Goal: Communication & Community: Participate in discussion

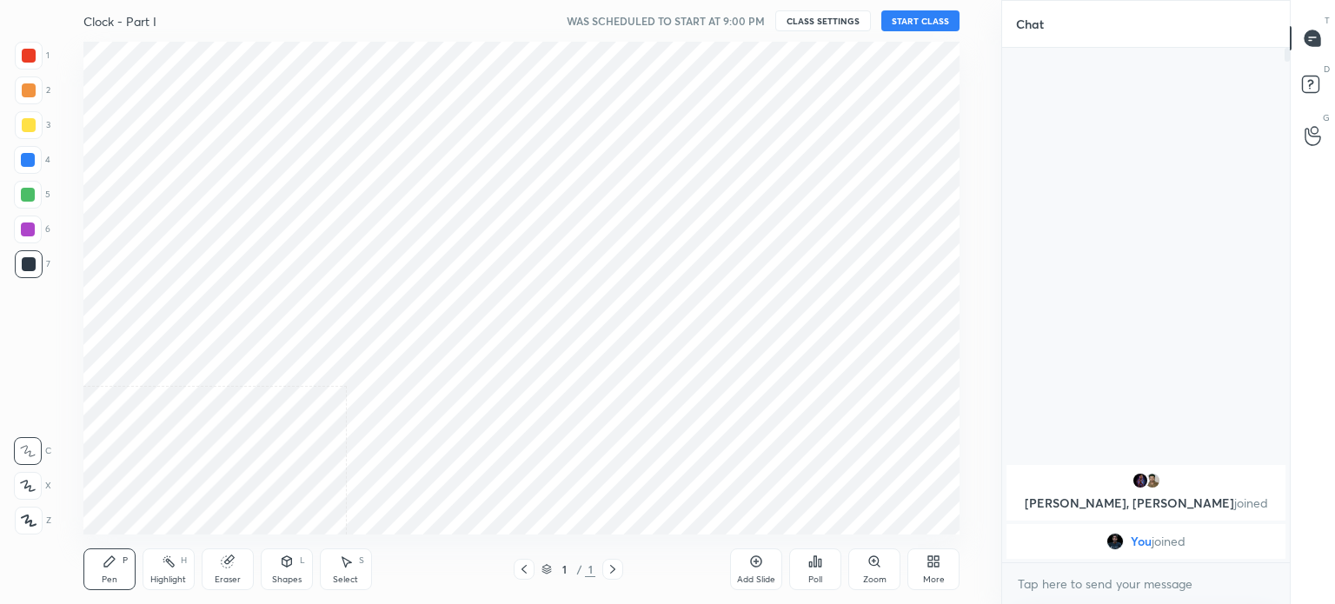
scroll to position [86432, 85994]
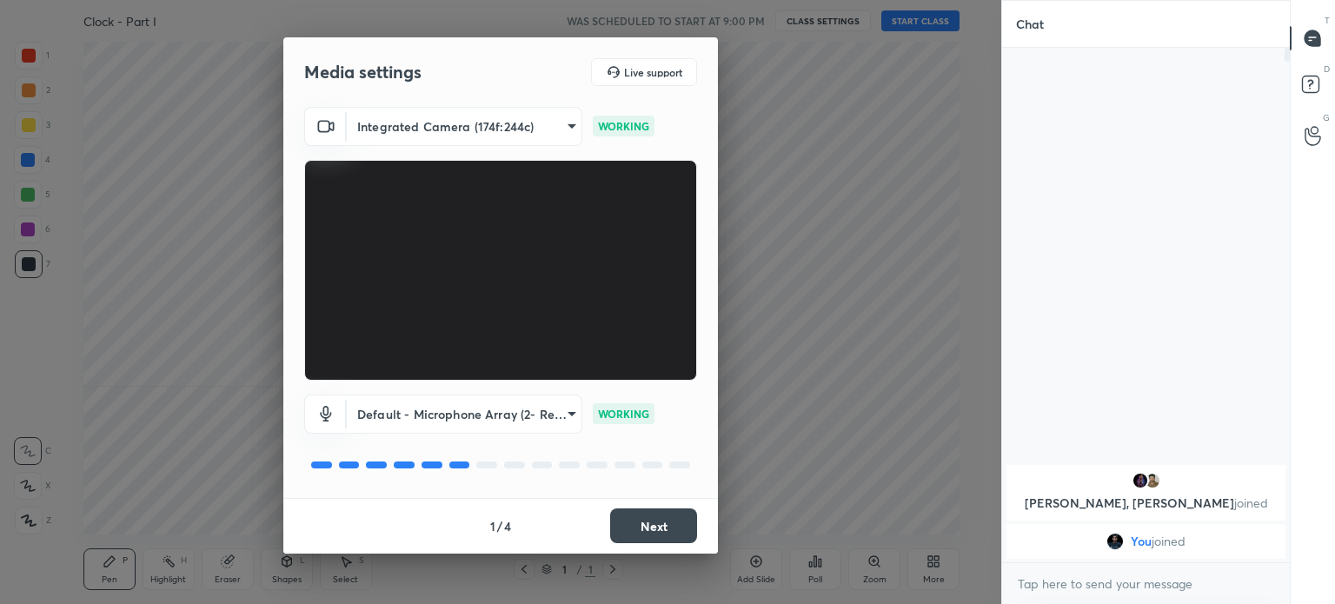
click at [648, 536] on button "Next" at bounding box center [653, 526] width 87 height 35
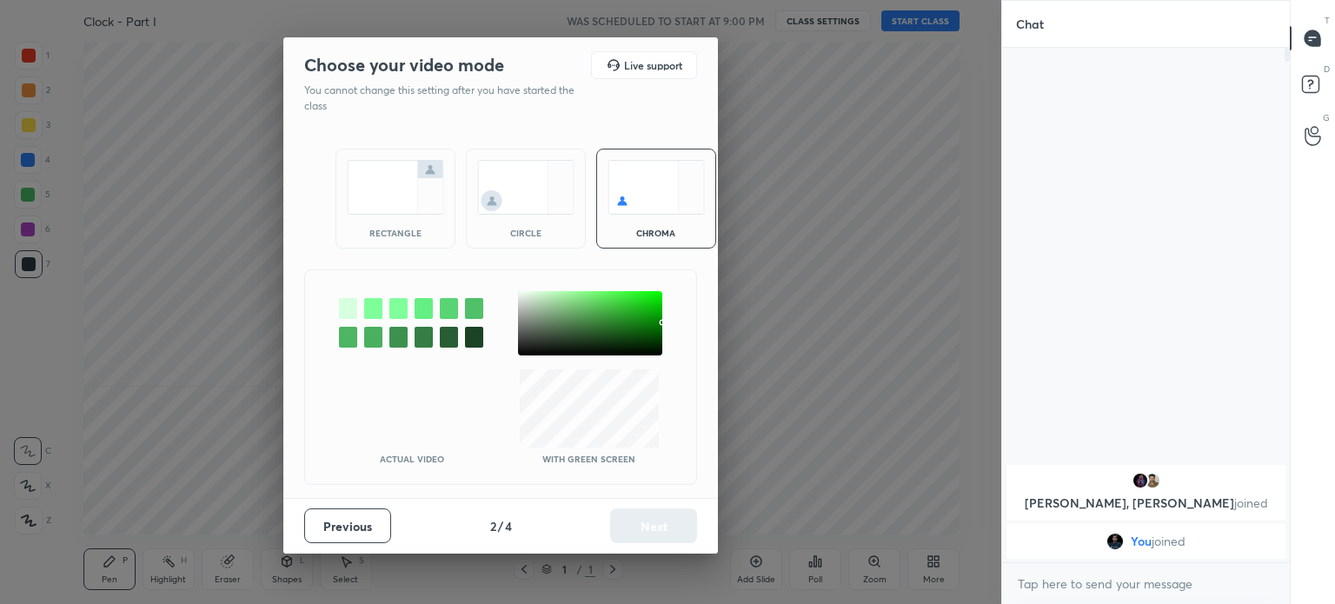
click at [391, 216] on div "rectangle" at bounding box center [396, 199] width 120 height 100
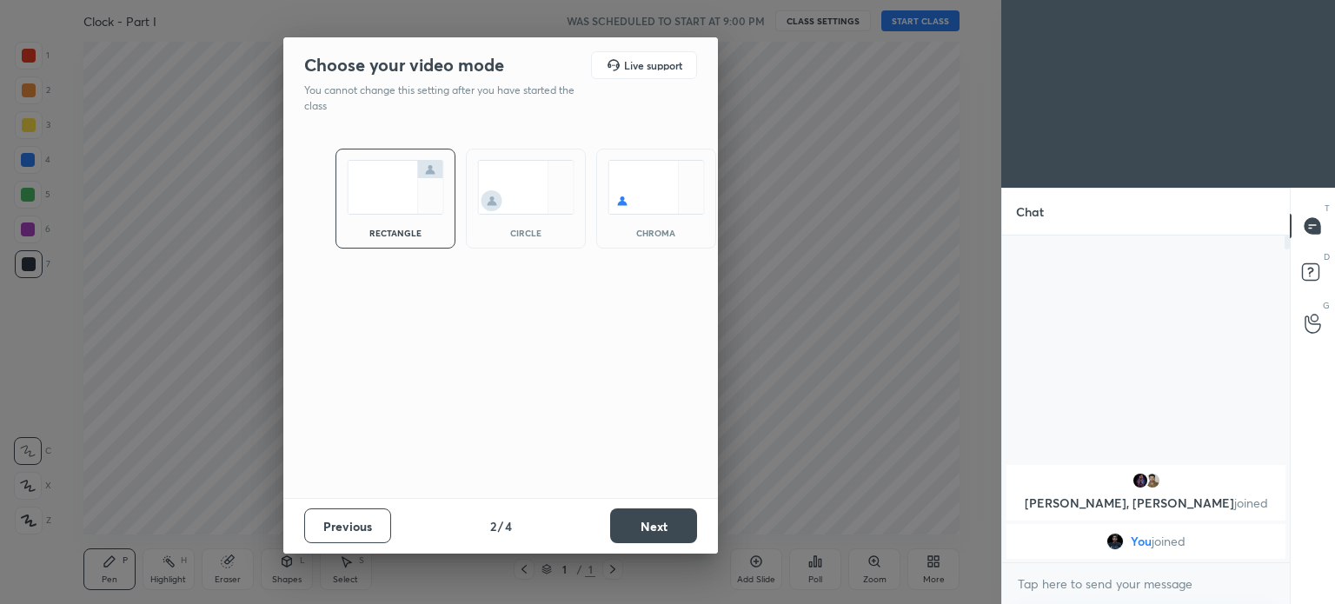
scroll to position [177, 283]
click at [628, 524] on button "Next" at bounding box center [653, 526] width 87 height 35
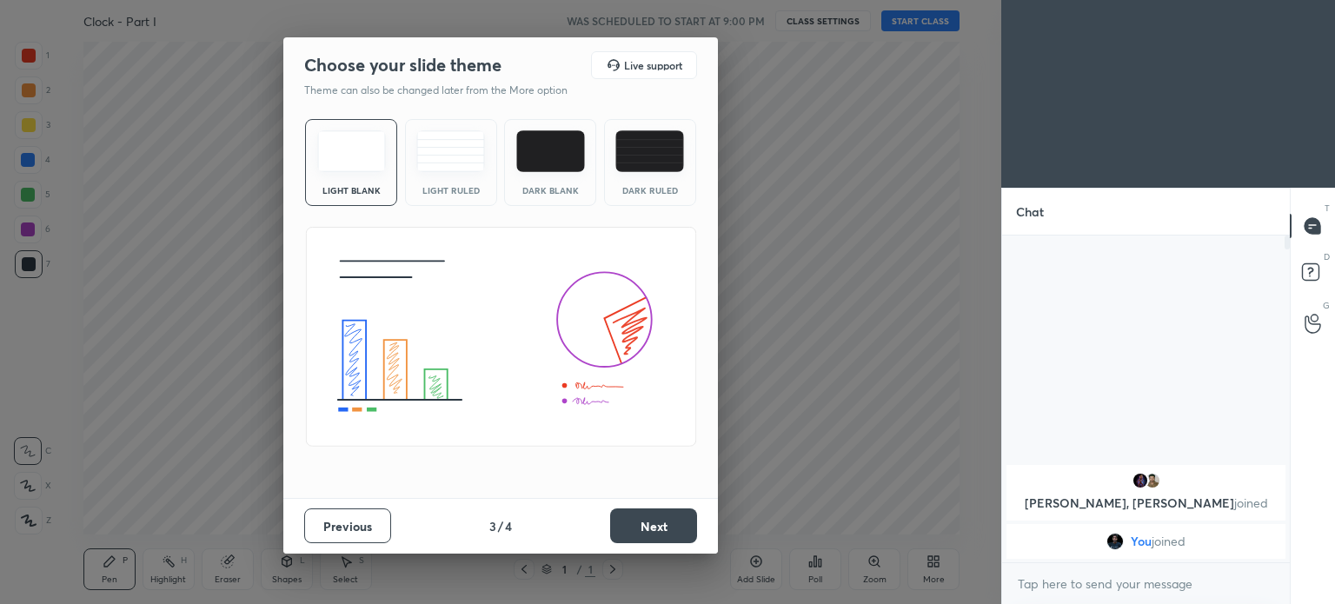
click at [635, 525] on button "Next" at bounding box center [653, 526] width 87 height 35
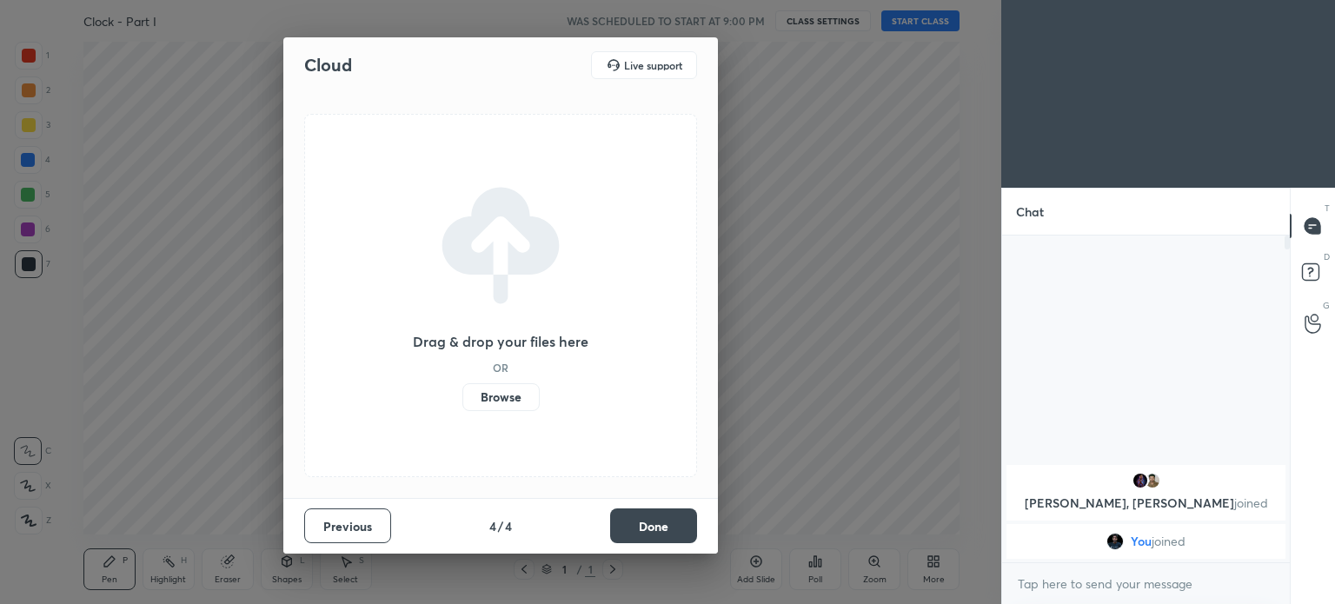
click at [630, 525] on button "Done" at bounding box center [653, 526] width 87 height 35
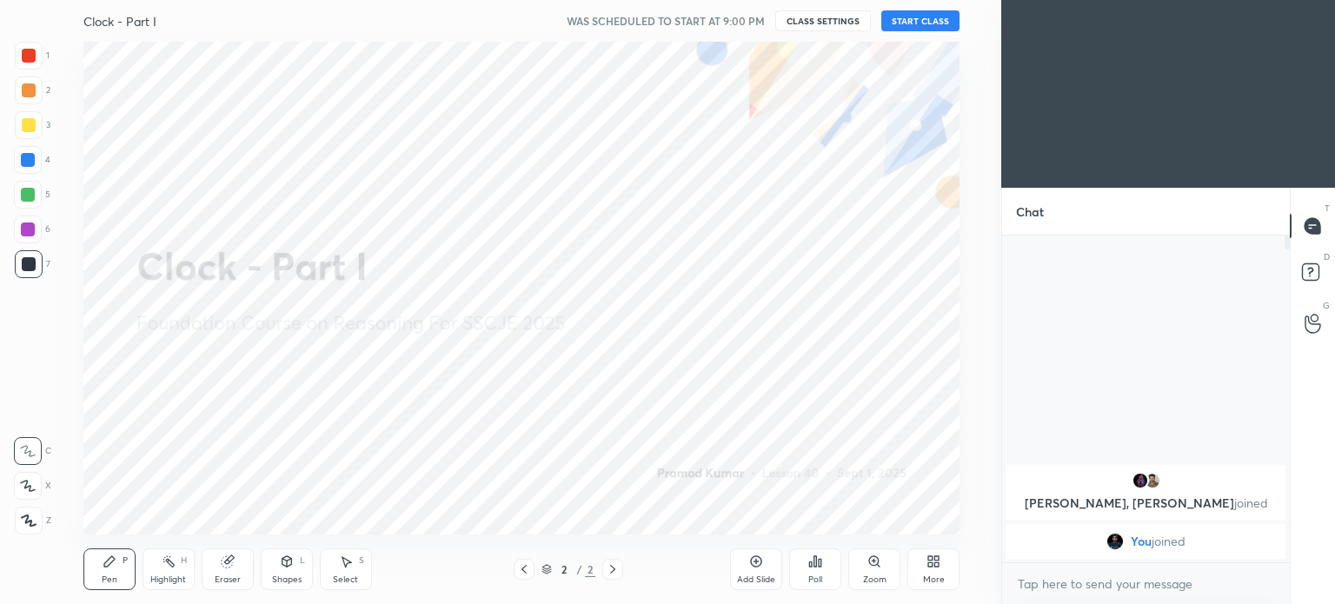
click at [937, 569] on div "More" at bounding box center [934, 570] width 52 height 42
click at [1074, 580] on div at bounding box center [667, 302] width 1335 height 604
click at [1094, 582] on body "1 2 3 4 5 6 7 C X Z C X Z E E Erase all H H Clock - Part I WAS SCHEDULED TO STA…" at bounding box center [667, 302] width 1335 height 604
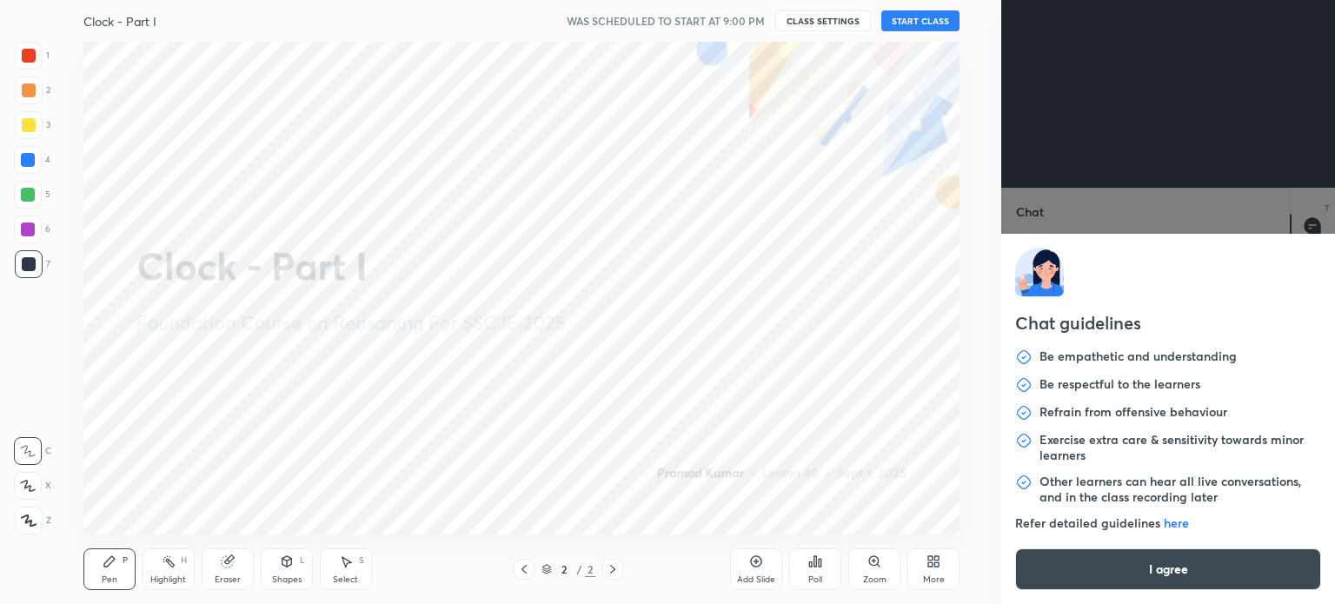
click at [1097, 580] on button "I agree" at bounding box center [1168, 570] width 306 height 42
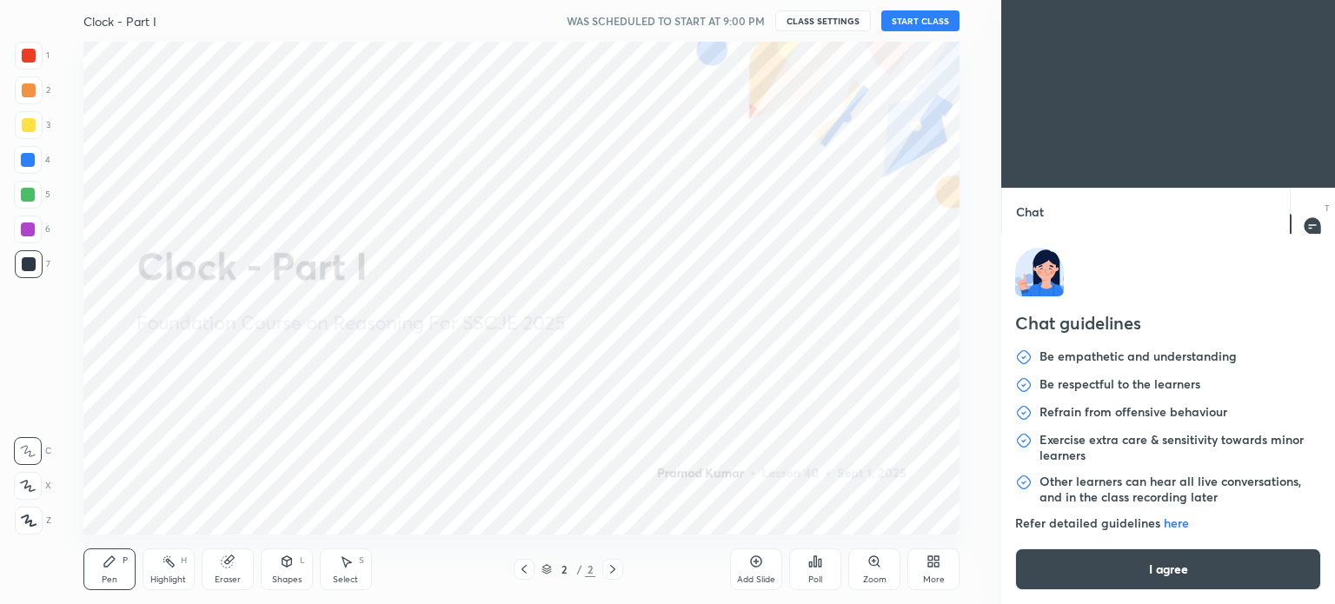
type textarea "x"
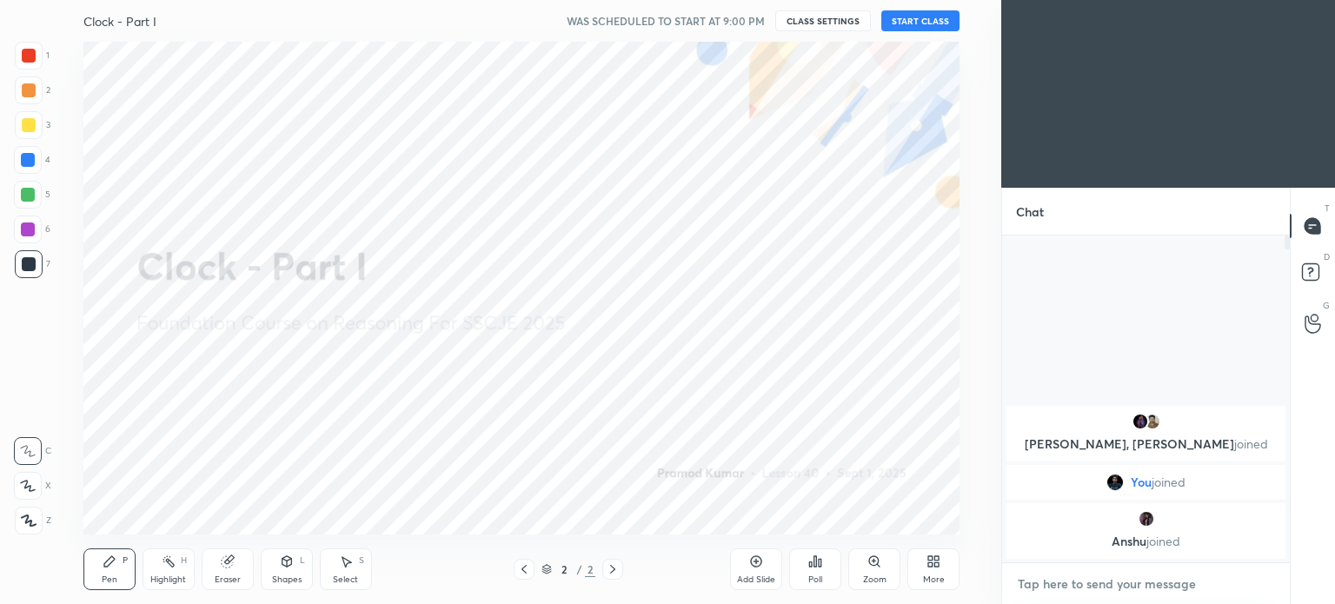
paste textarea "[URL][DOMAIN_NAME]"
type textarea "[URL][DOMAIN_NAME]"
type textarea "x"
click at [1060, 582] on textarea "[URL][DOMAIN_NAME]" at bounding box center [1128, 584] width 225 height 28
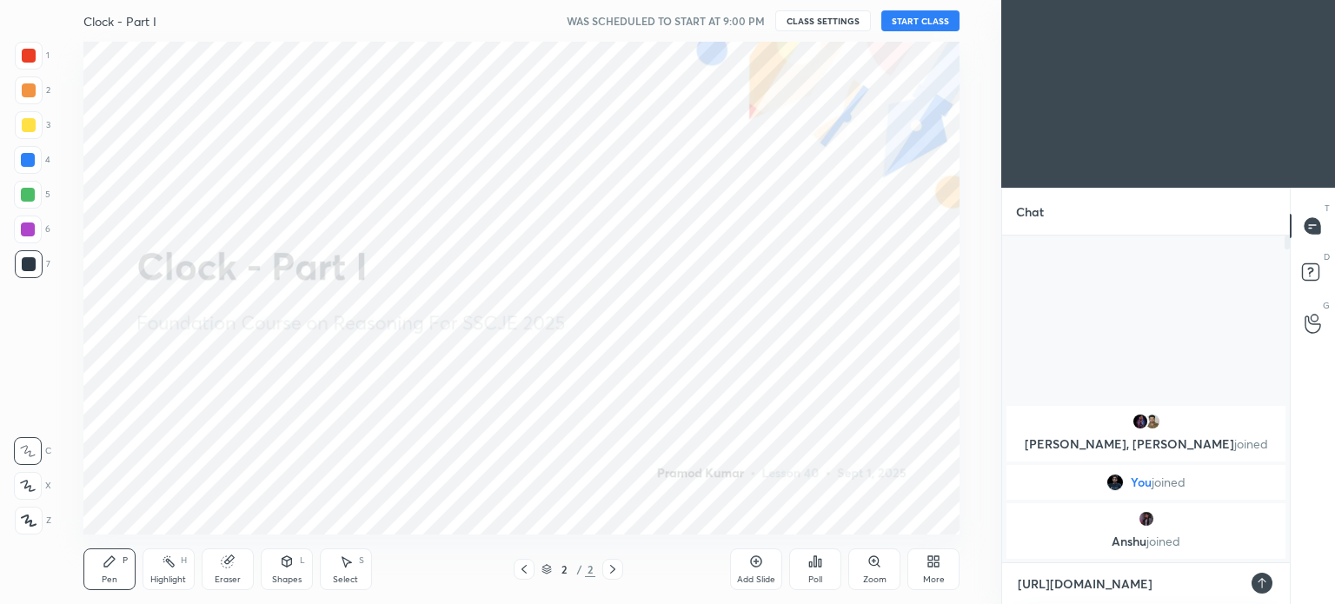
type textarea "[URL][DOMAIN_NAME]"
type textarea "x"
type textarea "[URL][DOMAIN_NAME]"
type textarea "x"
type textarea "[URL][DOMAIN_NAME]"
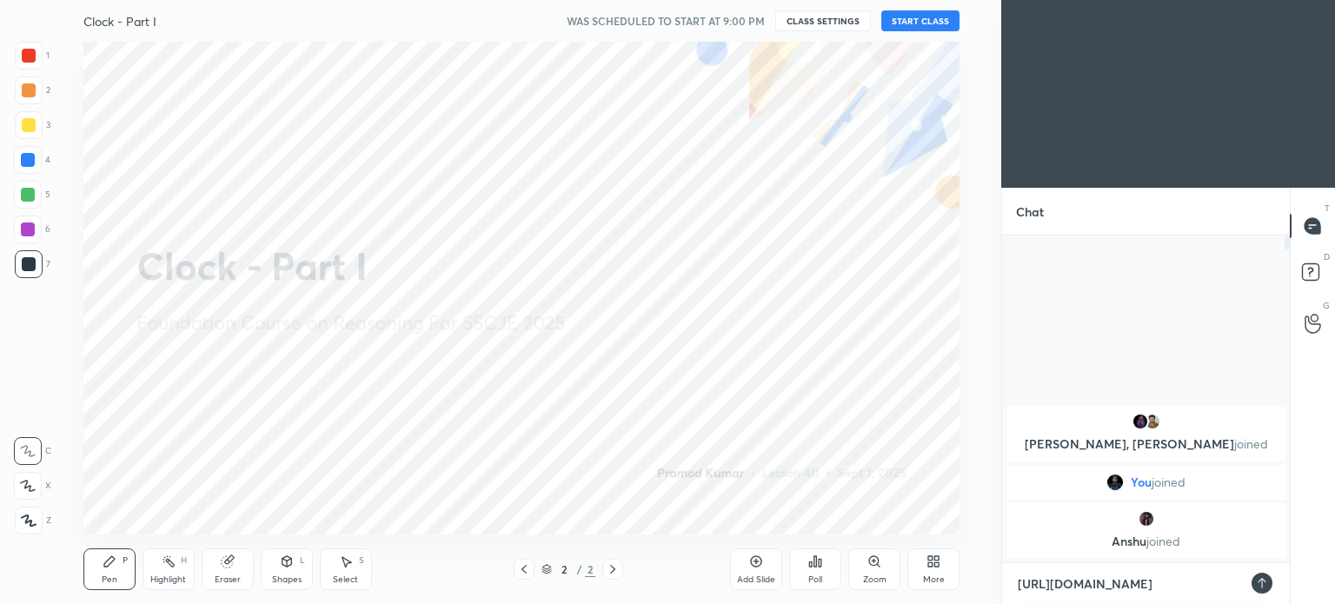
type textarea "x"
type textarea "[URL][DOMAIN_NAME]"
type textarea "x"
type textarea "[URL][DOMAIN_NAME]"
type textarea "x"
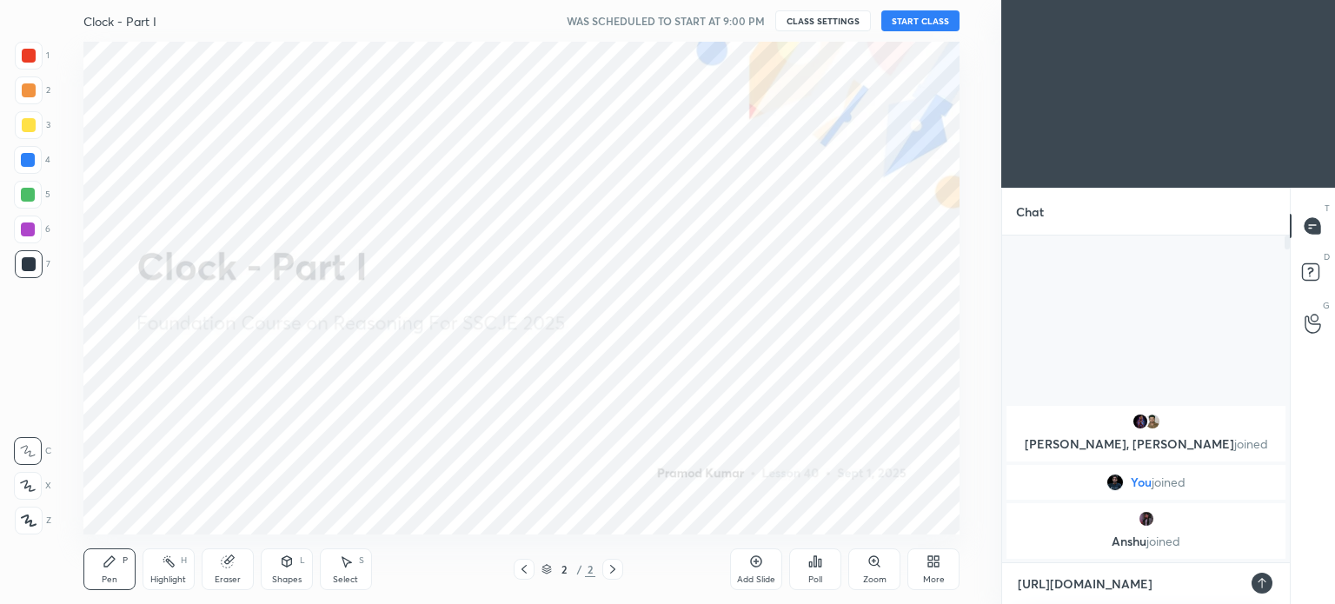
type textarea "[URL][DOMAIN_NAME]"
type textarea "x"
type textarea "[URL][DOMAIN_NAME]"
type textarea "x"
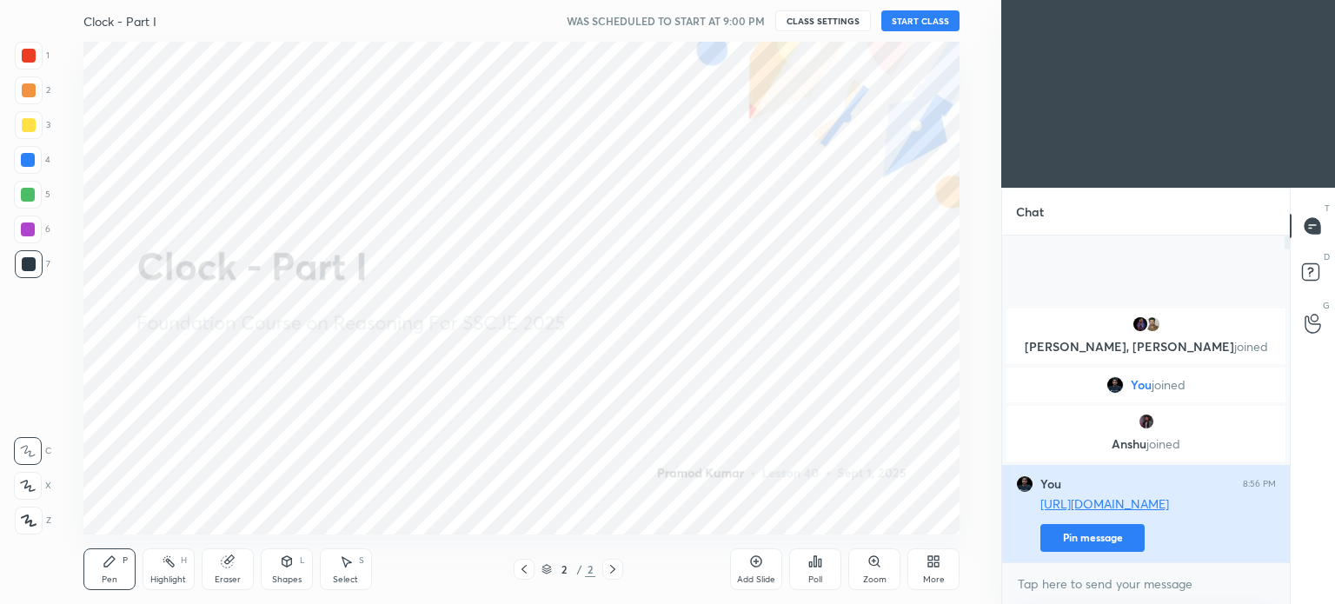
click at [1095, 538] on button "Pin message" at bounding box center [1093, 538] width 104 height 28
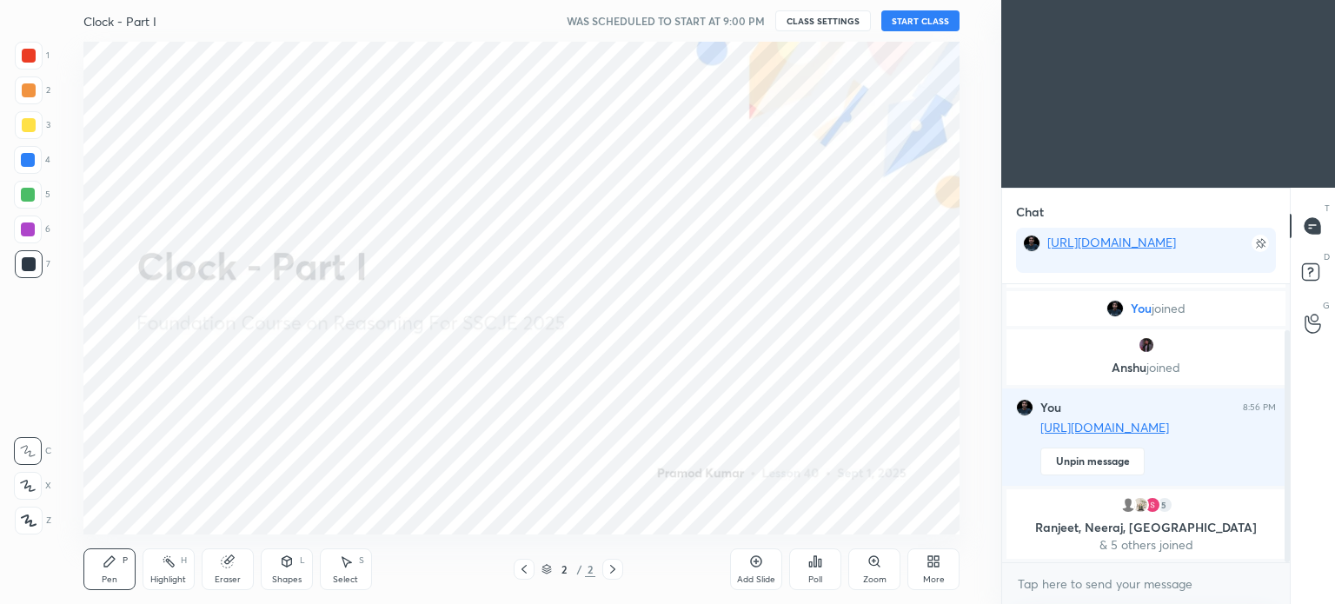
scroll to position [115, 0]
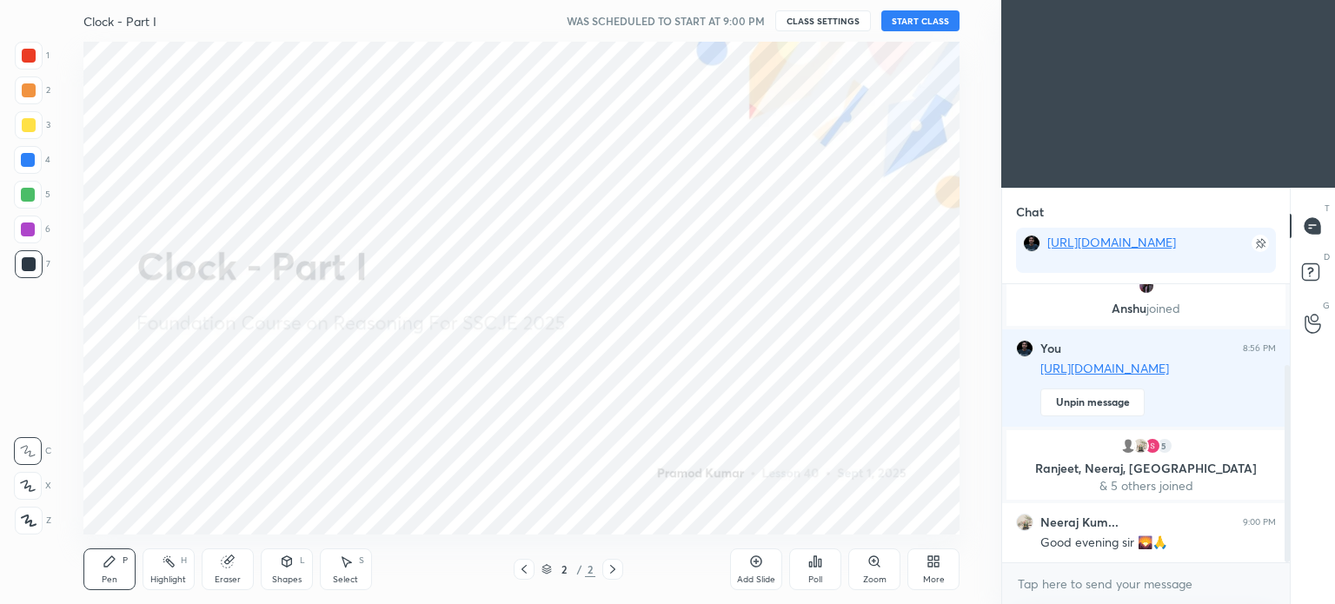
click at [933, 24] on button "START CLASS" at bounding box center [920, 20] width 78 height 21
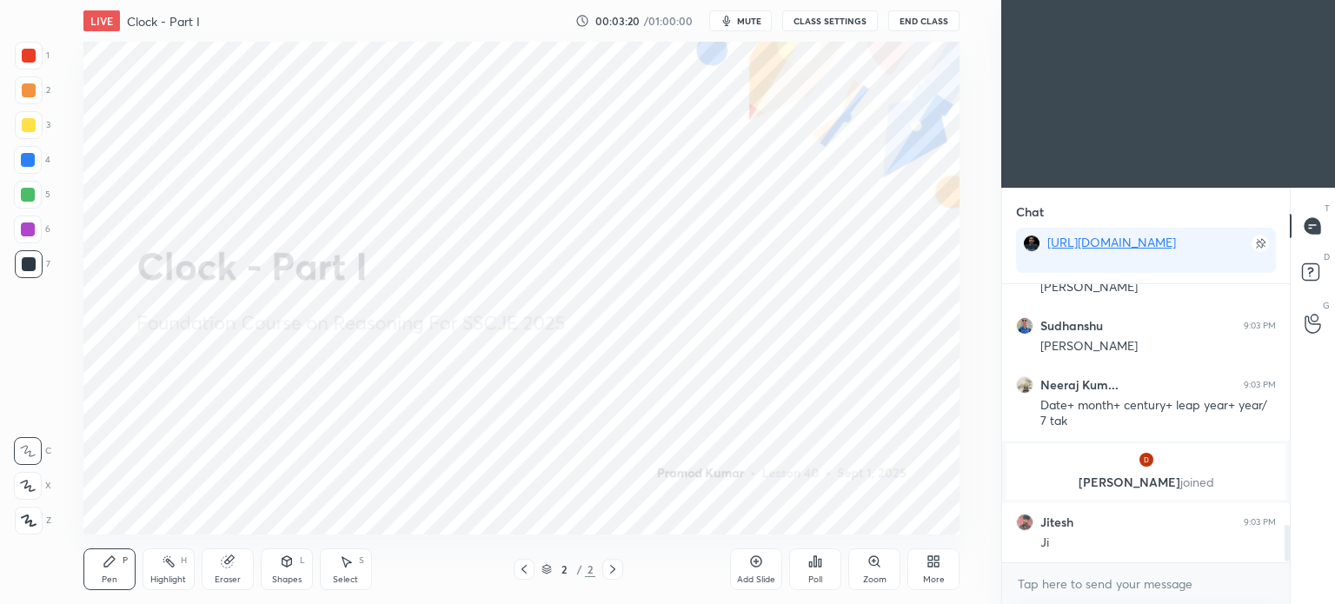
scroll to position [1829, 0]
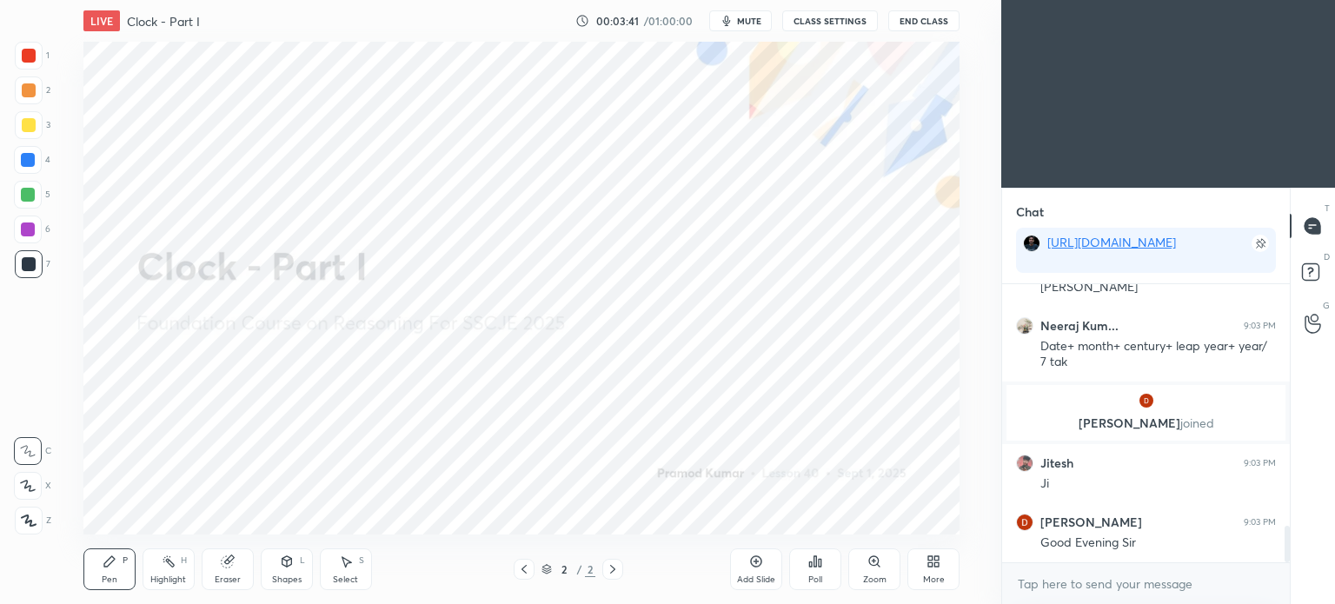
click at [758, 568] on icon at bounding box center [756, 562] width 14 height 14
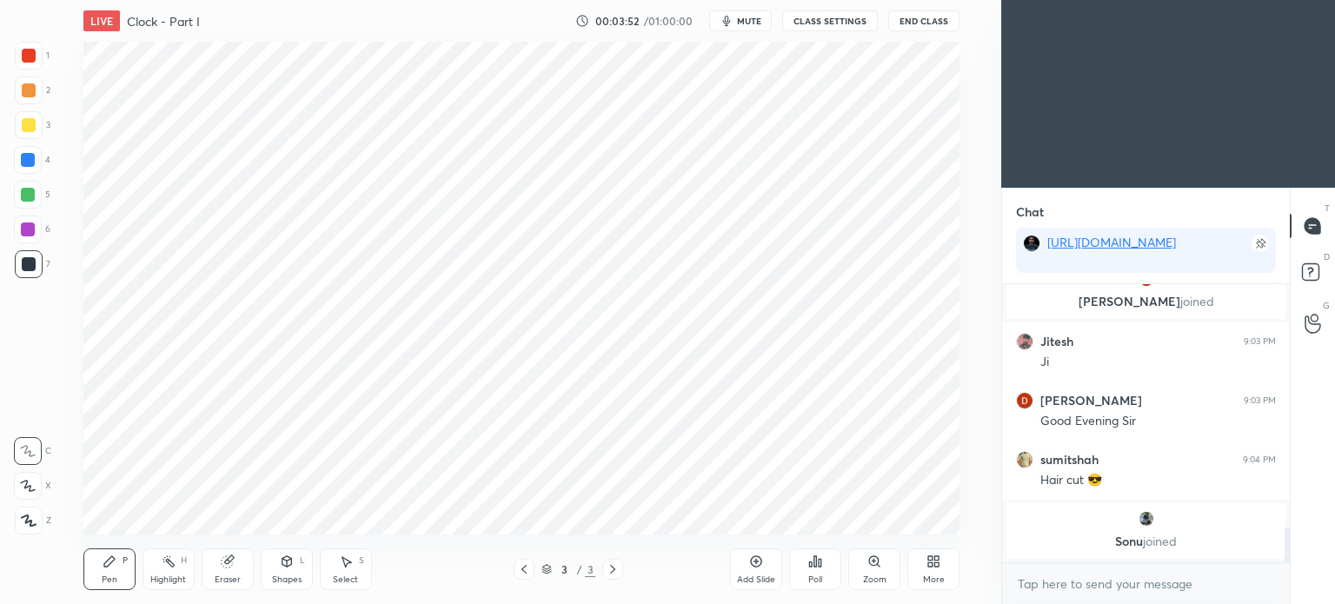
scroll to position [1940, 0]
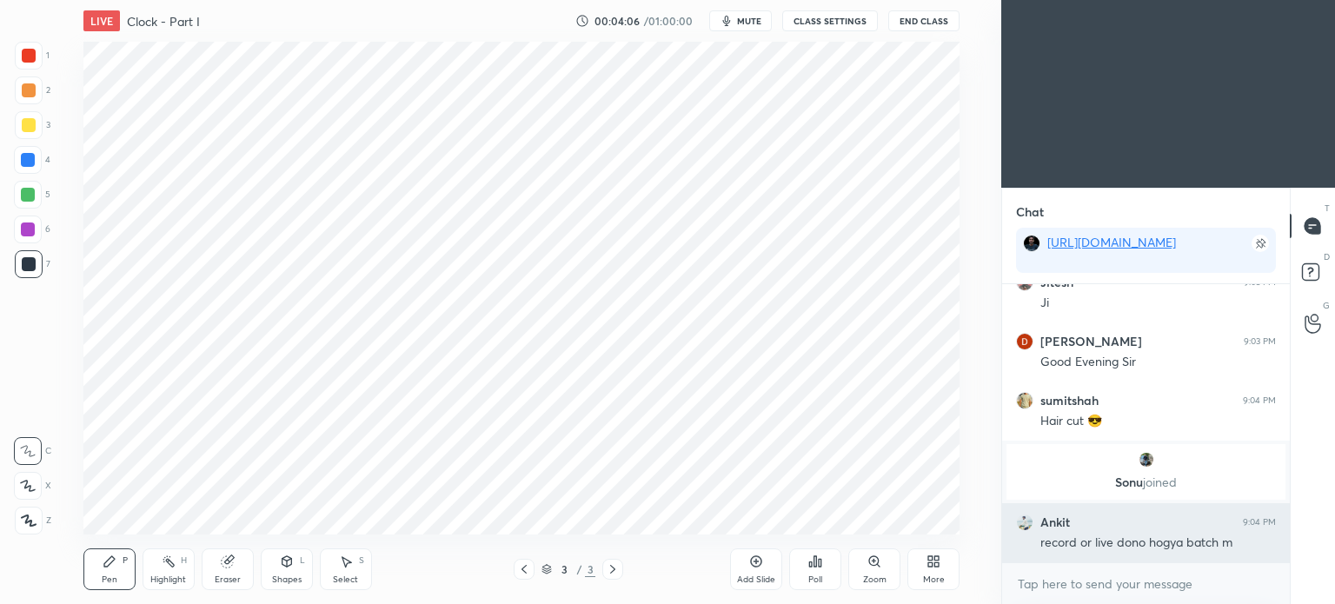
click at [1073, 535] on div "record or live dono hogya batch m" at bounding box center [1159, 543] width 236 height 17
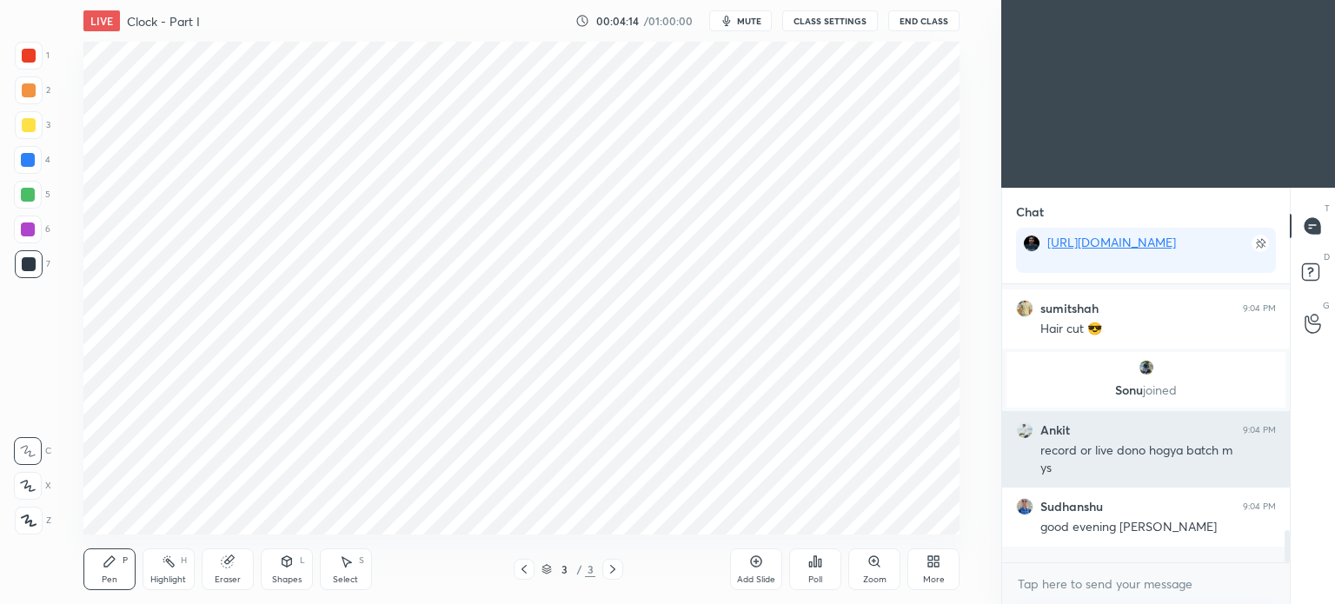
scroll to position [2107, 0]
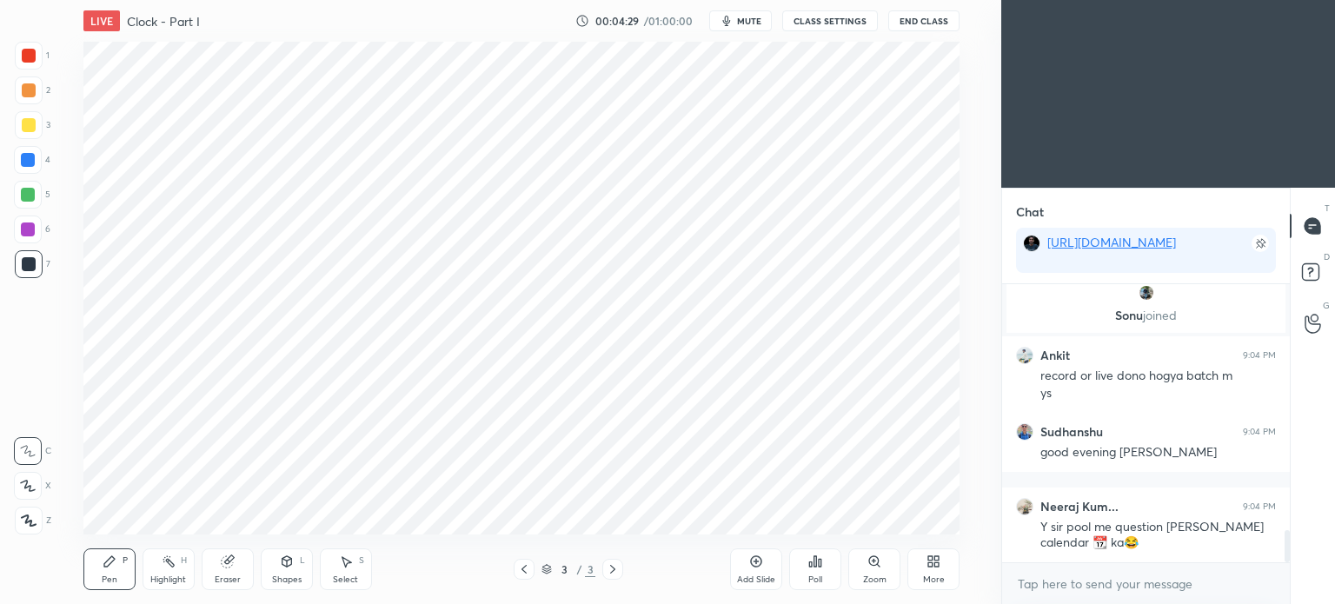
click at [28, 57] on div at bounding box center [29, 56] width 14 height 14
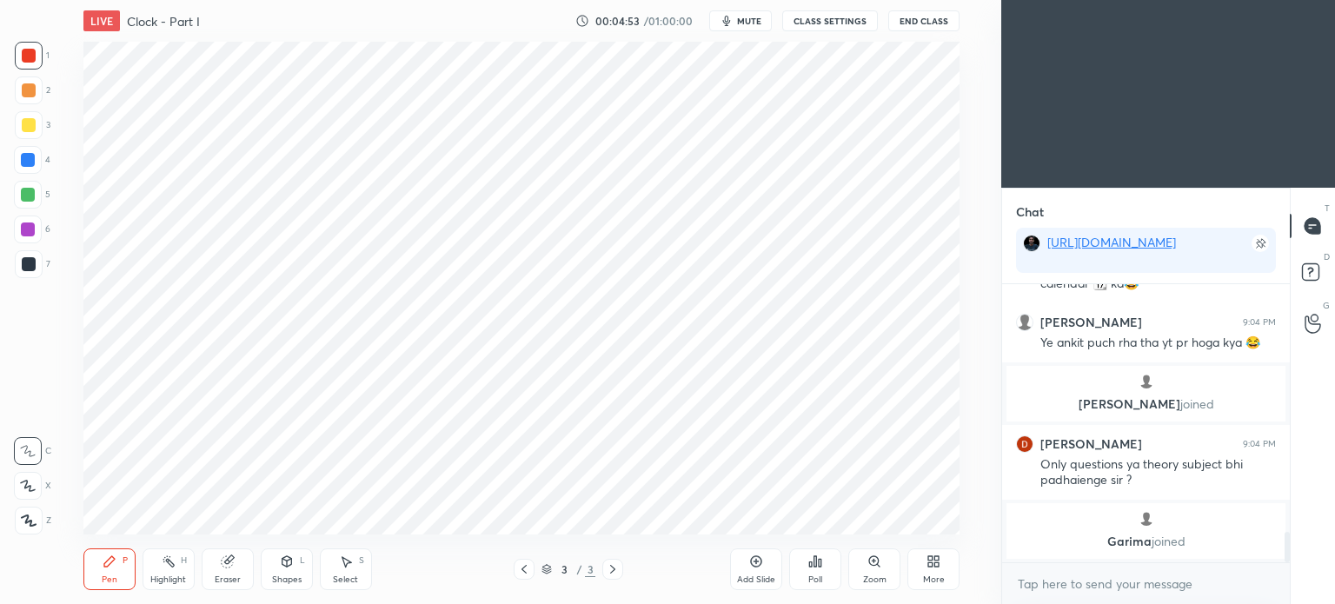
scroll to position [2316, 0]
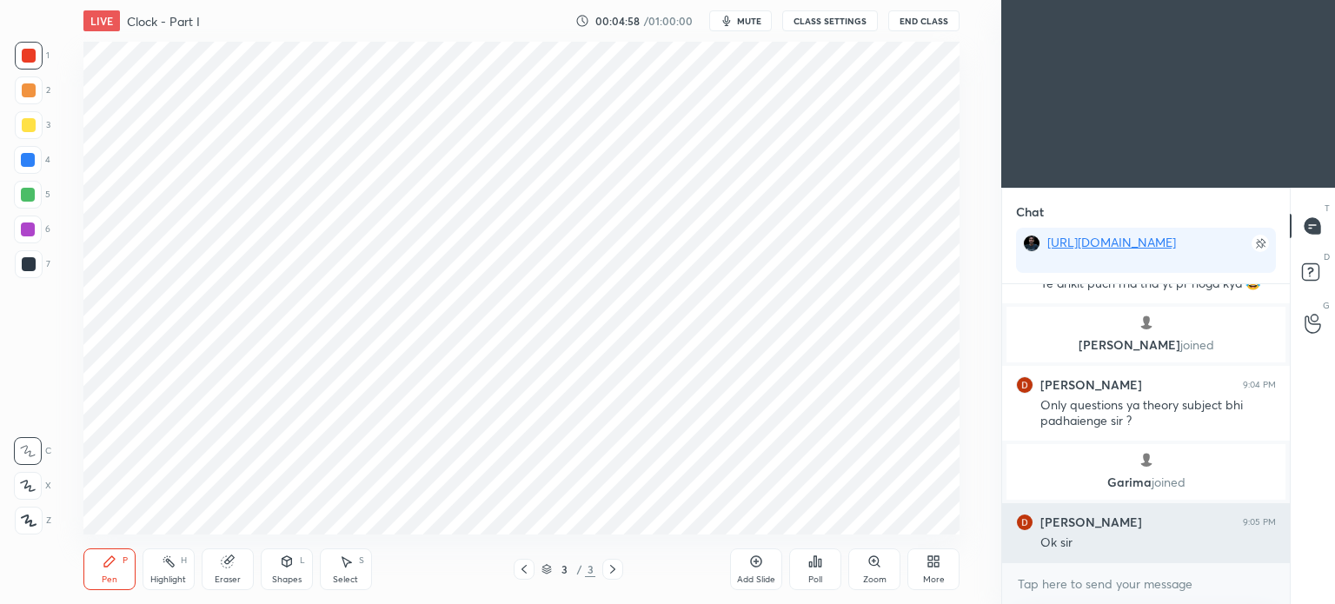
click at [1044, 507] on div "[PERSON_NAME] 9:05 PM Ok sir" at bounding box center [1146, 532] width 288 height 59
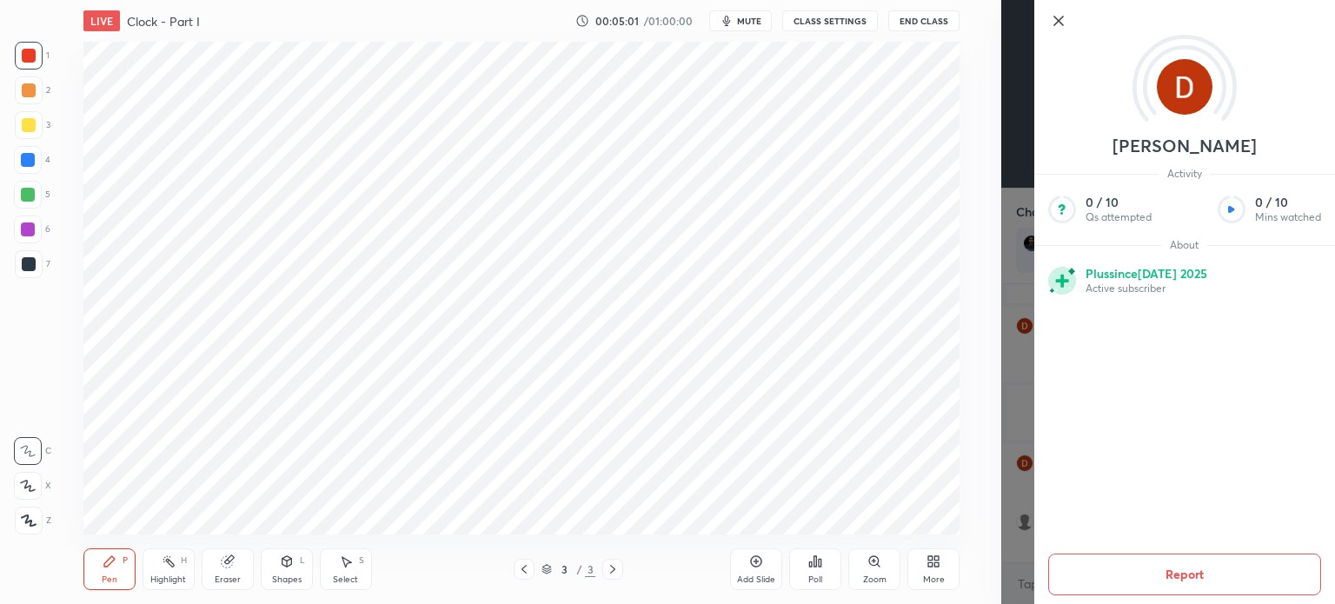
click at [966, 375] on div "Setting up your live class Poll for secs No correct answer Start poll" at bounding box center [522, 288] width 932 height 493
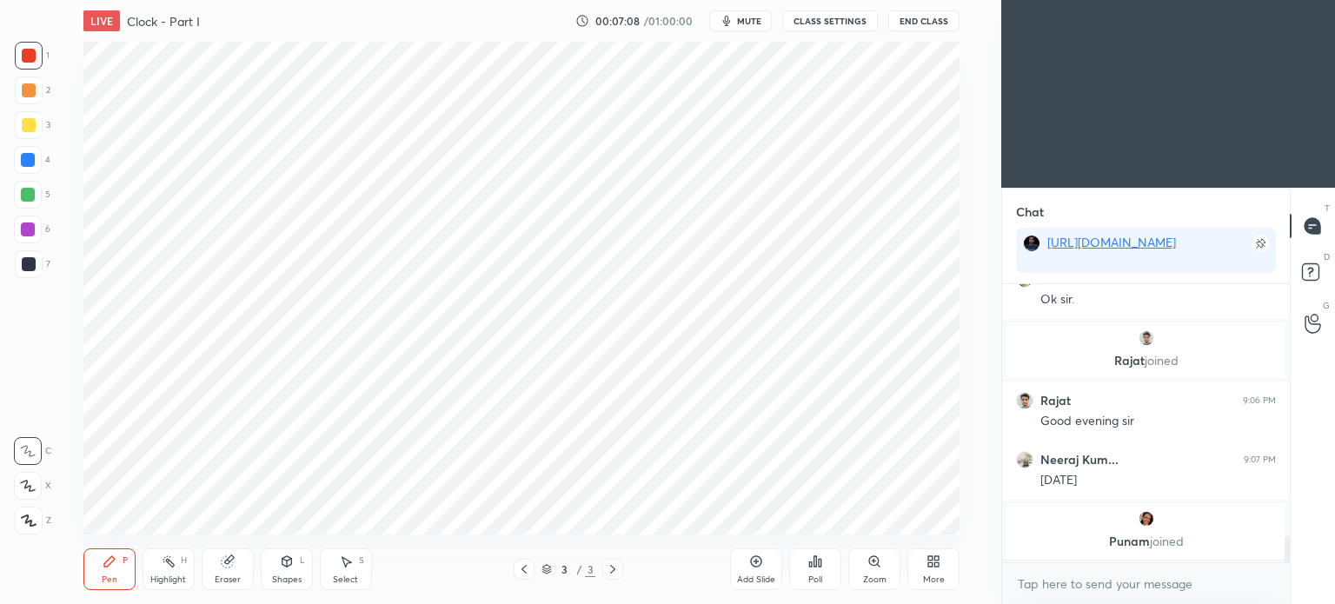
scroll to position [2728, 0]
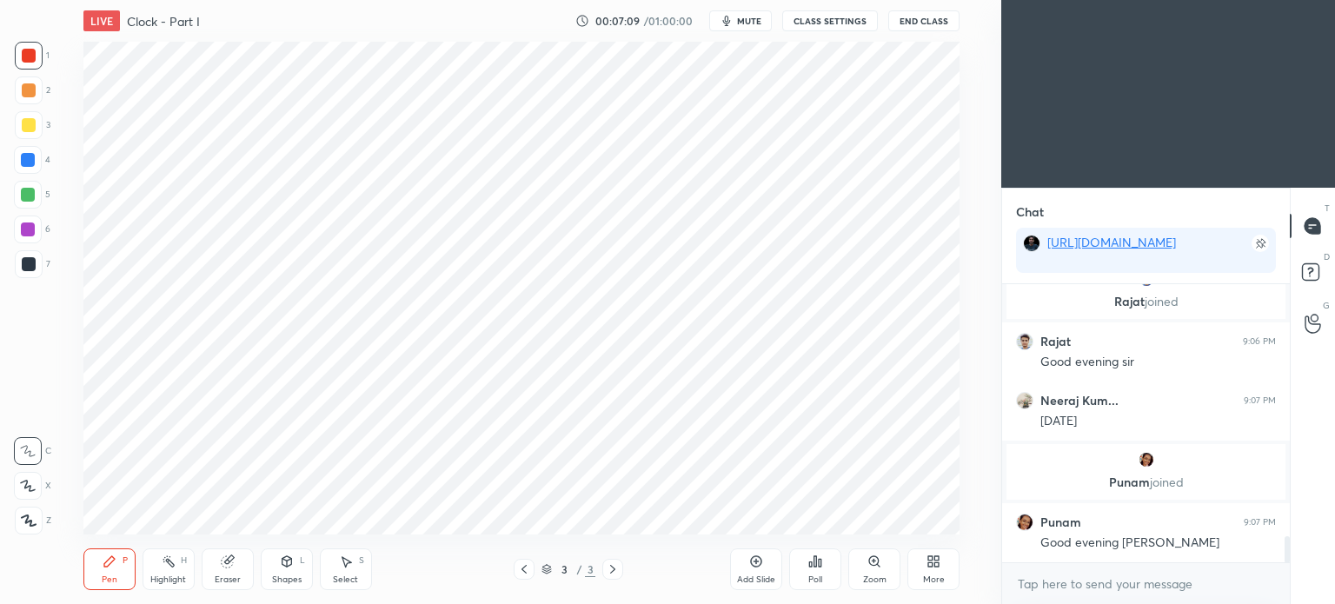
click at [24, 62] on div at bounding box center [29, 56] width 14 height 14
click at [29, 263] on div at bounding box center [29, 264] width 14 height 14
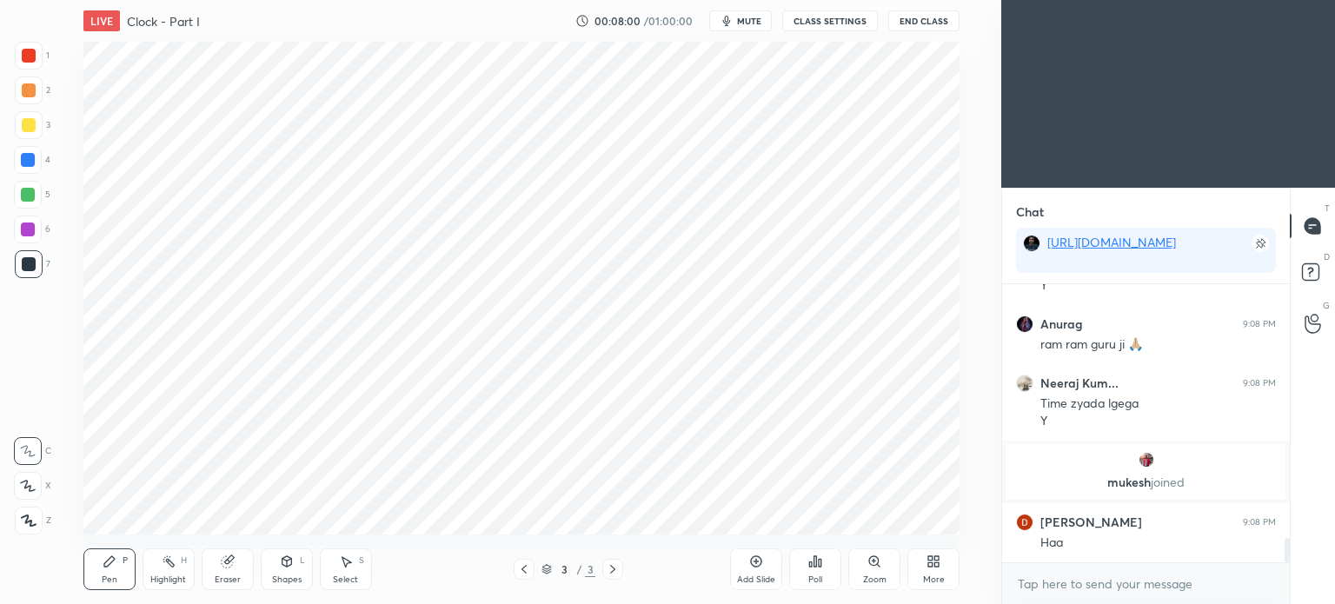
scroll to position [2973, 0]
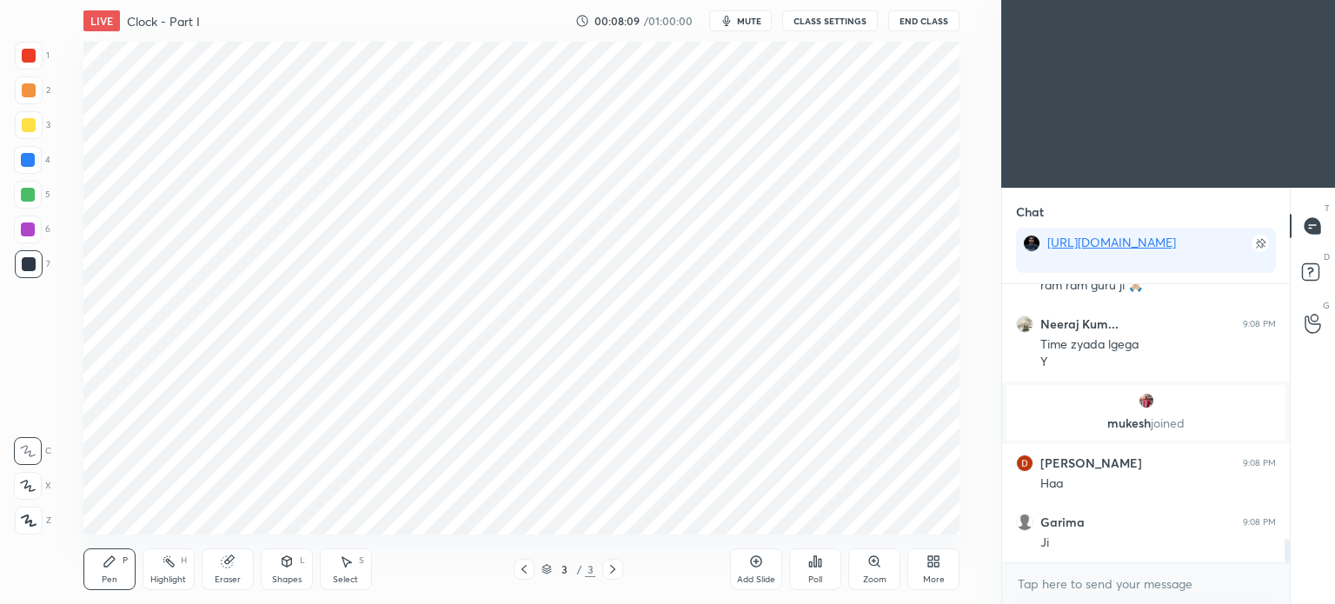
click at [236, 574] on div "Eraser" at bounding box center [228, 570] width 52 height 42
click at [30, 391] on icon at bounding box center [29, 395] width 16 height 16
click at [105, 580] on div "Pen" at bounding box center [110, 579] width 16 height 9
click at [27, 58] on div at bounding box center [29, 56] width 14 height 14
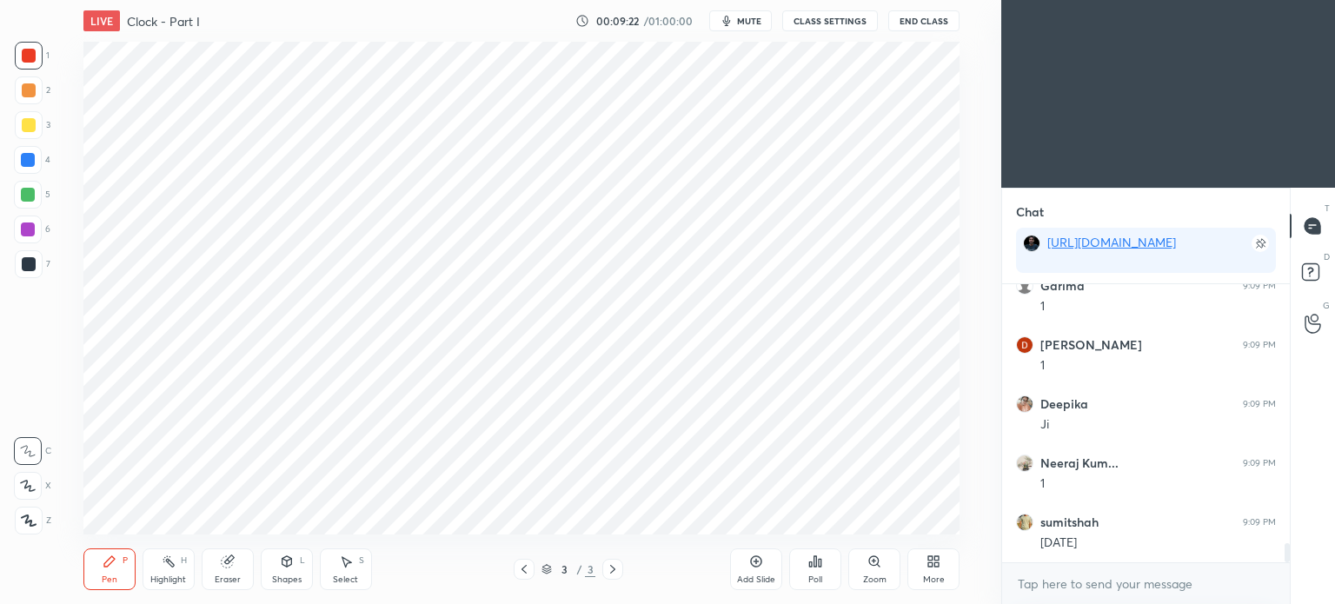
scroll to position [3800, 0]
click at [30, 263] on div at bounding box center [29, 264] width 14 height 14
click at [25, 156] on div at bounding box center [28, 160] width 14 height 14
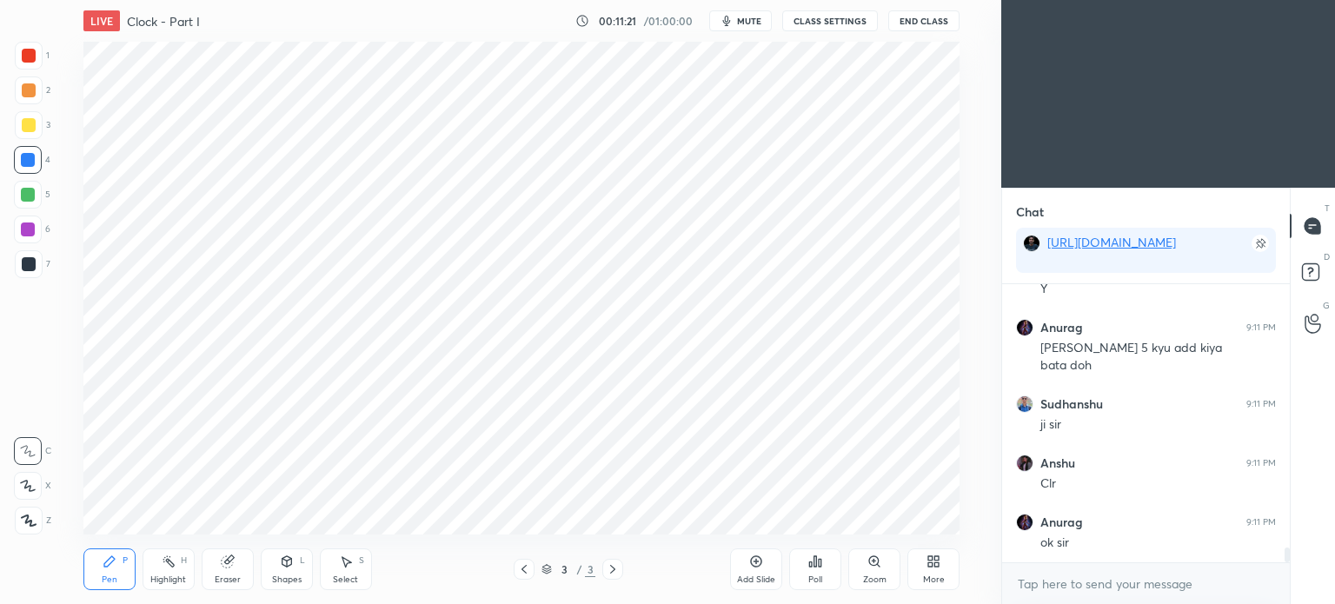
scroll to position [5017, 0]
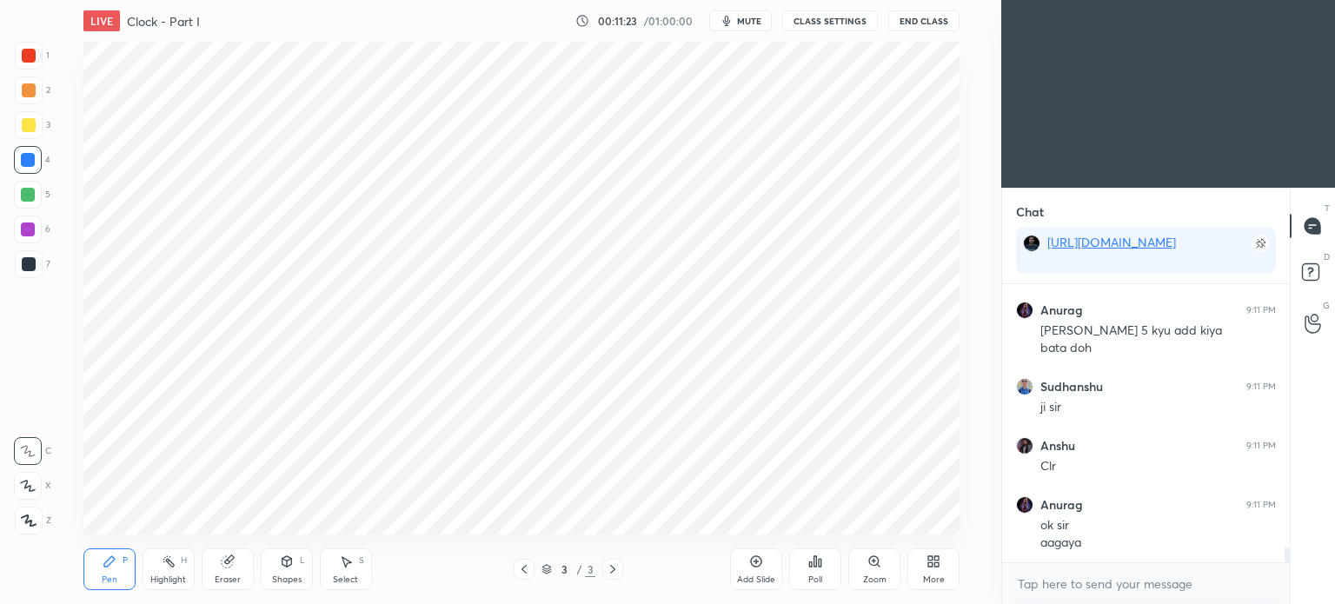
click at [759, 568] on icon at bounding box center [756, 562] width 14 height 14
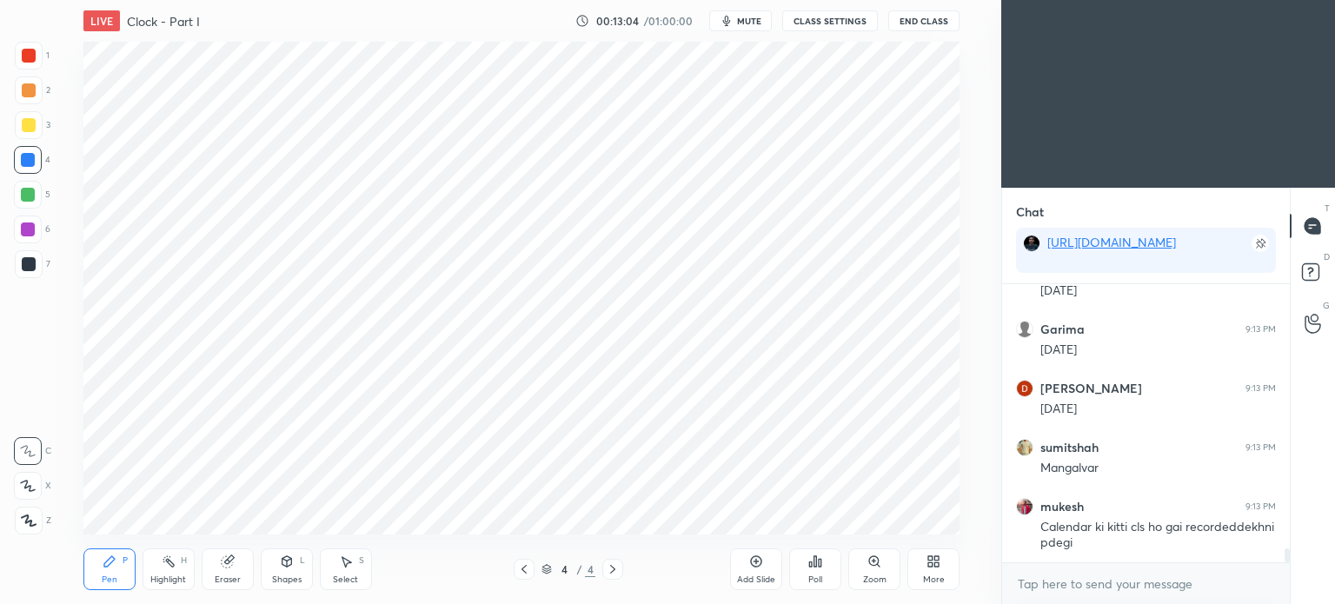
scroll to position [5499, 0]
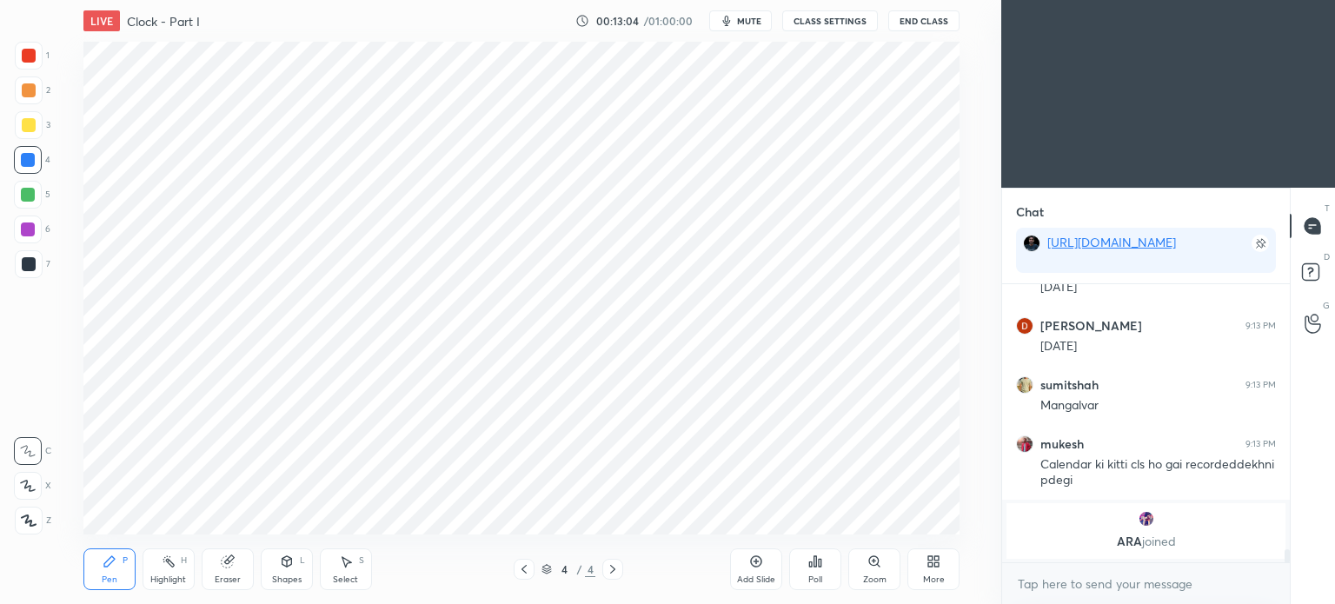
click at [29, 277] on div at bounding box center [29, 264] width 28 height 28
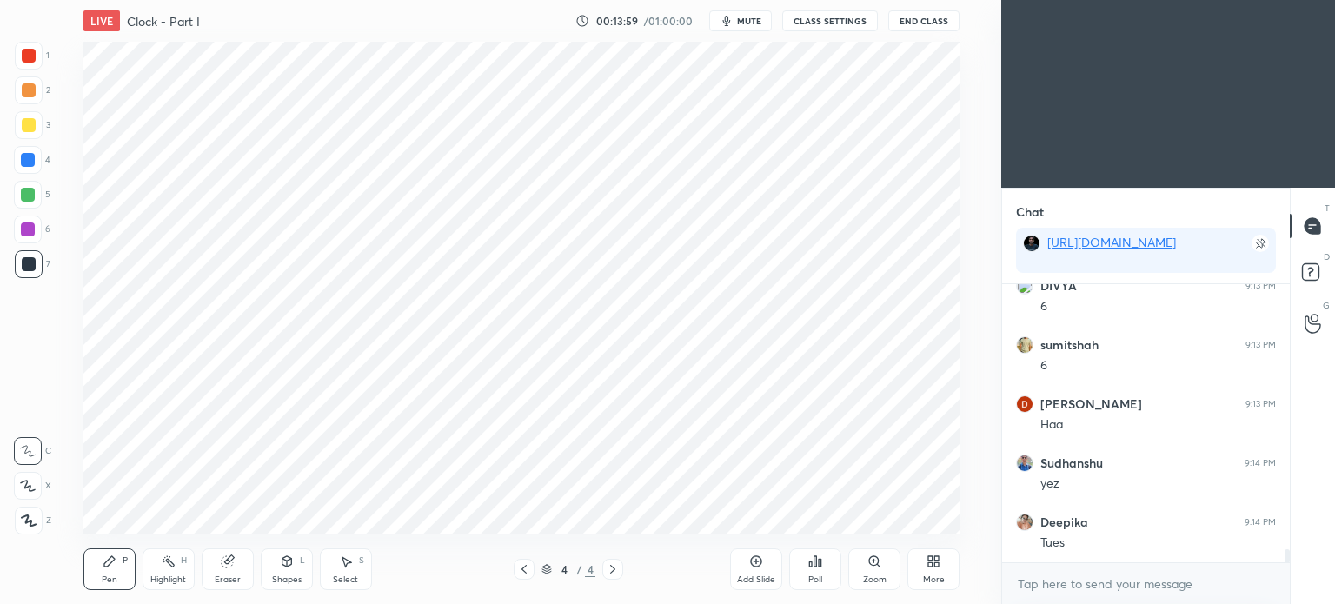
scroll to position [5727, 0]
click at [748, 17] on span "mute" at bounding box center [749, 21] width 24 height 12
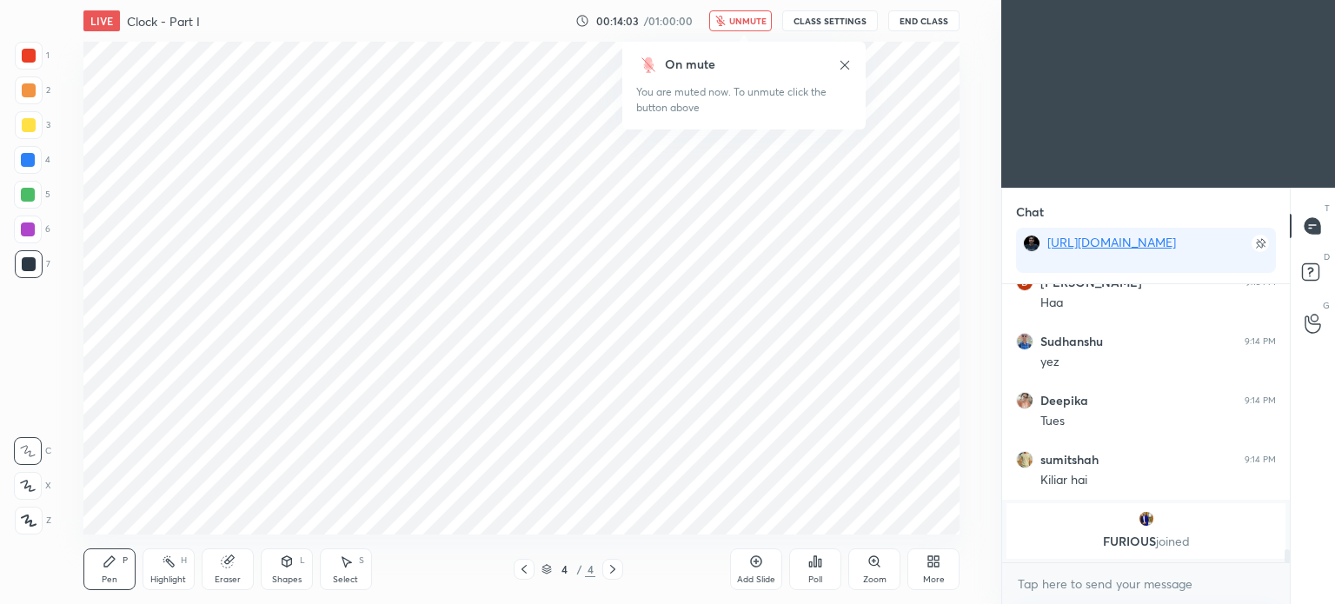
click at [748, 24] on span "unmute" at bounding box center [747, 21] width 37 height 12
click at [754, 23] on span "mute" at bounding box center [749, 21] width 24 height 12
click at [908, 21] on button "End Class" at bounding box center [923, 20] width 71 height 21
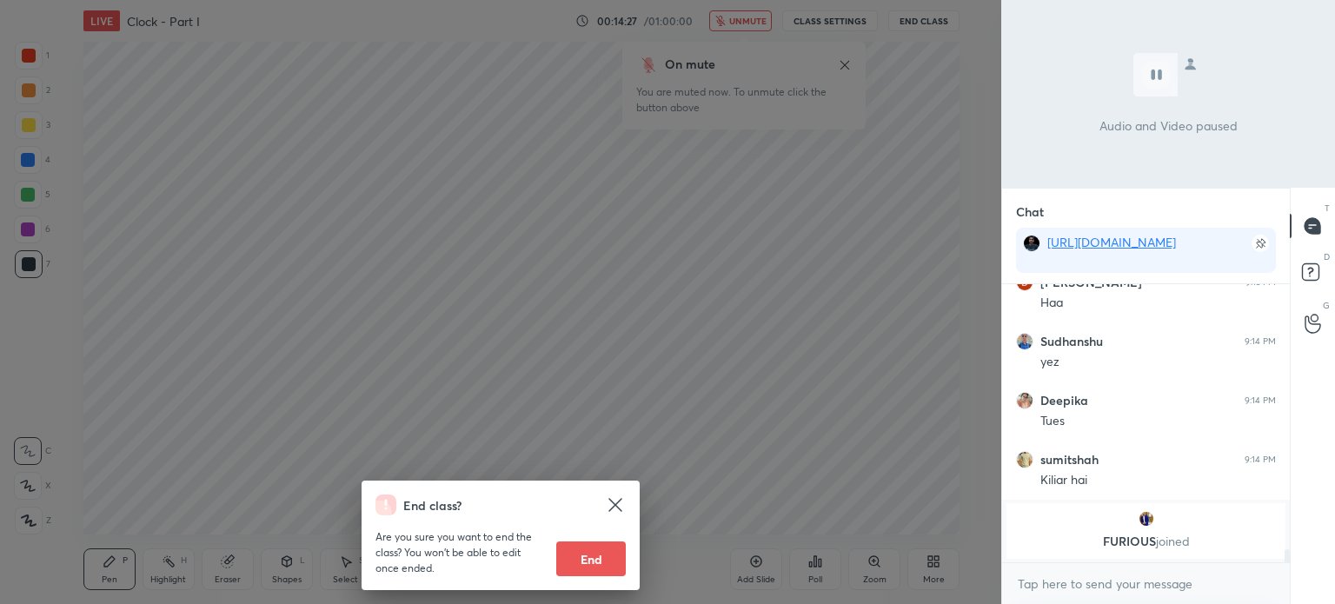
click at [837, 289] on div "End class? Are you sure you want to end the class? You won’t be able to edit on…" at bounding box center [500, 302] width 1001 height 604
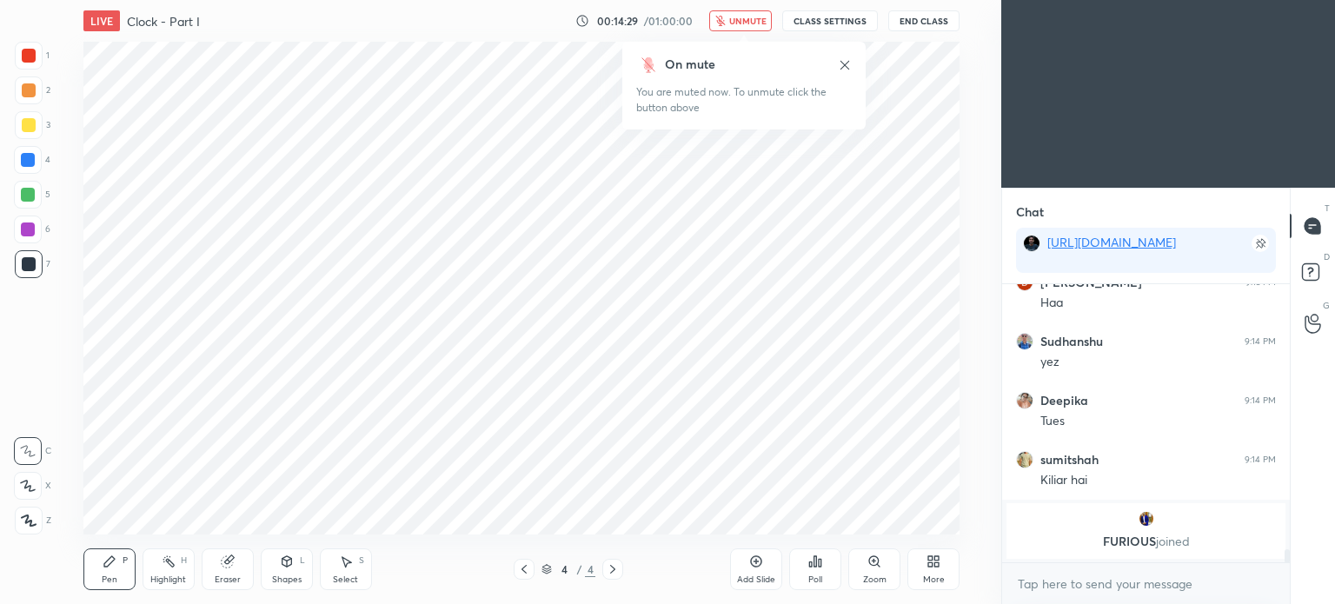
click at [845, 64] on icon at bounding box center [845, 64] width 9 height 9
click at [765, 562] on div "Add Slide" at bounding box center [756, 570] width 52 height 42
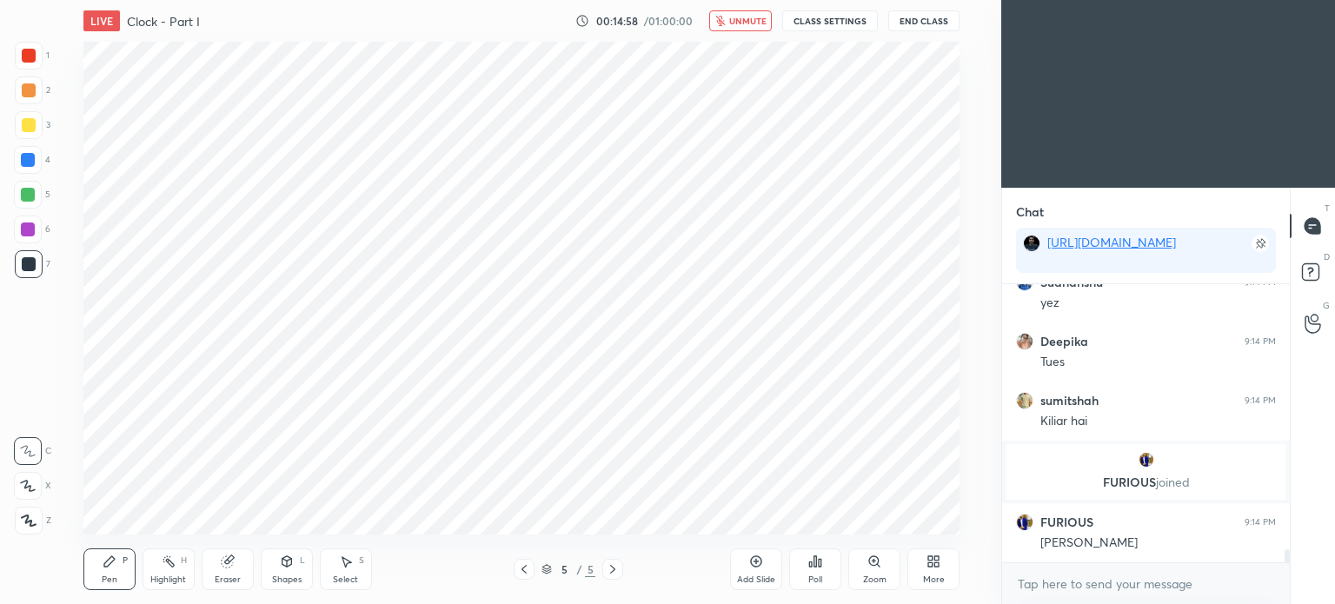
scroll to position [5739, 0]
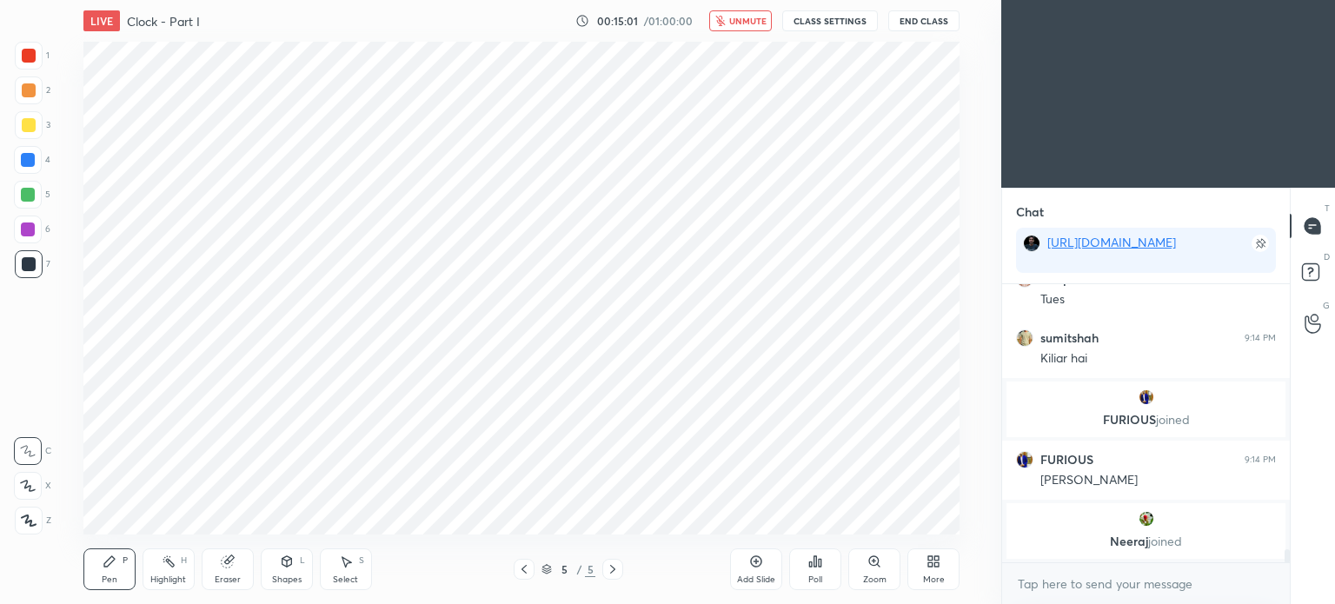
click at [730, 20] on button "unmute" at bounding box center [740, 20] width 63 height 21
click at [753, 22] on span "mute" at bounding box center [749, 21] width 24 height 12
click at [745, 18] on span "unmute" at bounding box center [747, 21] width 37 height 12
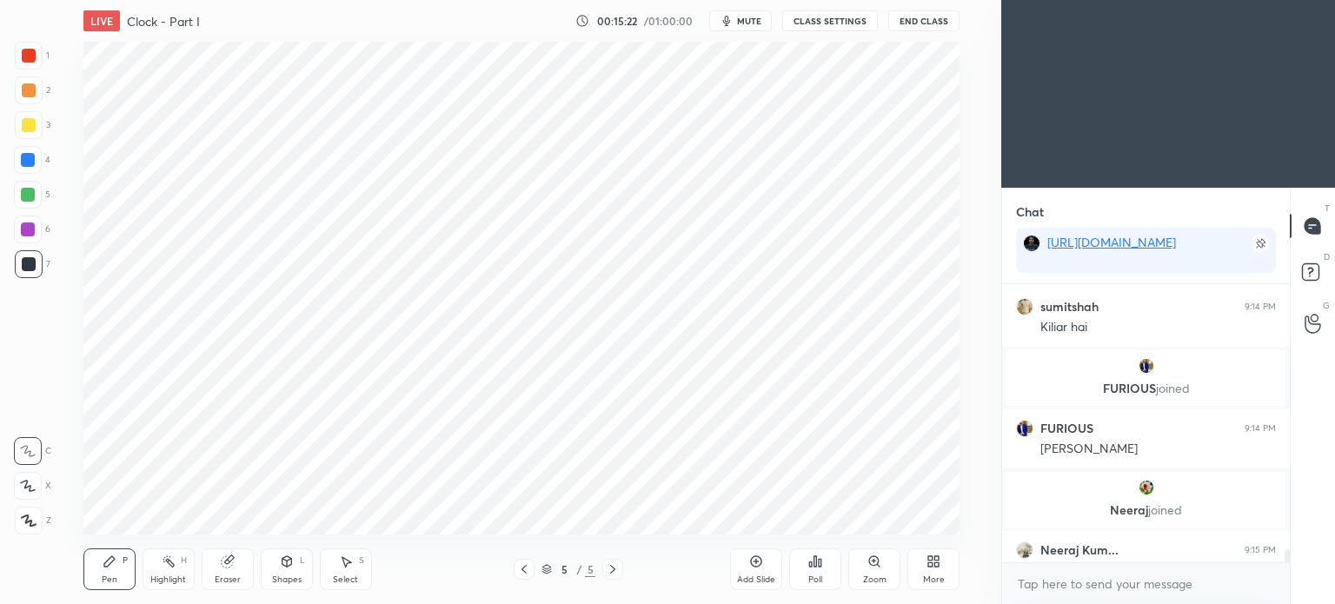
scroll to position [5767, 0]
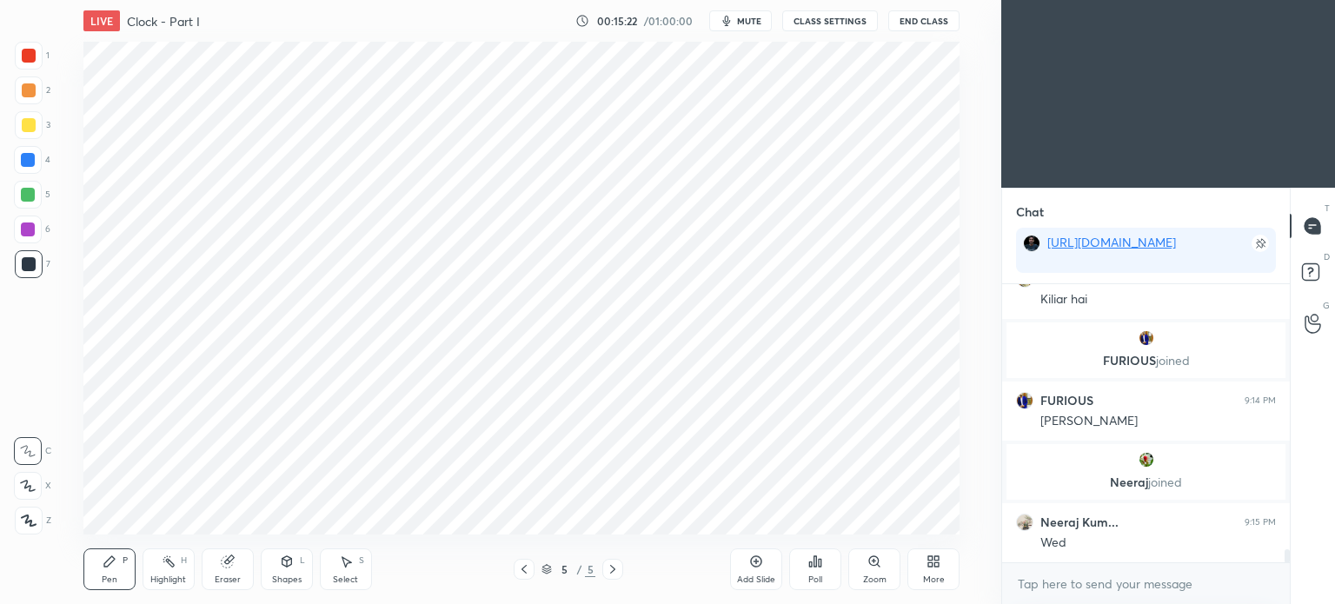
click at [22, 63] on div at bounding box center [29, 56] width 28 height 28
click at [24, 70] on div "1" at bounding box center [32, 59] width 35 height 35
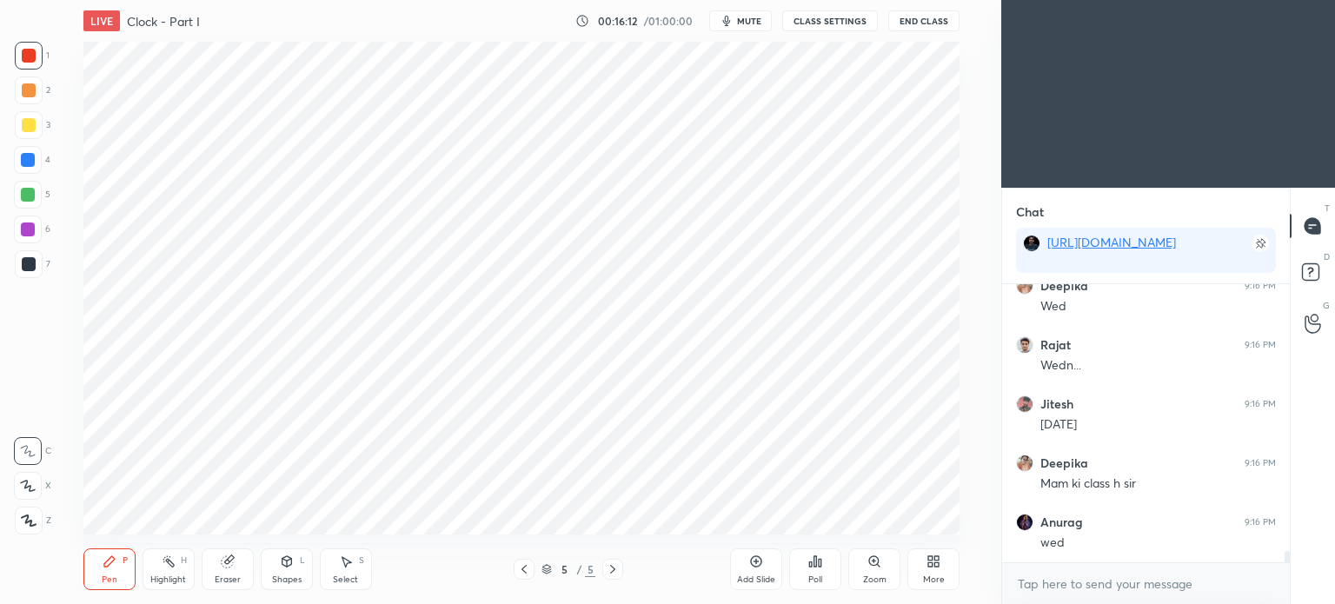
scroll to position [6535, 0]
click at [32, 57] on div at bounding box center [29, 56] width 14 height 14
click at [30, 263] on div at bounding box center [29, 264] width 14 height 14
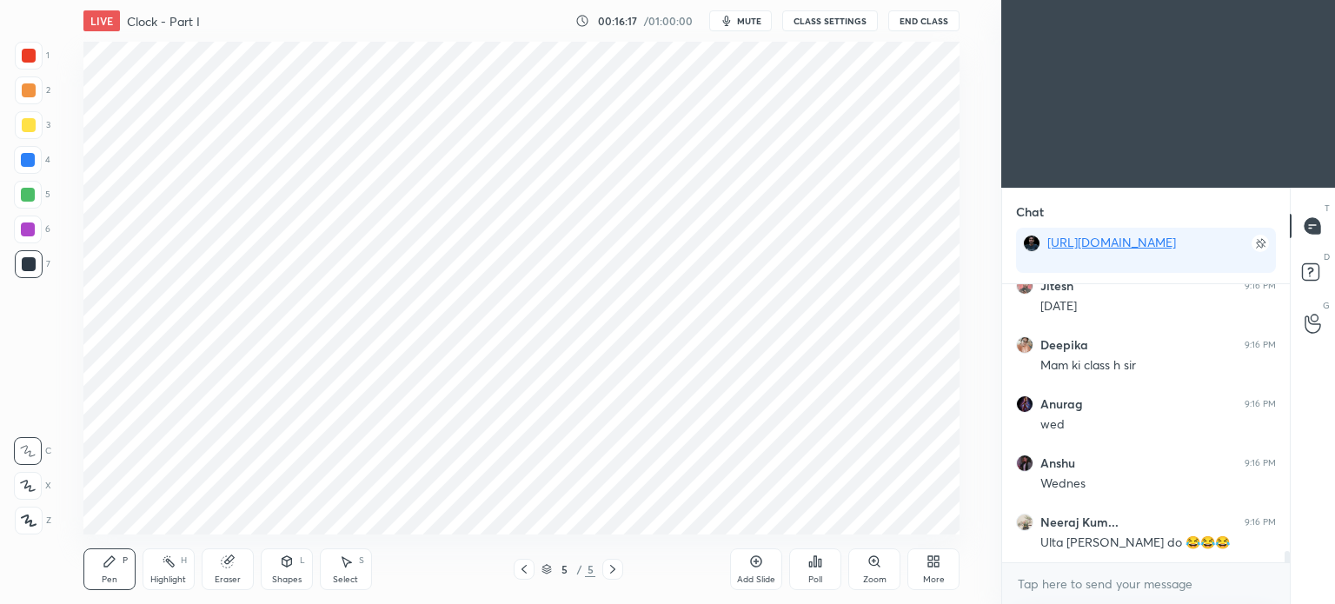
scroll to position [6657, 0]
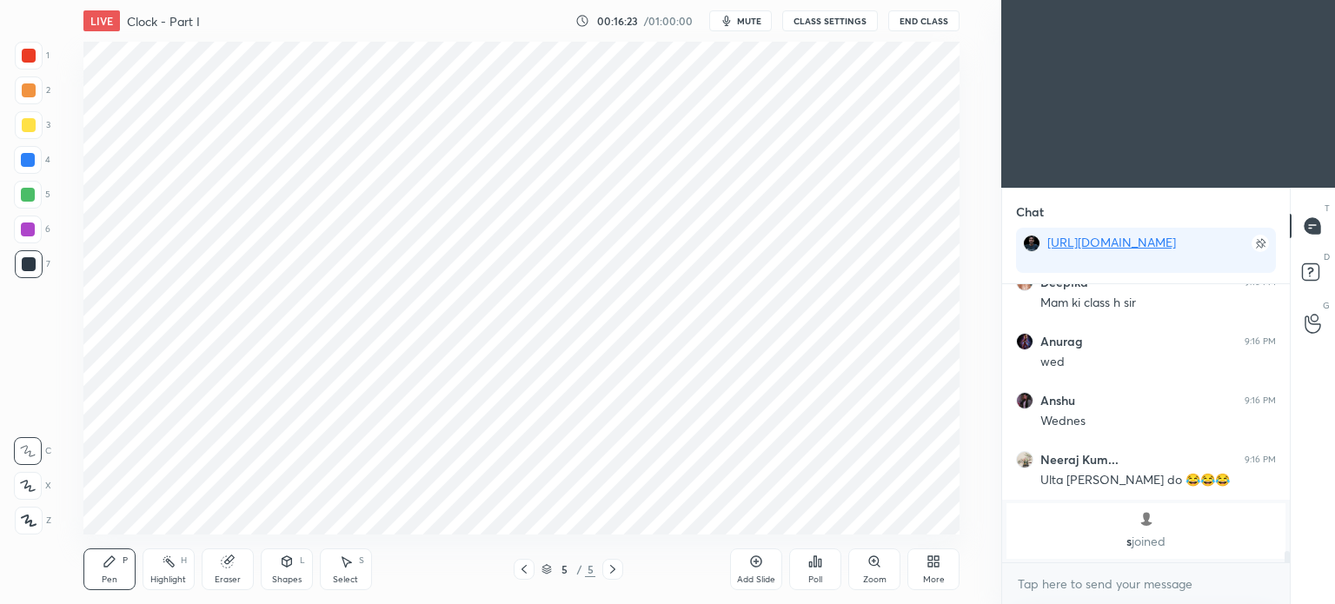
click at [1145, 534] on span "joined" at bounding box center [1149, 541] width 34 height 17
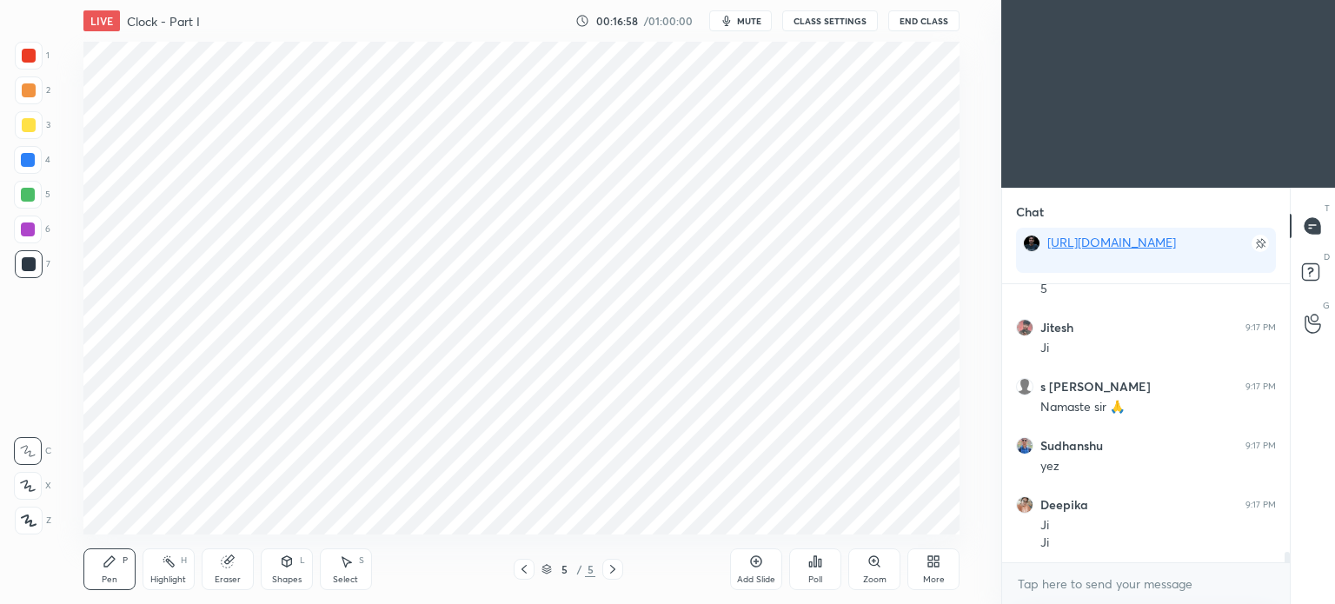
scroll to position [7051, 0]
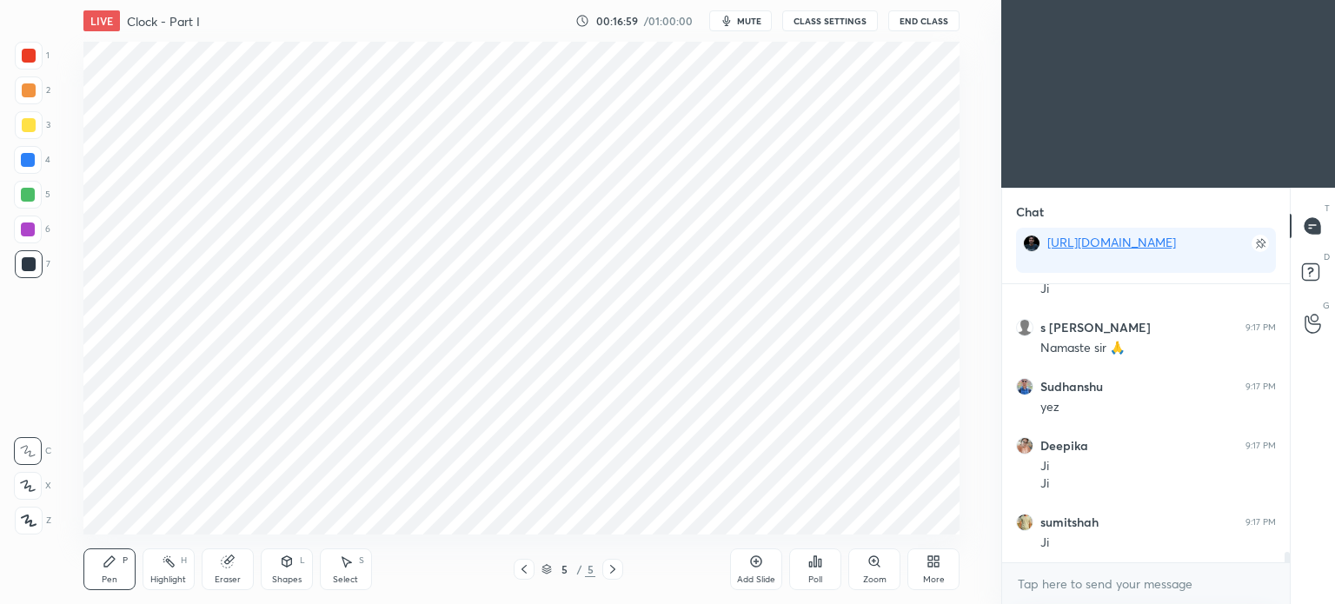
click at [32, 52] on div at bounding box center [29, 56] width 14 height 14
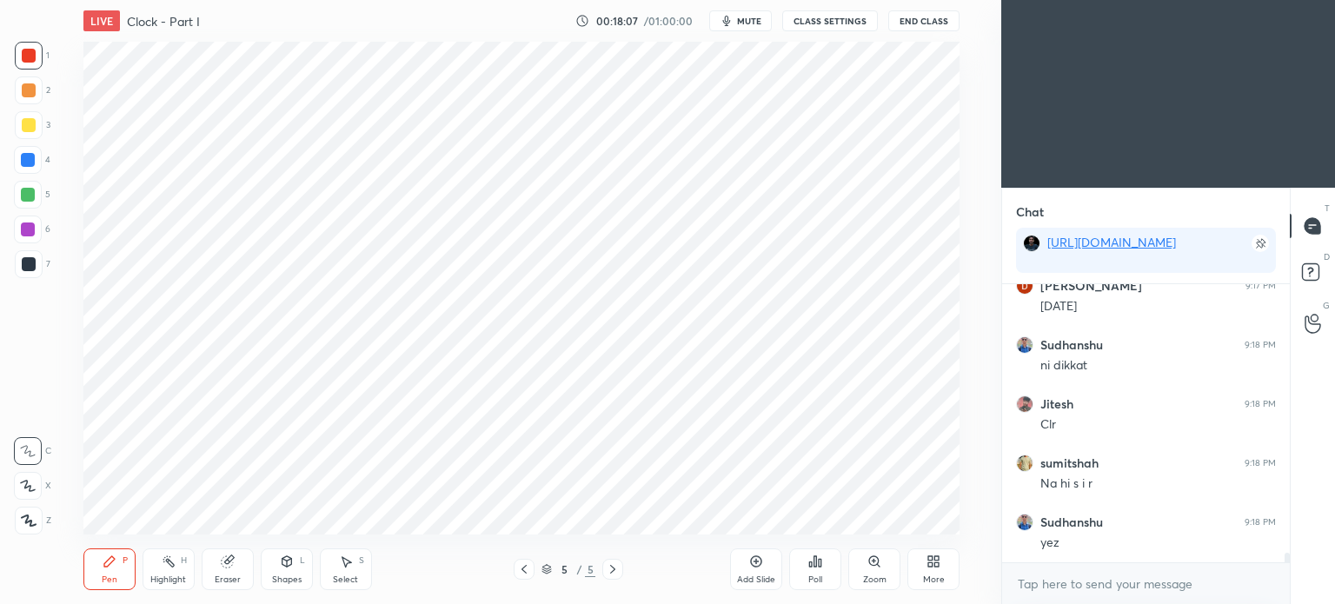
scroll to position [7465, 0]
click at [750, 576] on div "Add Slide" at bounding box center [756, 579] width 38 height 9
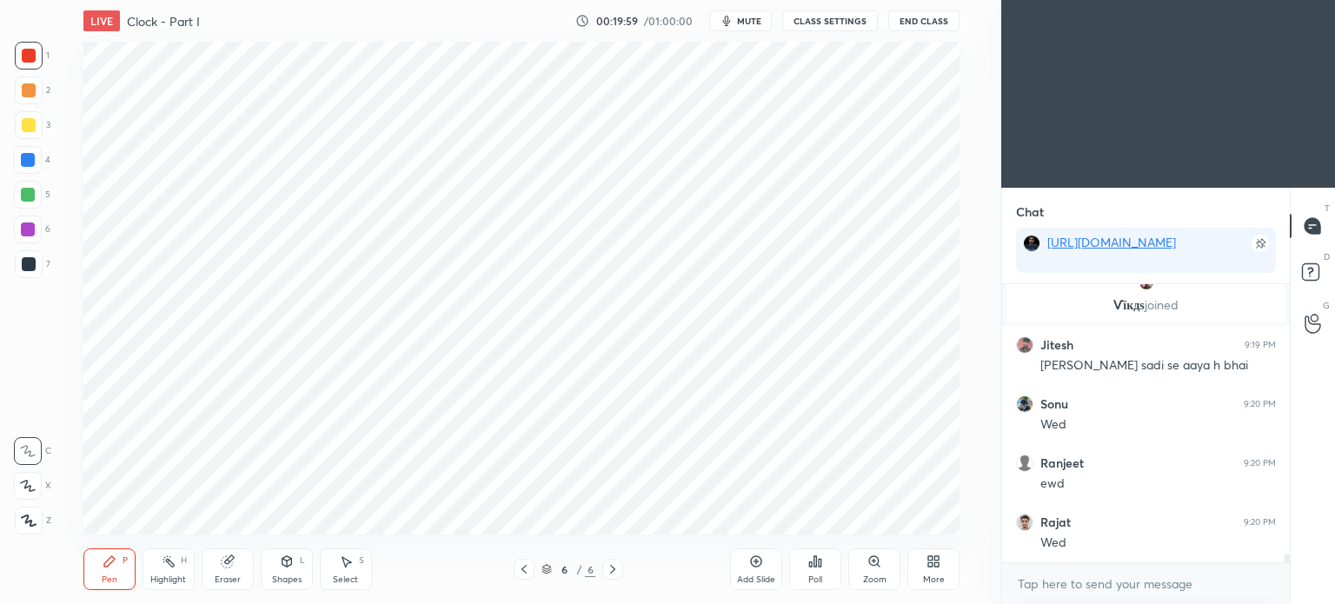
scroll to position [8343, 0]
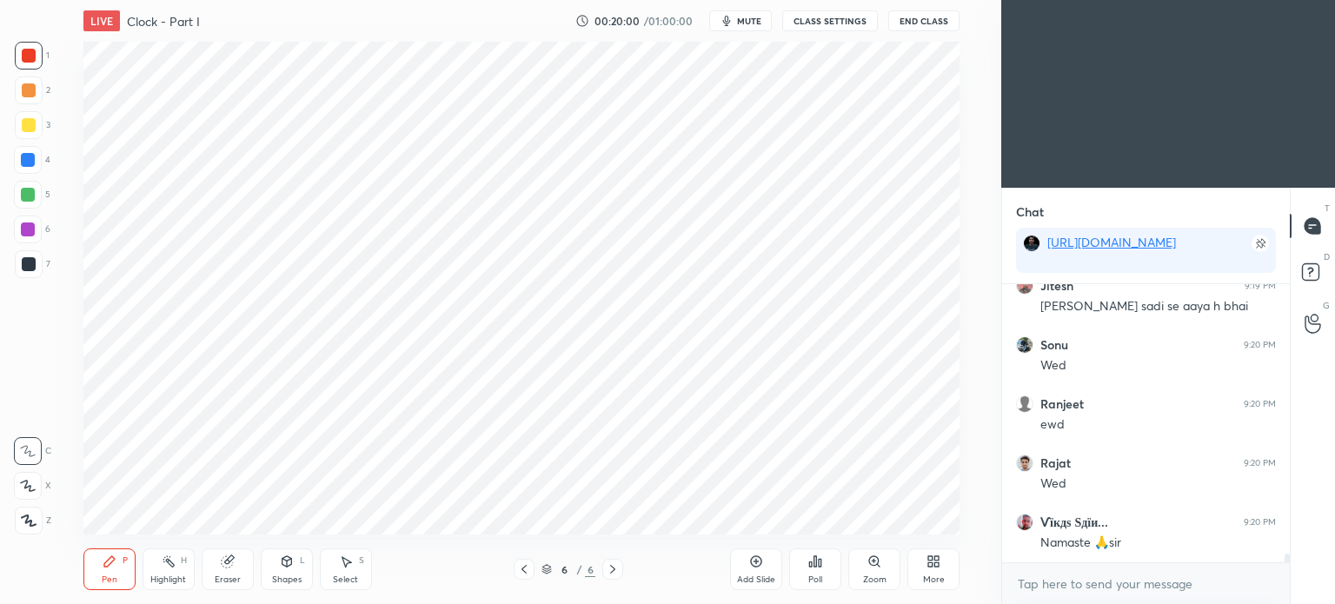
click at [27, 163] on div at bounding box center [28, 160] width 14 height 14
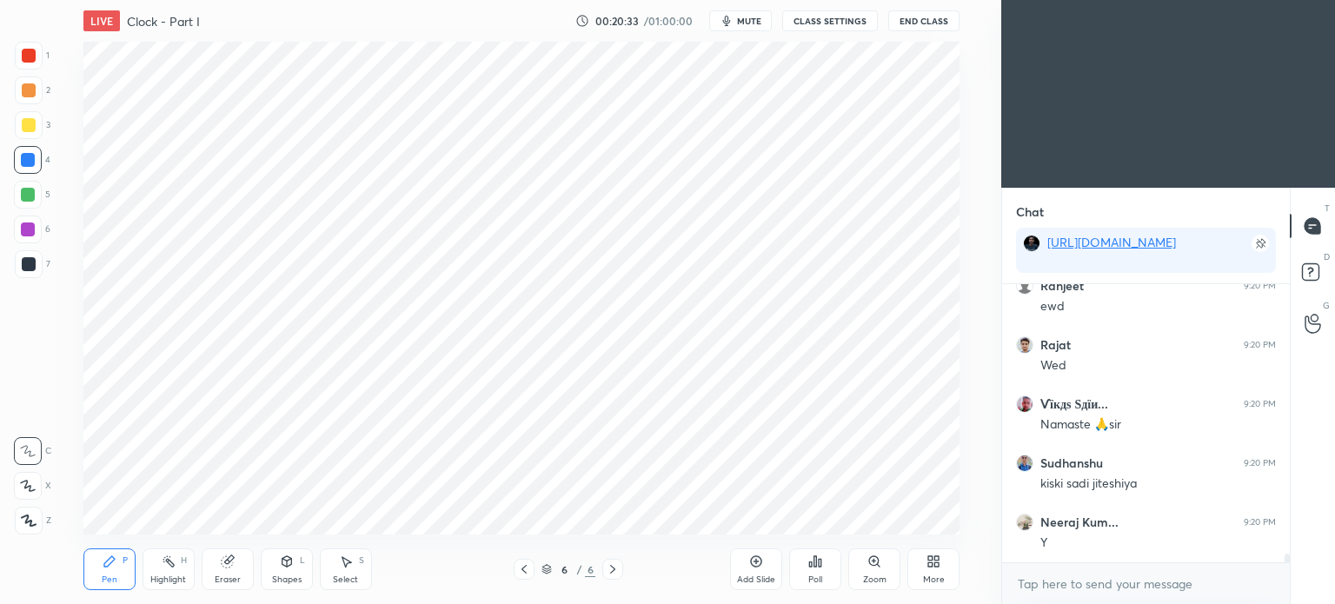
scroll to position [8520, 0]
click at [27, 264] on div at bounding box center [29, 264] width 14 height 14
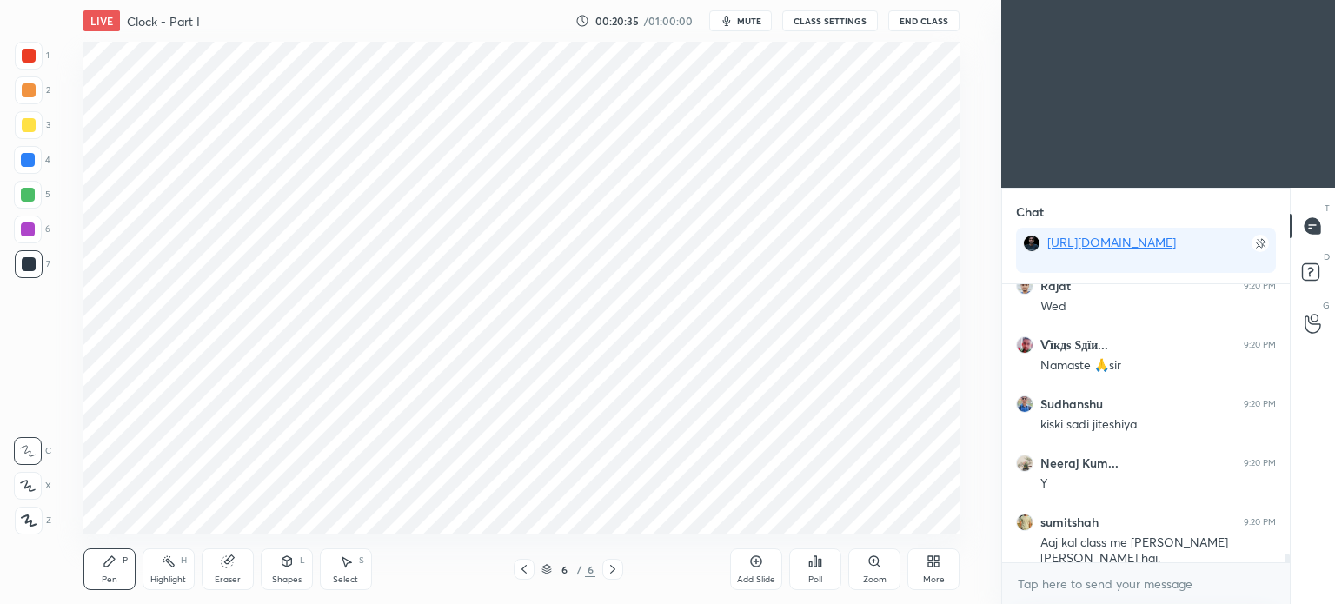
click at [30, 262] on div at bounding box center [29, 264] width 14 height 14
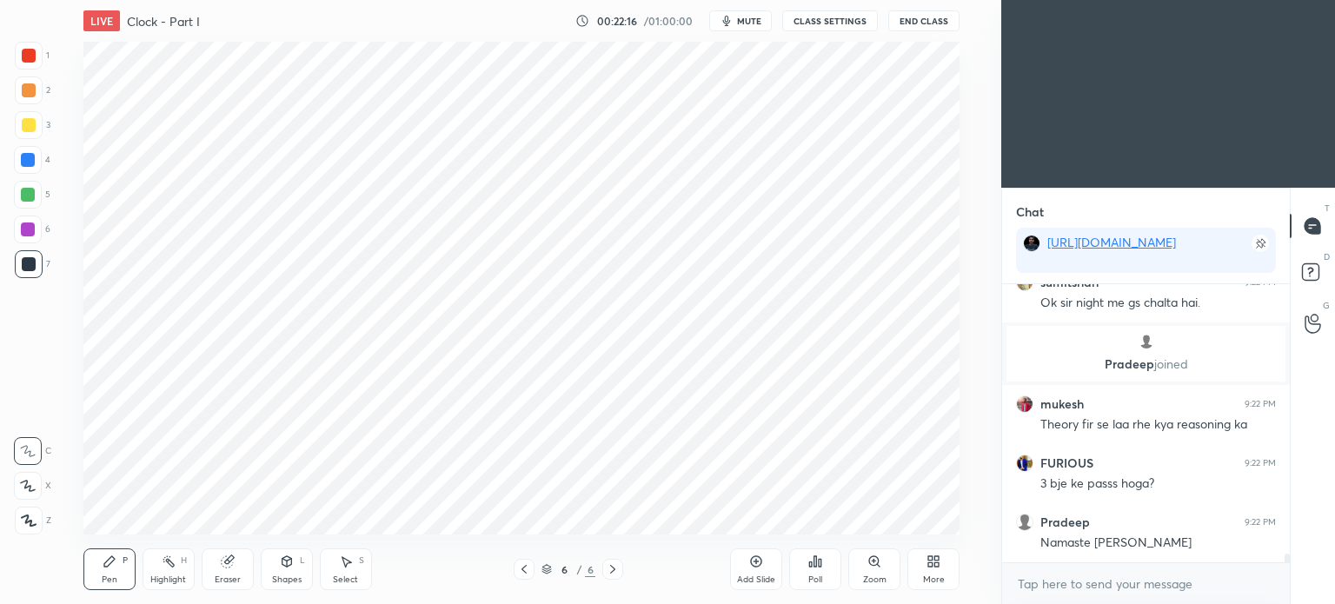
scroll to position [9039, 0]
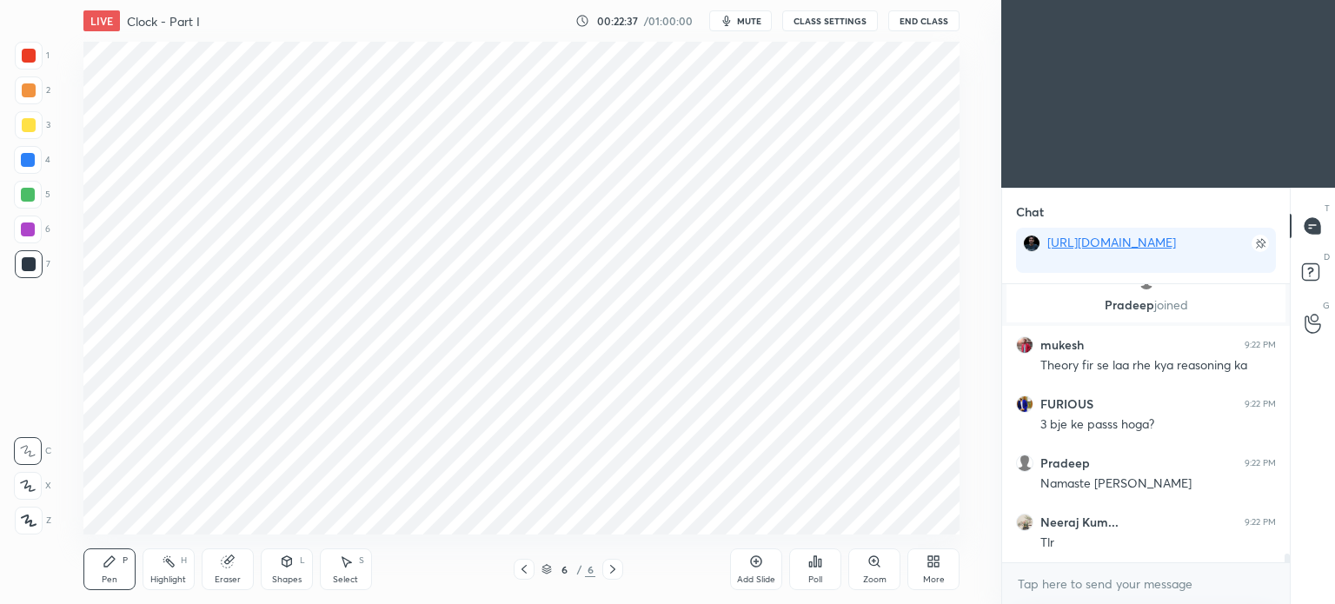
click at [759, 572] on div "Add Slide" at bounding box center [756, 570] width 52 height 42
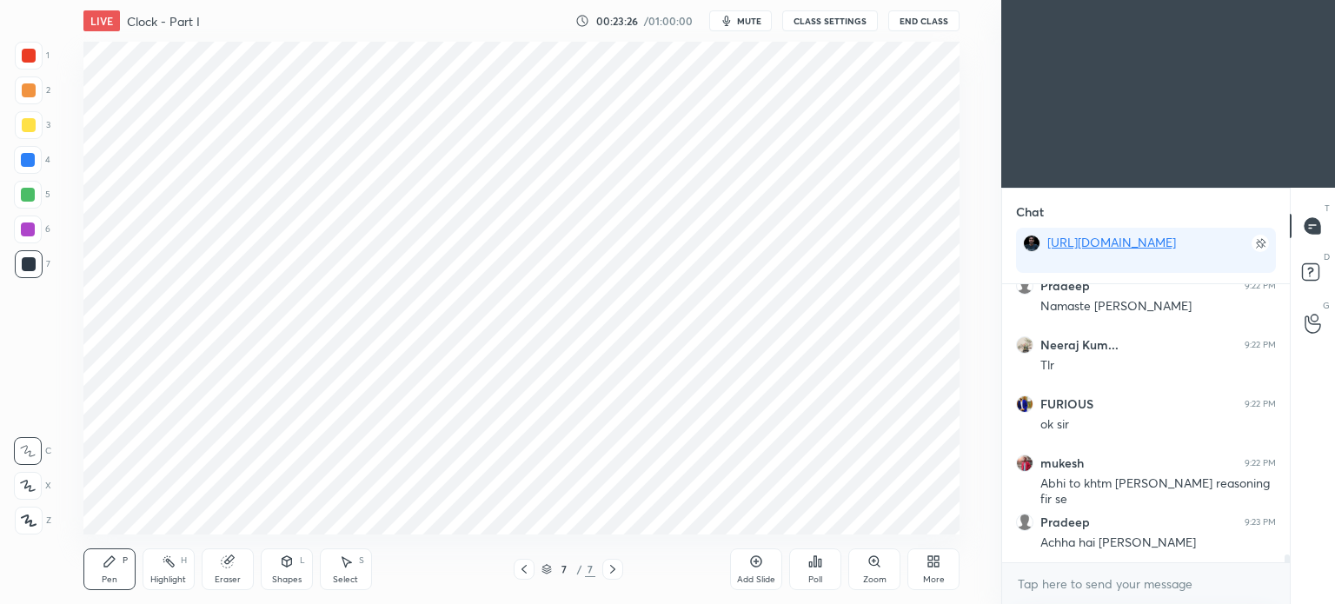
scroll to position [9275, 0]
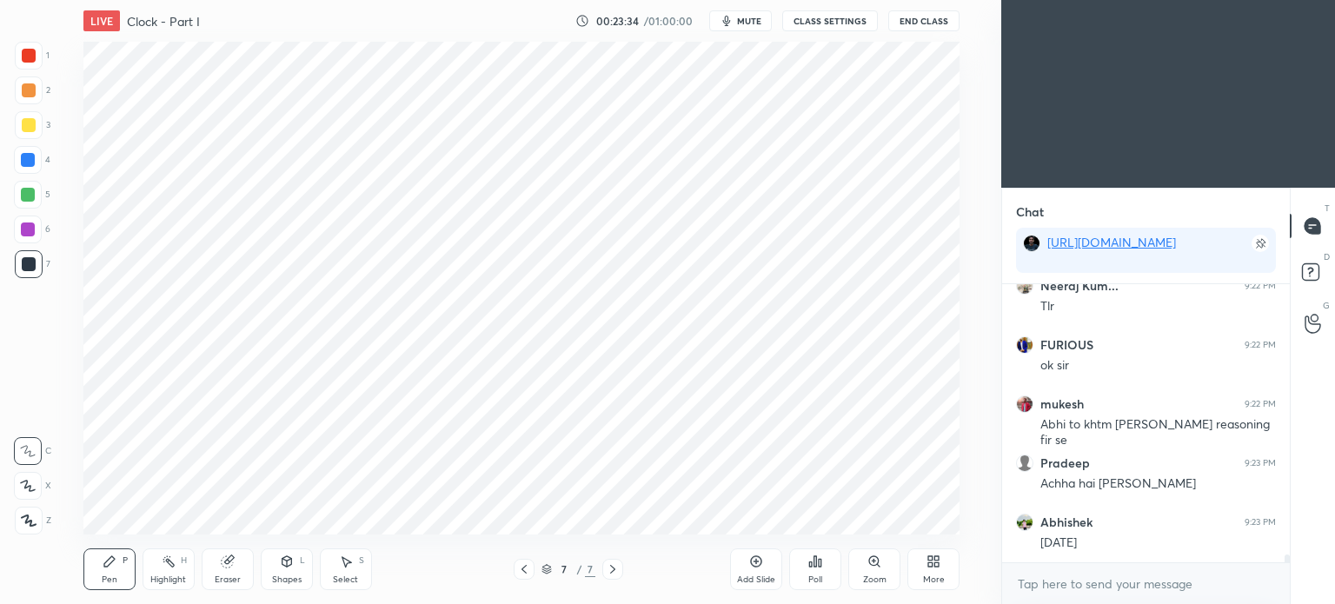
click at [29, 56] on div at bounding box center [29, 56] width 14 height 14
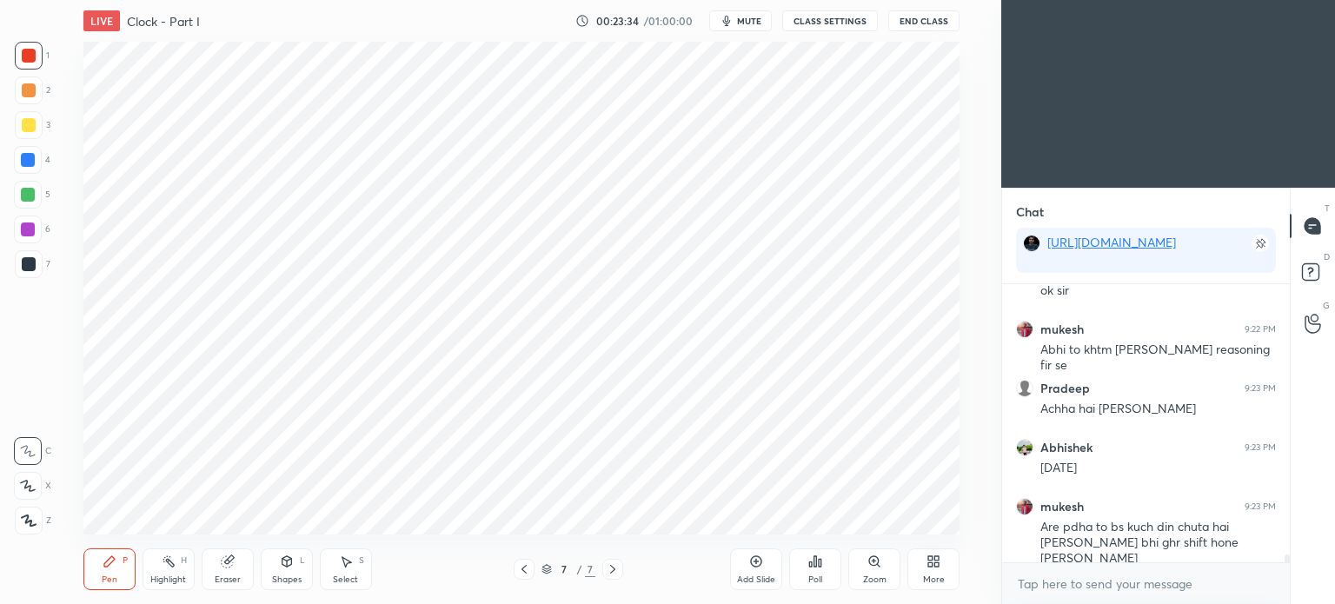
click at [30, 59] on div at bounding box center [29, 56] width 14 height 14
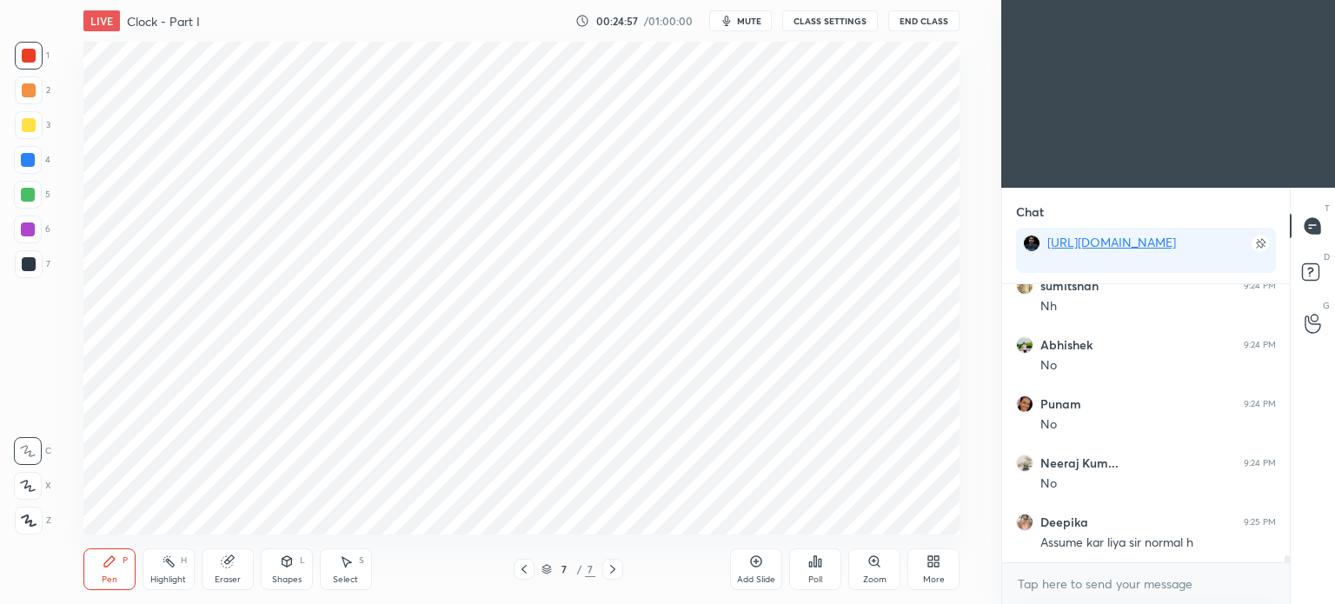
scroll to position [10622, 0]
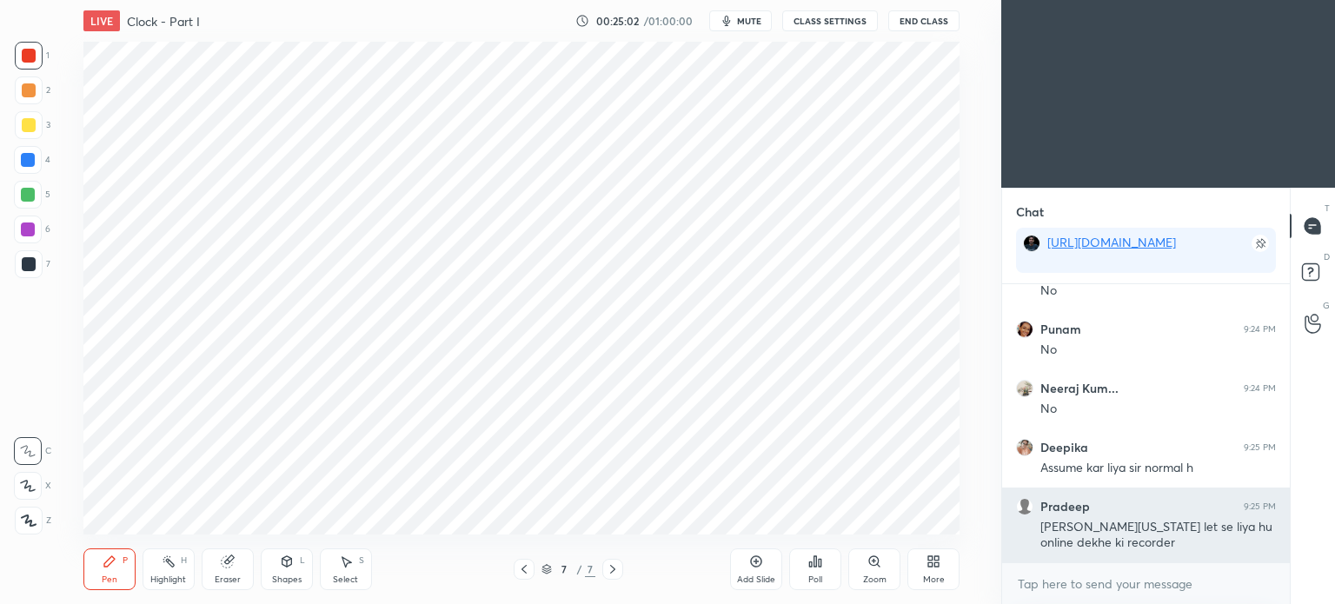
click at [1056, 516] on div "[PERSON_NAME][US_STATE] let se liya hu online dekhe ki recorder" at bounding box center [1159, 533] width 236 height 37
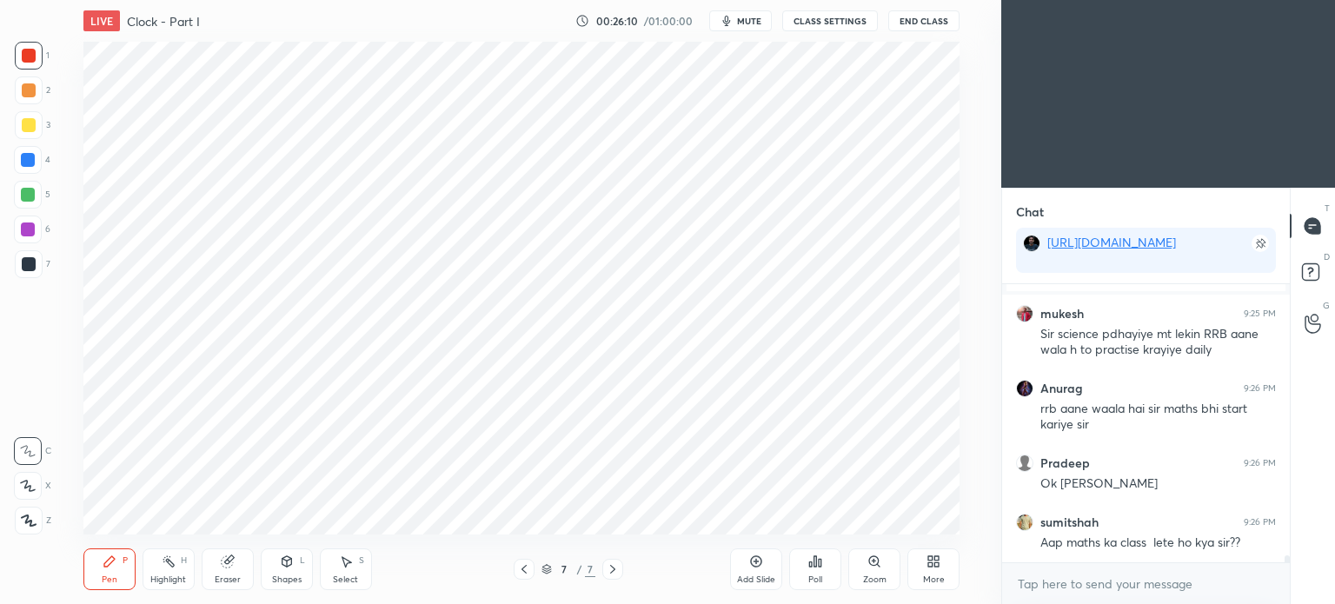
scroll to position [10504, 0]
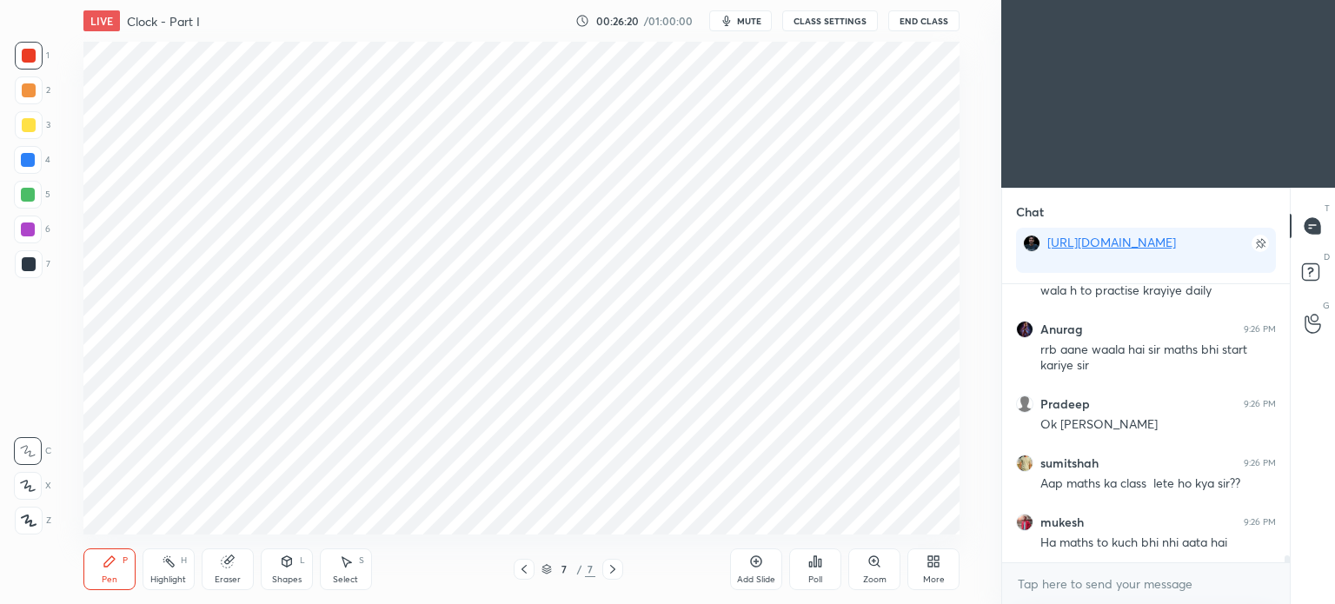
click at [29, 158] on div at bounding box center [28, 160] width 14 height 14
click at [28, 161] on div at bounding box center [28, 160] width 14 height 14
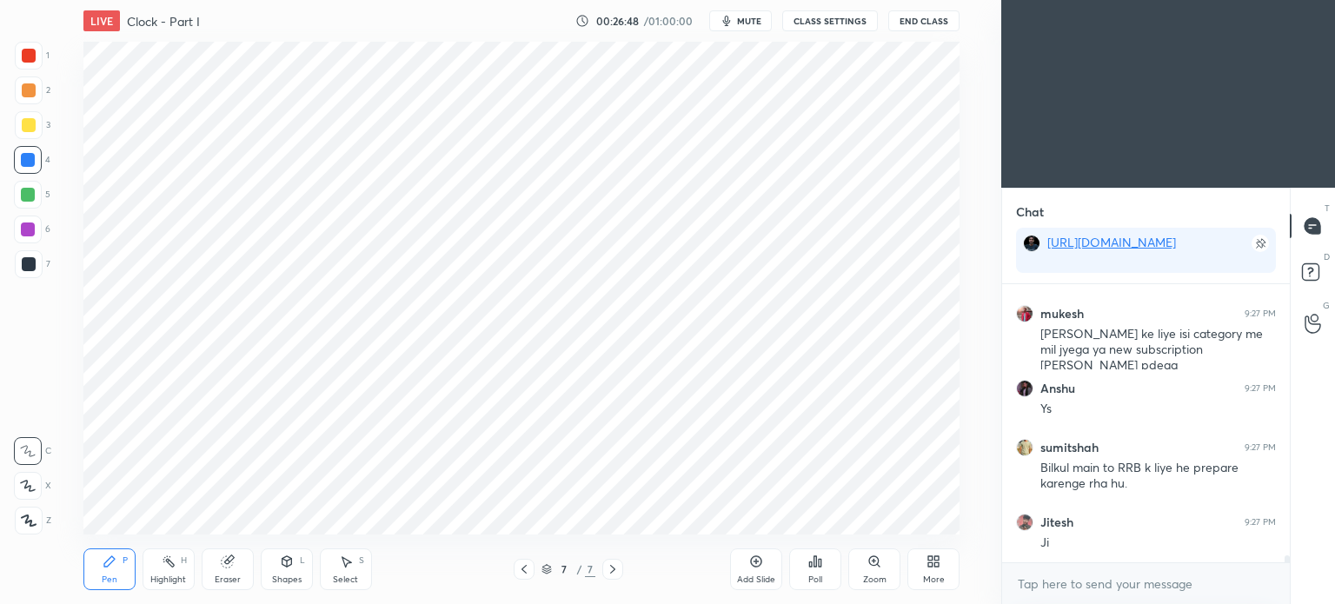
scroll to position [10949, 0]
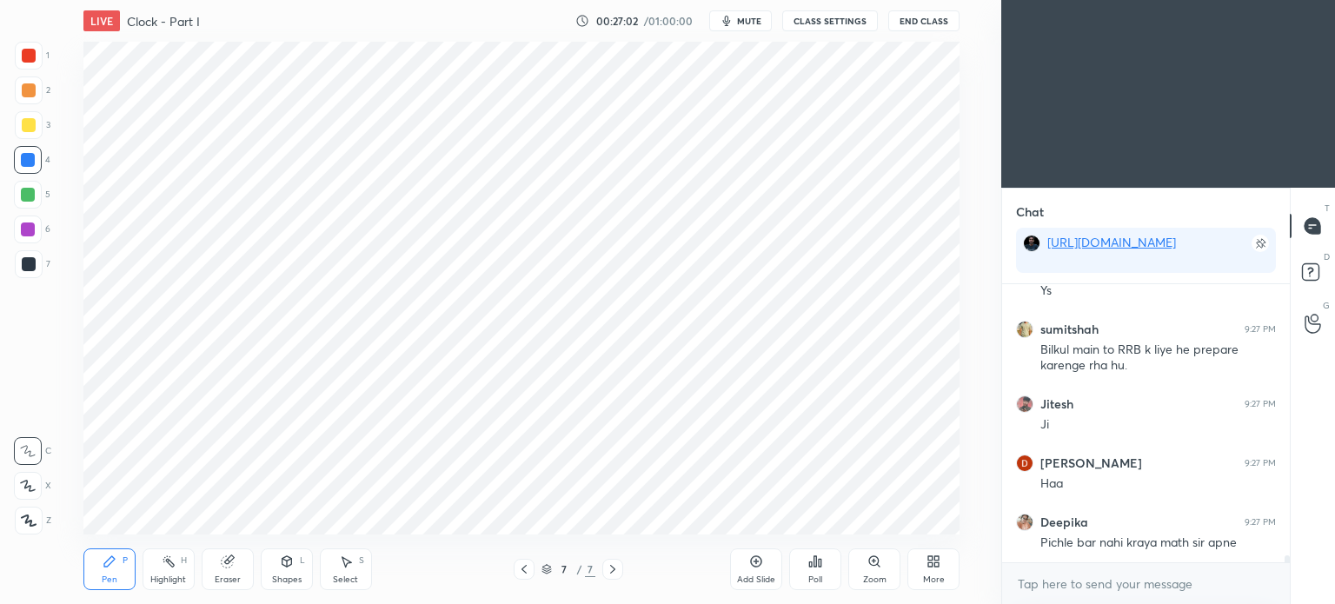
click at [755, 571] on div "Add Slide" at bounding box center [756, 570] width 52 height 42
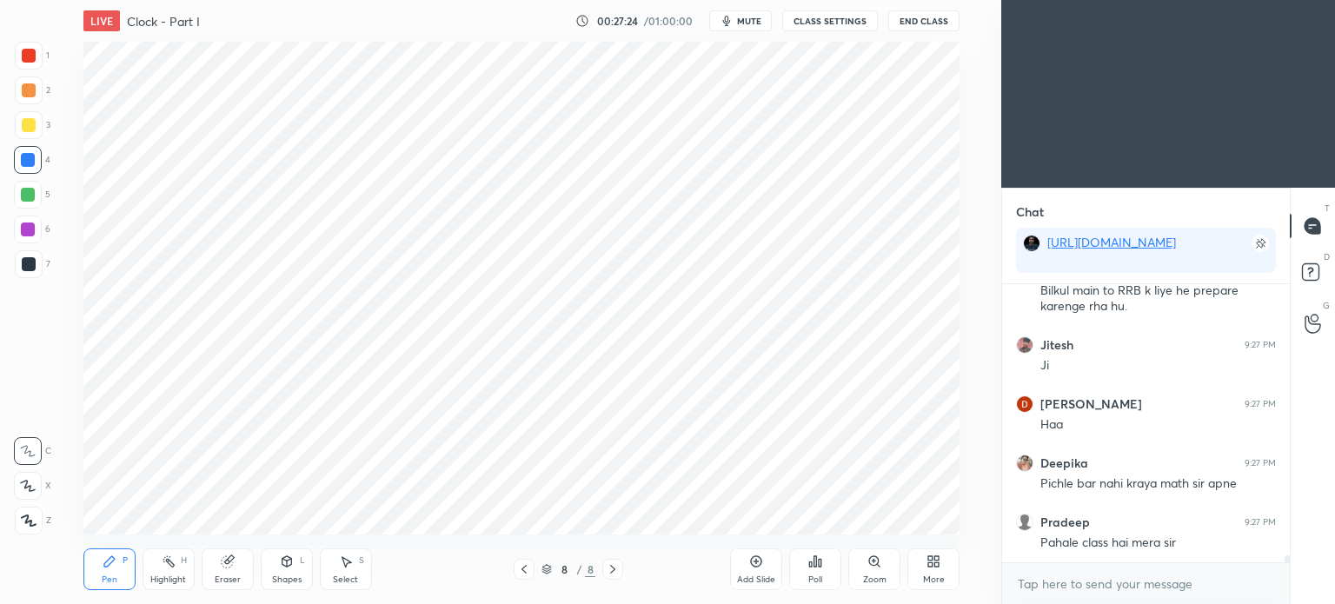
scroll to position [11083, 0]
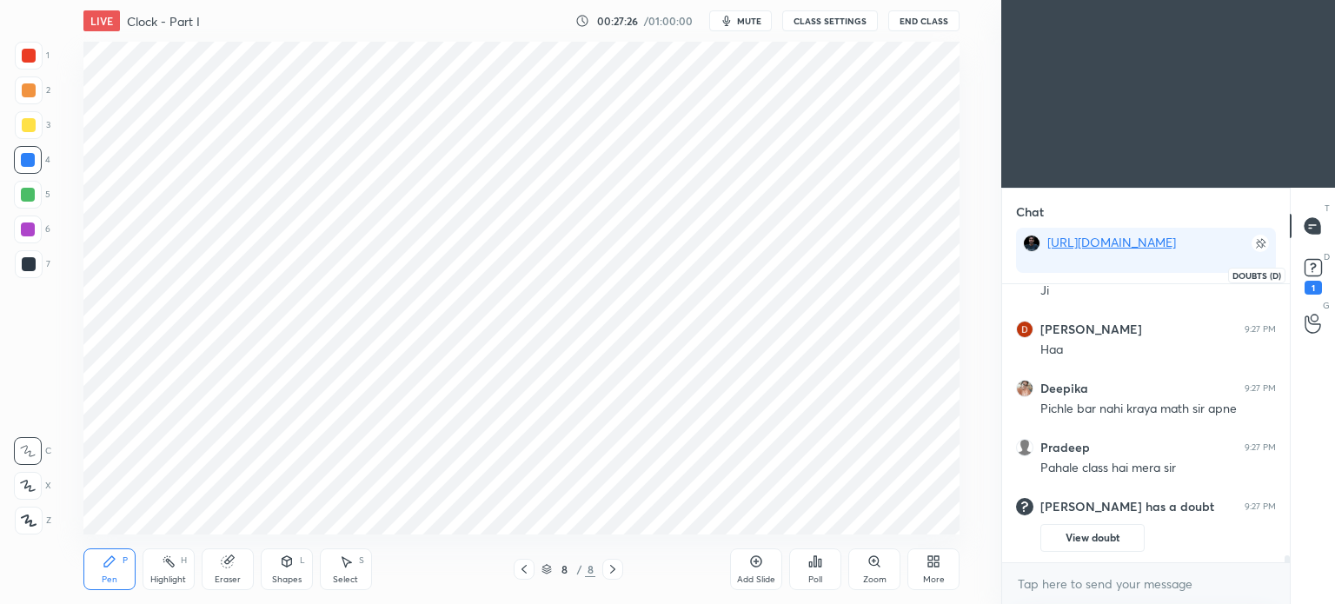
click at [1322, 284] on div "1" at bounding box center [1313, 275] width 26 height 40
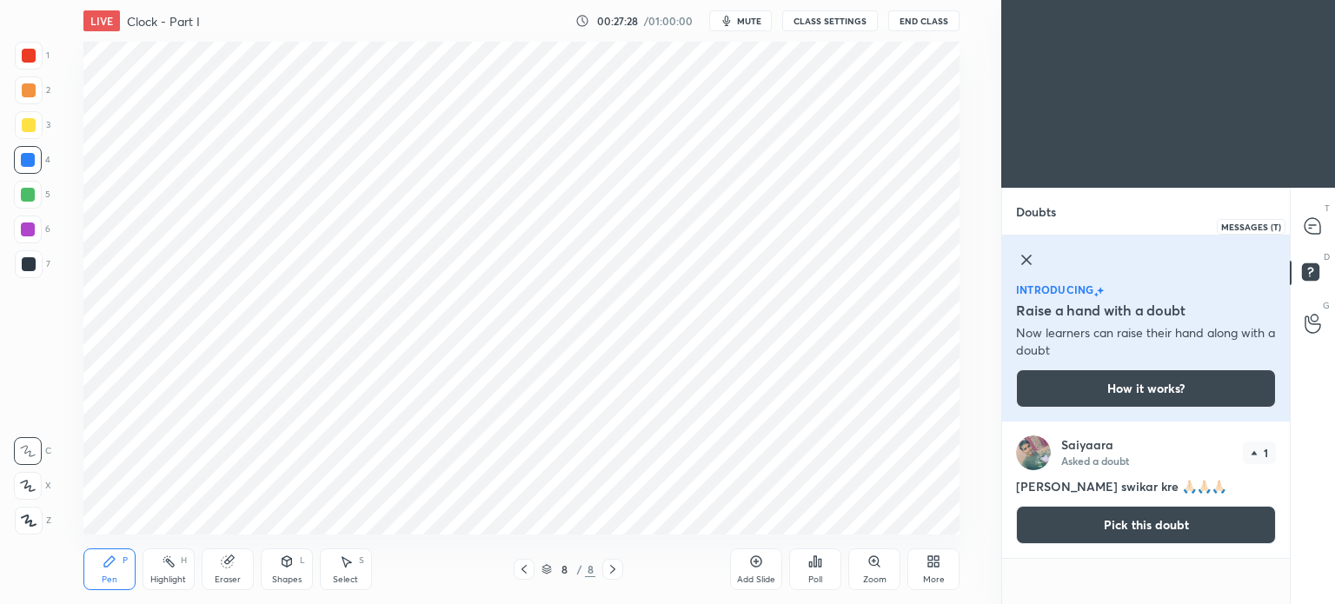
click at [1317, 233] on icon at bounding box center [1313, 226] width 16 height 16
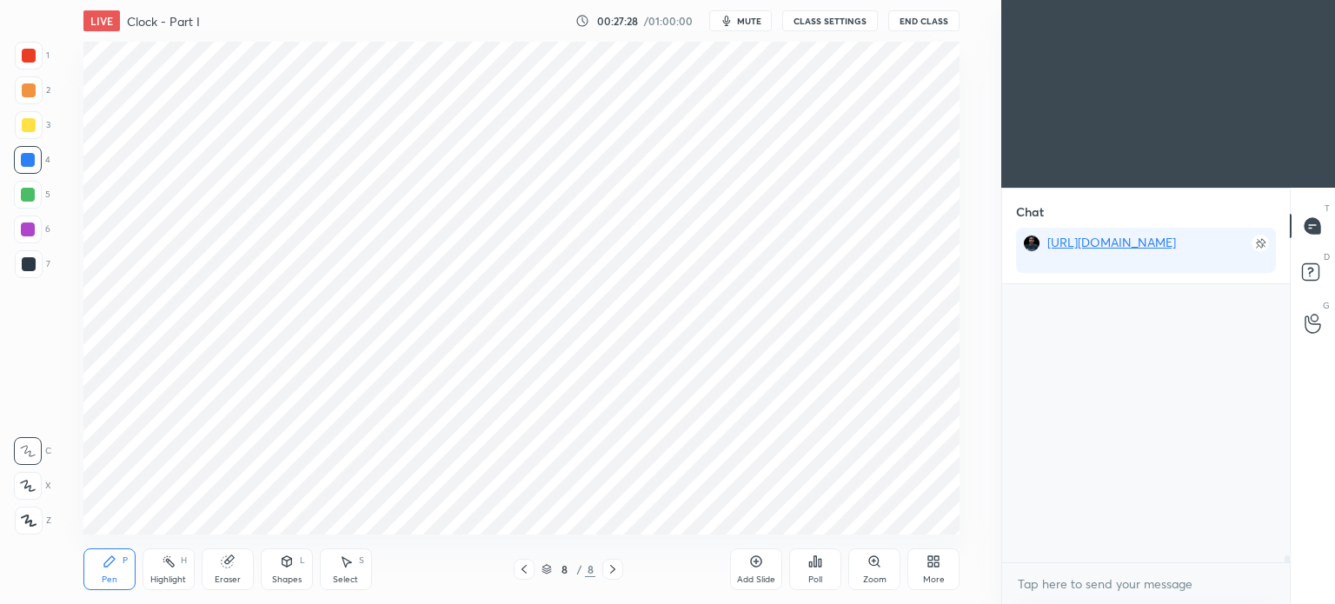
scroll to position [273, 283]
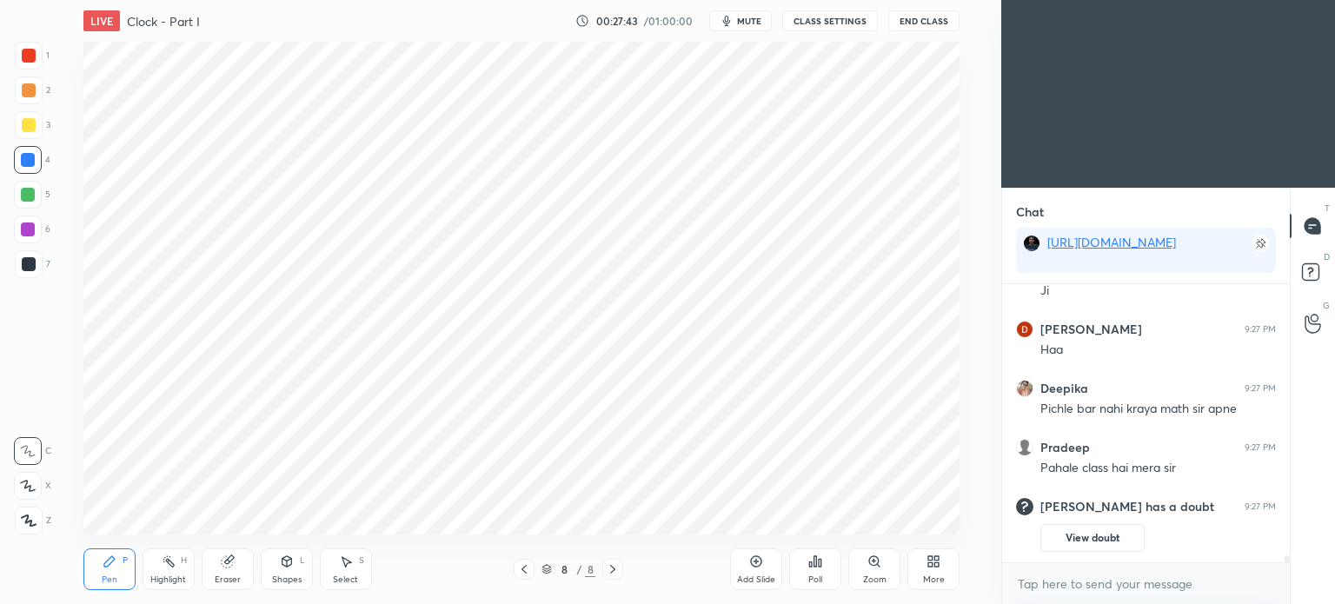
click at [234, 571] on div "Eraser" at bounding box center [228, 570] width 52 height 42
click at [110, 580] on div "Pen" at bounding box center [110, 579] width 16 height 9
click at [223, 573] on div "Eraser" at bounding box center [228, 570] width 52 height 42
click at [105, 575] on div "Pen" at bounding box center [110, 579] width 16 height 9
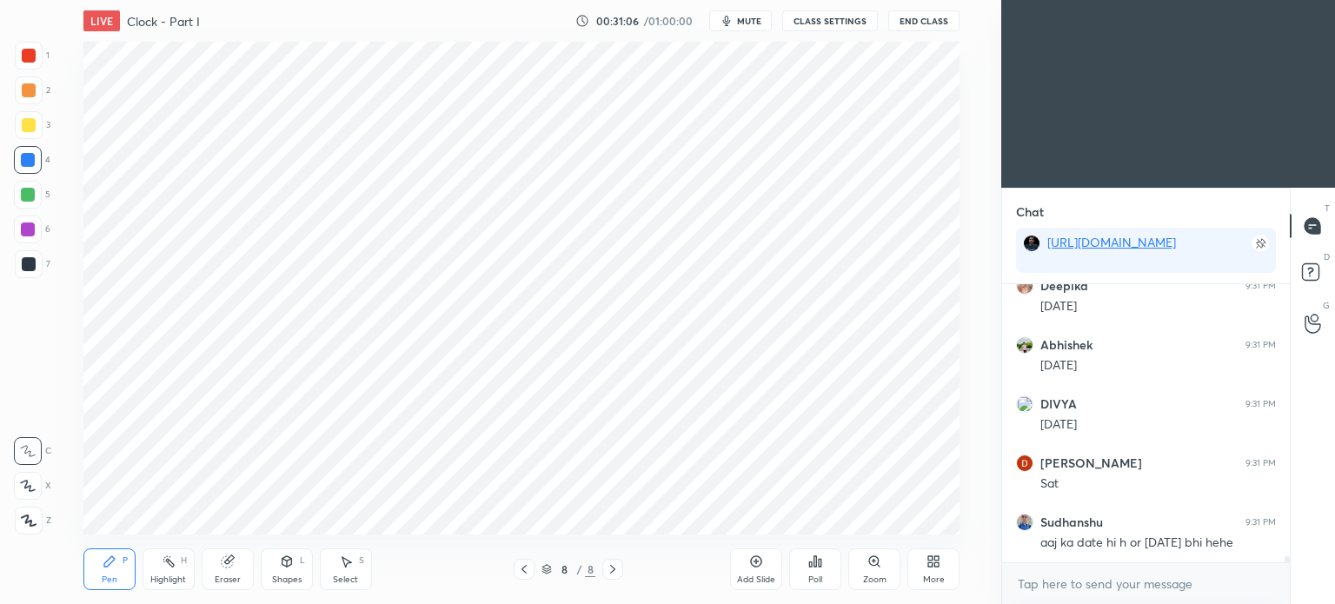
scroll to position [12623, 0]
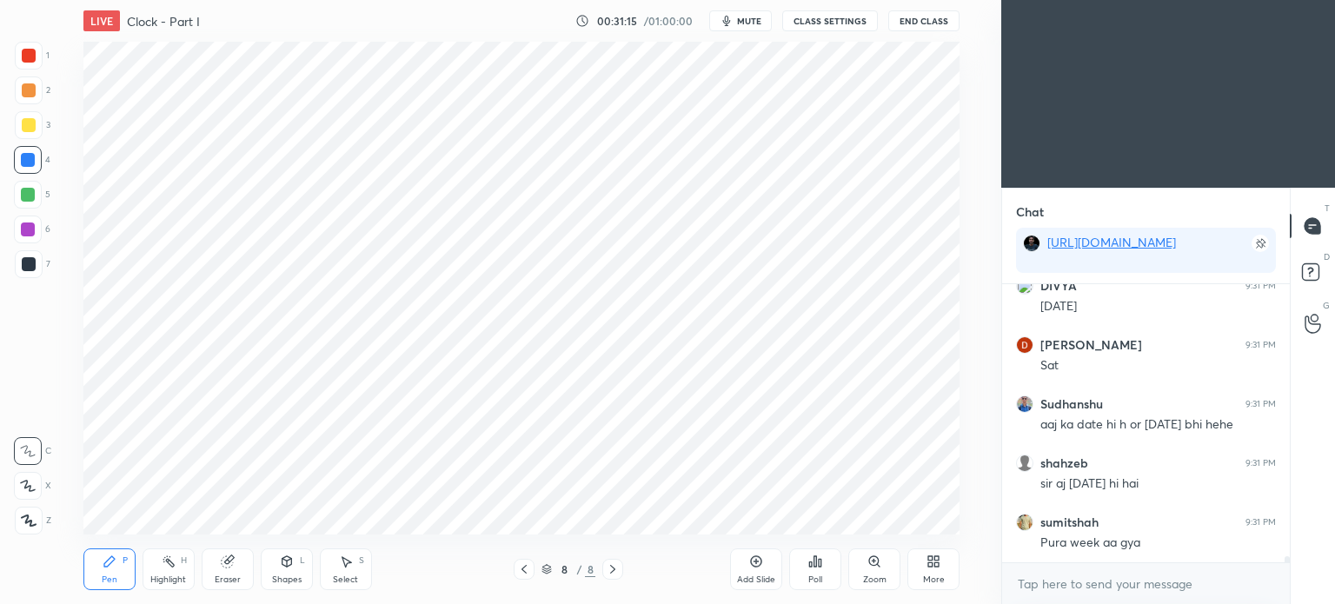
click at [27, 52] on div at bounding box center [29, 56] width 14 height 14
click at [28, 58] on div at bounding box center [29, 56] width 14 height 14
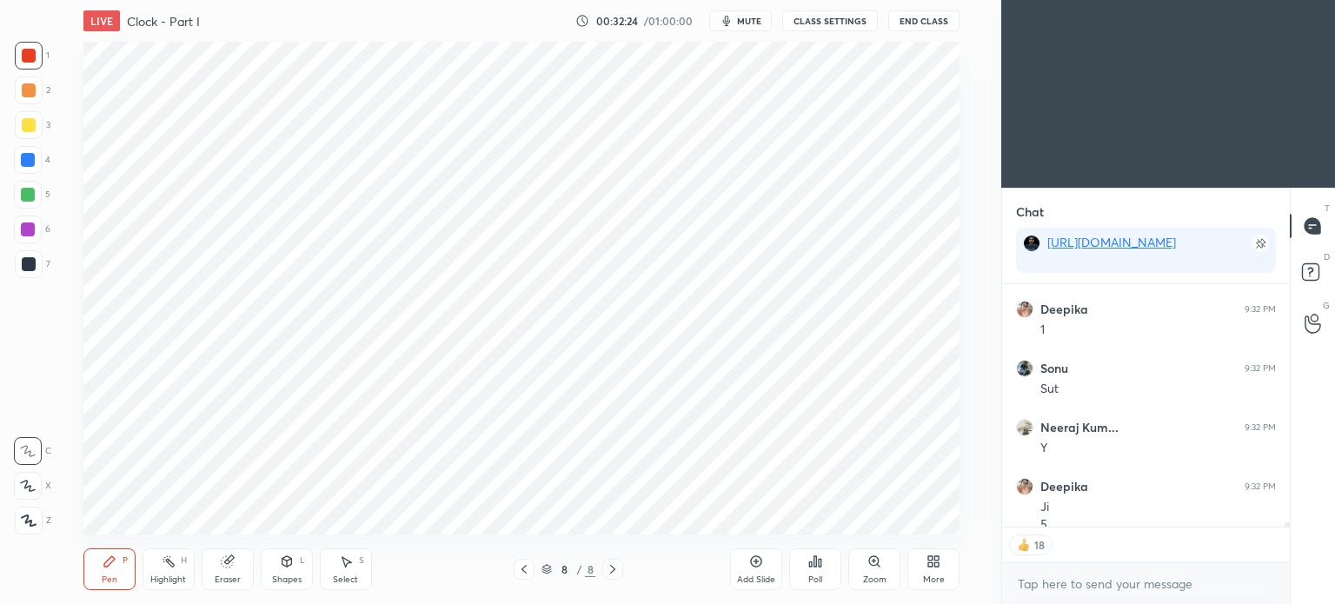
scroll to position [13208, 0]
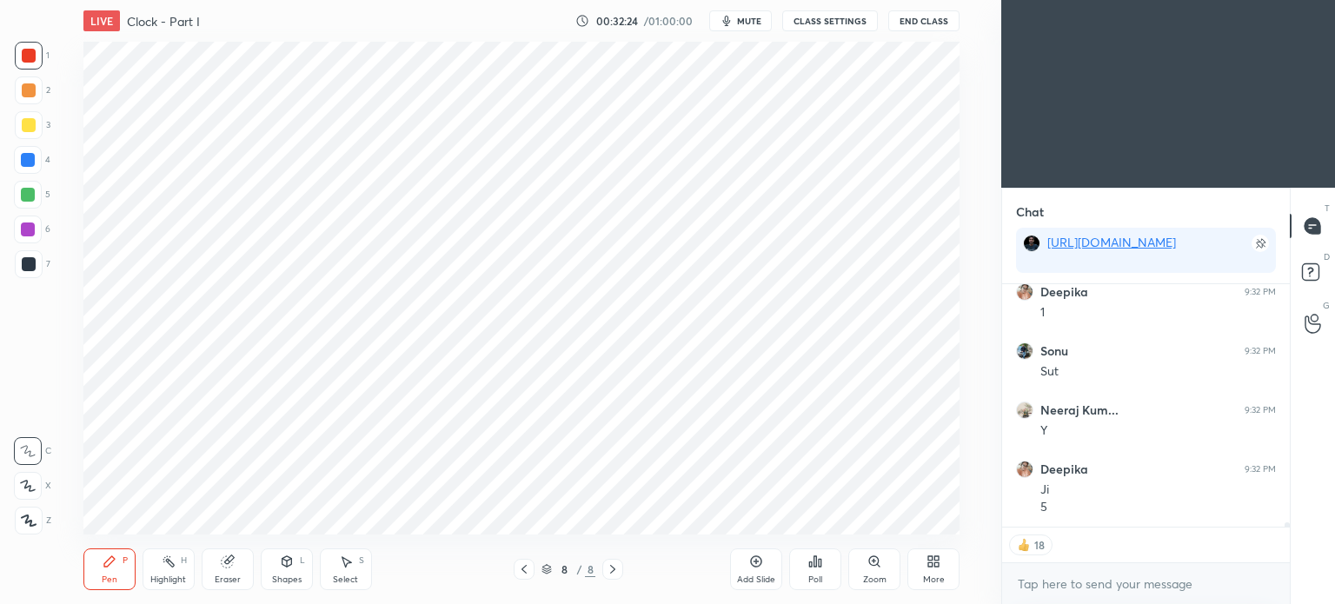
click at [27, 162] on div at bounding box center [28, 160] width 14 height 14
click at [26, 257] on div at bounding box center [29, 264] width 14 height 14
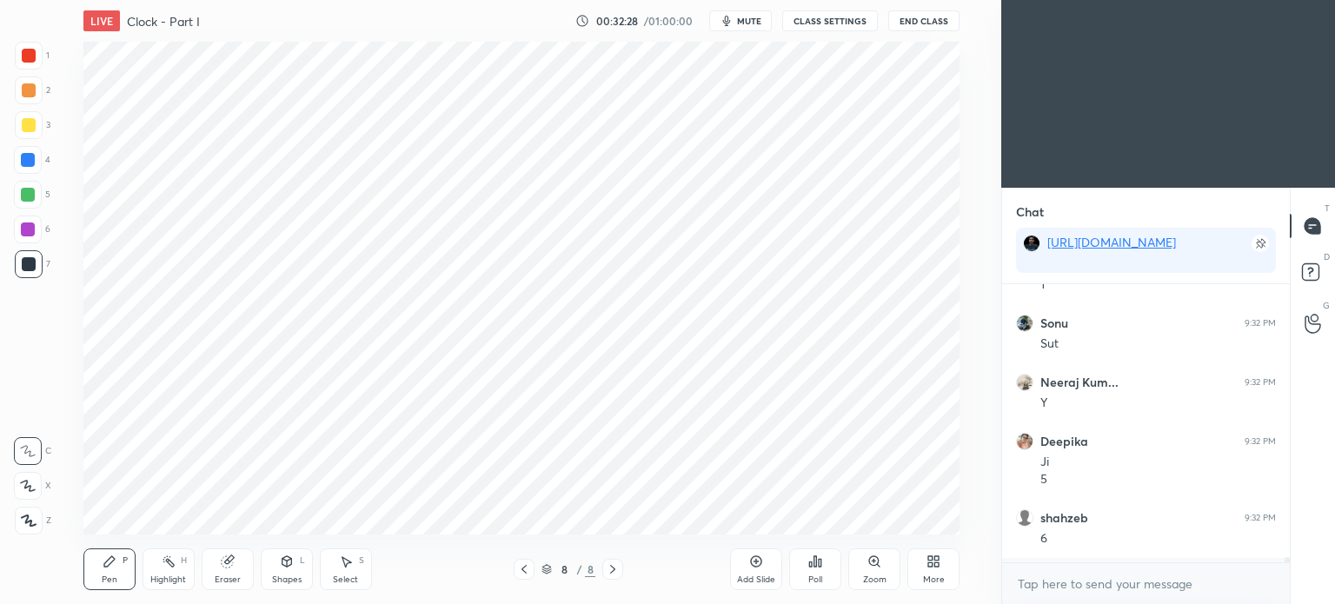
scroll to position [4, 5]
click at [231, 569] on div "Eraser" at bounding box center [228, 570] width 52 height 42
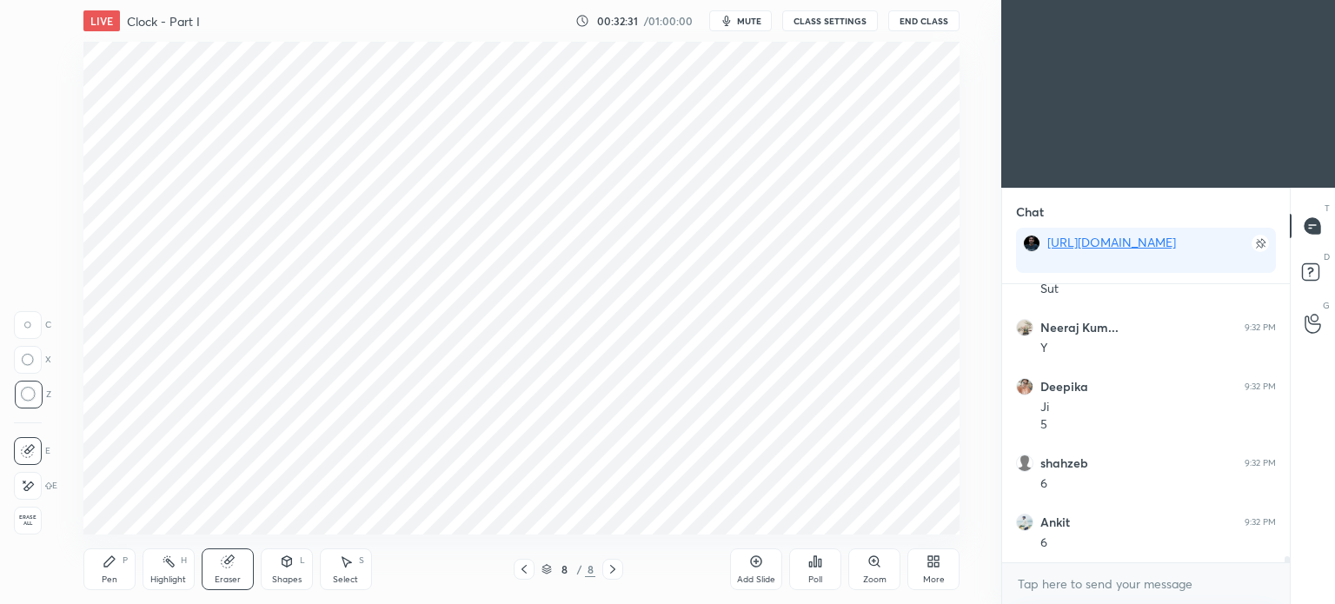
scroll to position [13350, 0]
click at [110, 569] on div "Pen P" at bounding box center [109, 570] width 52 height 42
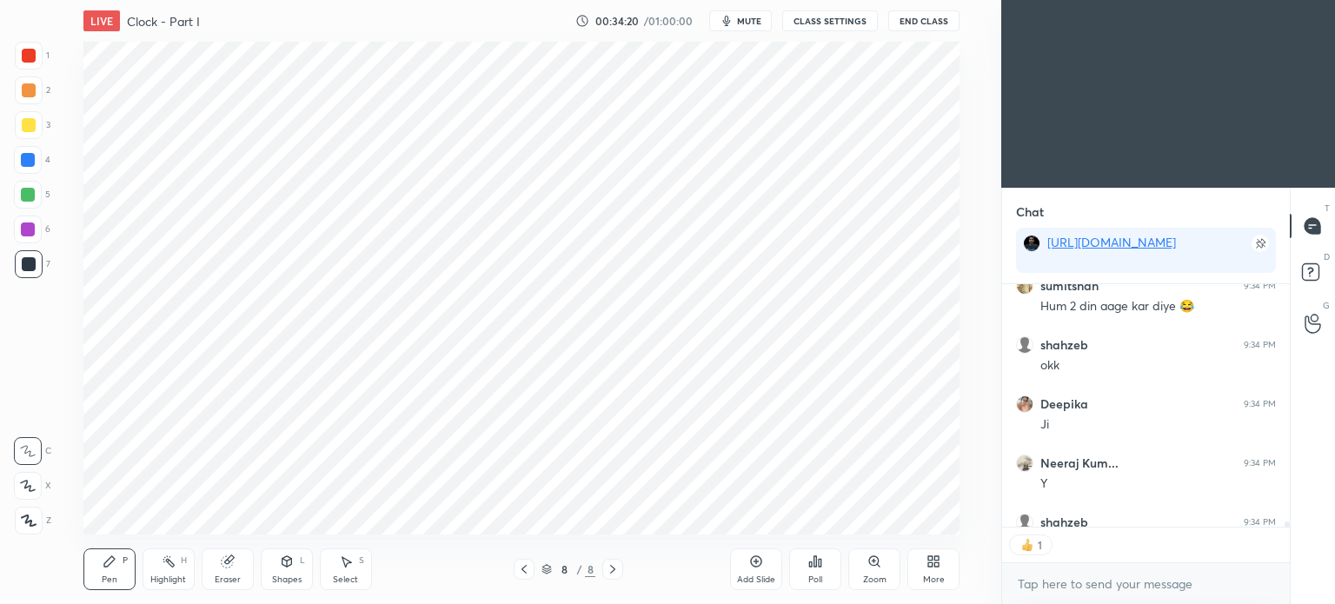
scroll to position [5, 5]
click at [754, 576] on div "Add Slide" at bounding box center [756, 579] width 38 height 9
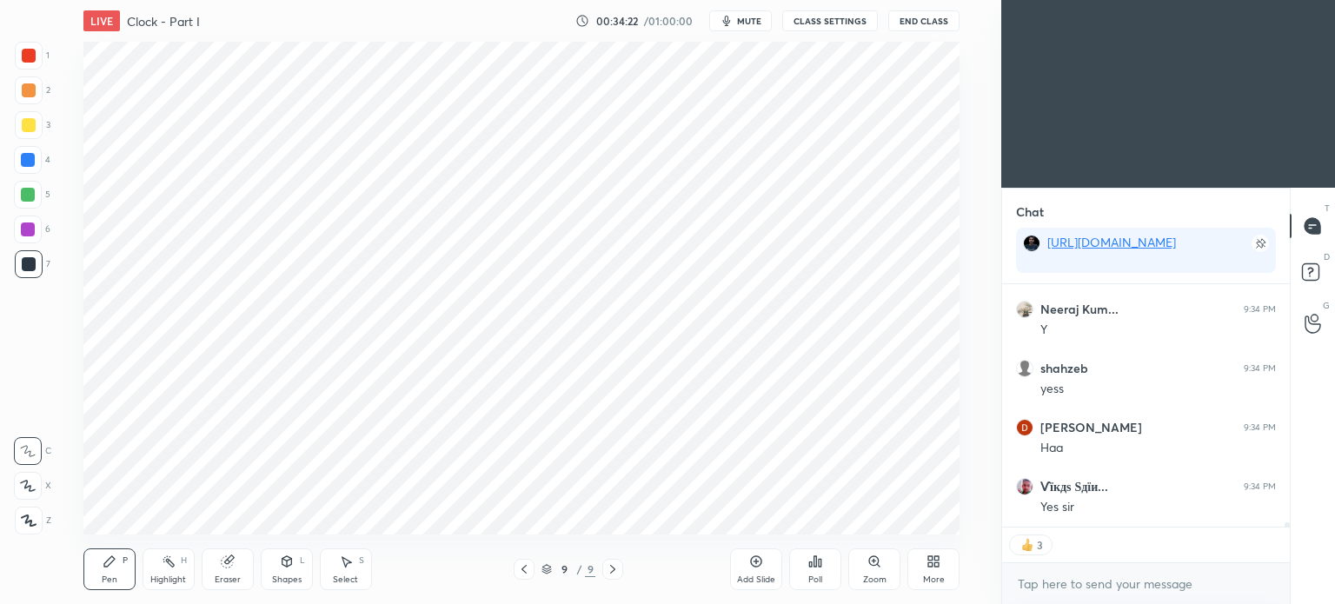
scroll to position [14001, 0]
click at [222, 568] on icon at bounding box center [228, 562] width 14 height 14
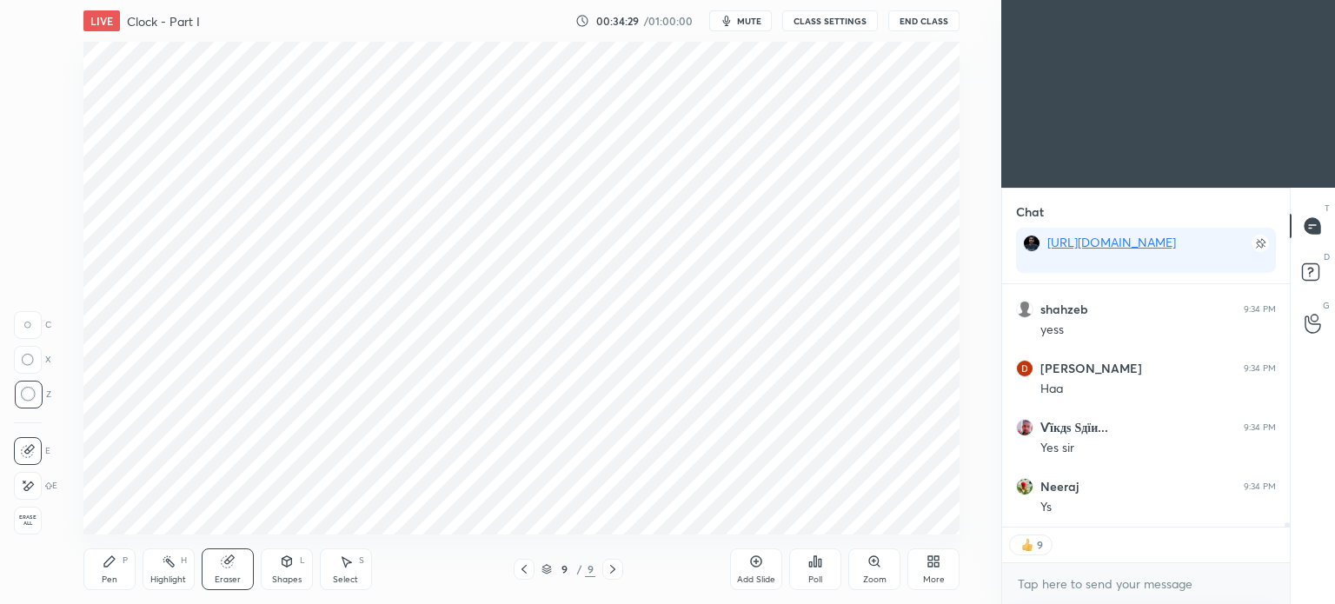
click at [110, 584] on div "Pen" at bounding box center [110, 579] width 16 height 9
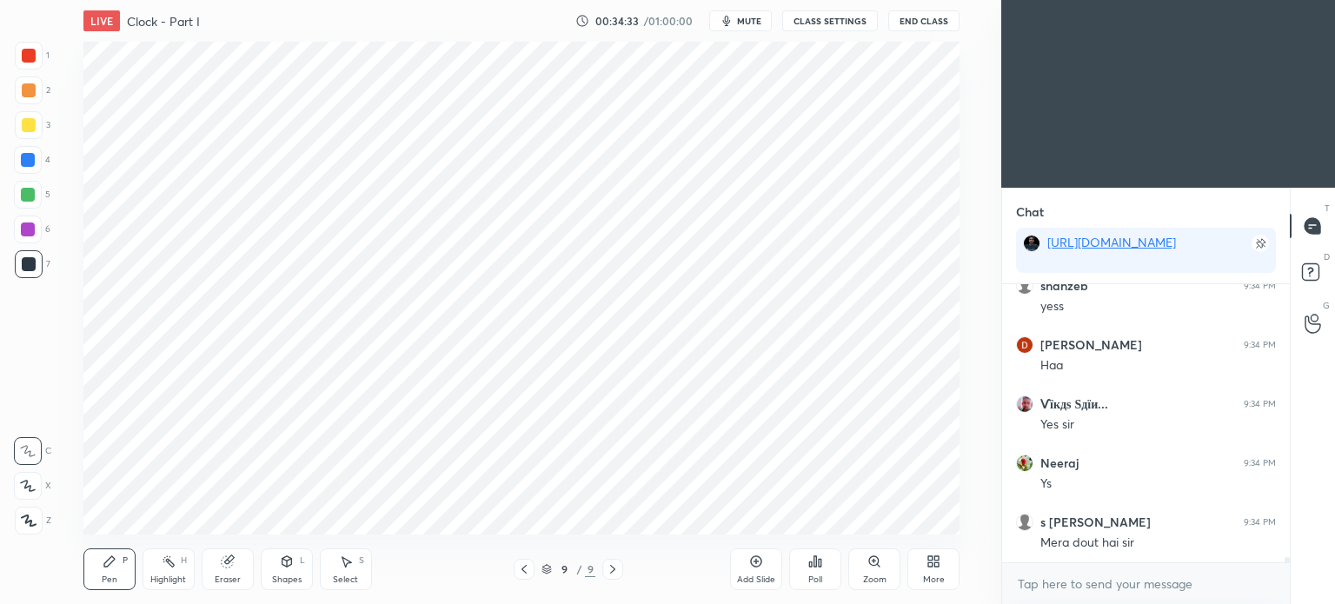
scroll to position [4, 5]
click at [213, 578] on div "Eraser" at bounding box center [228, 570] width 52 height 42
click at [115, 564] on icon at bounding box center [110, 562] width 14 height 14
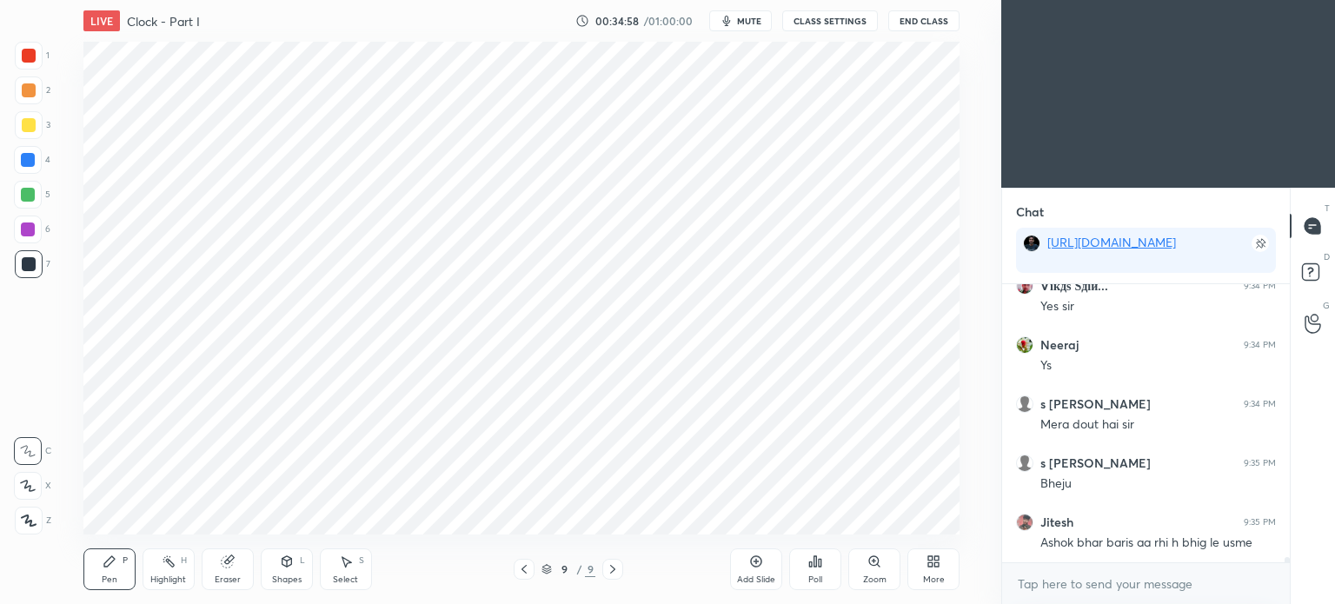
click at [232, 570] on div "Eraser" at bounding box center [228, 570] width 52 height 42
click at [109, 578] on div "Pen" at bounding box center [110, 579] width 16 height 9
click at [754, 20] on span "mute" at bounding box center [749, 21] width 24 height 12
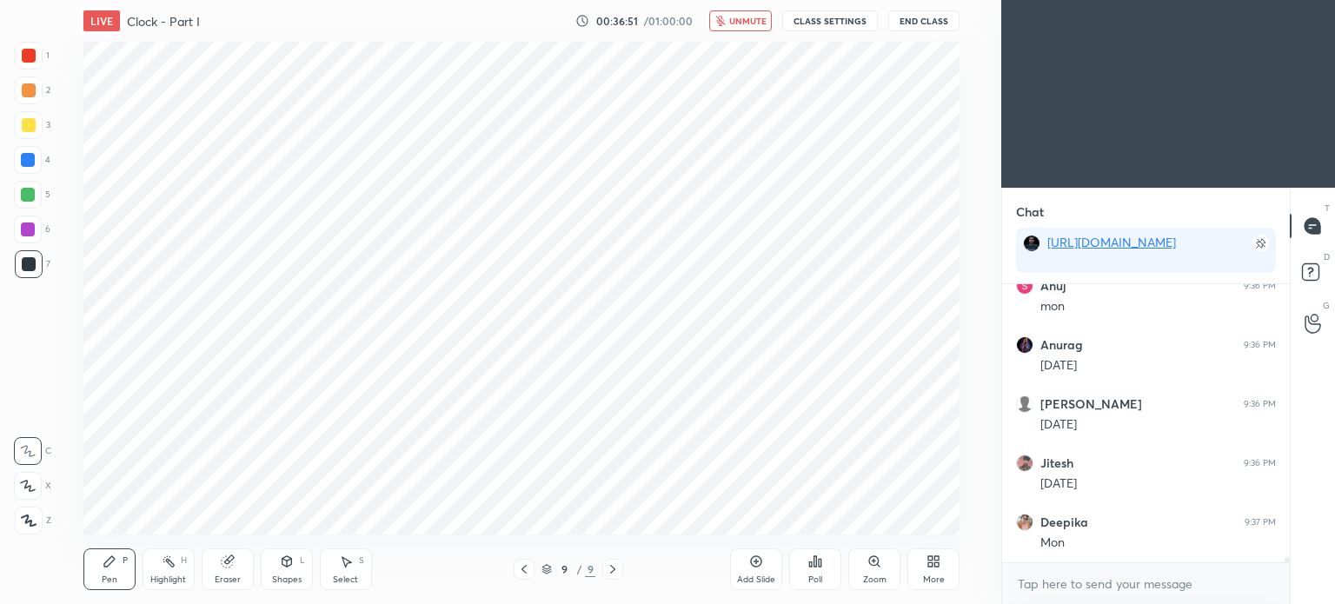
click at [934, 21] on button "End Class" at bounding box center [923, 20] width 71 height 21
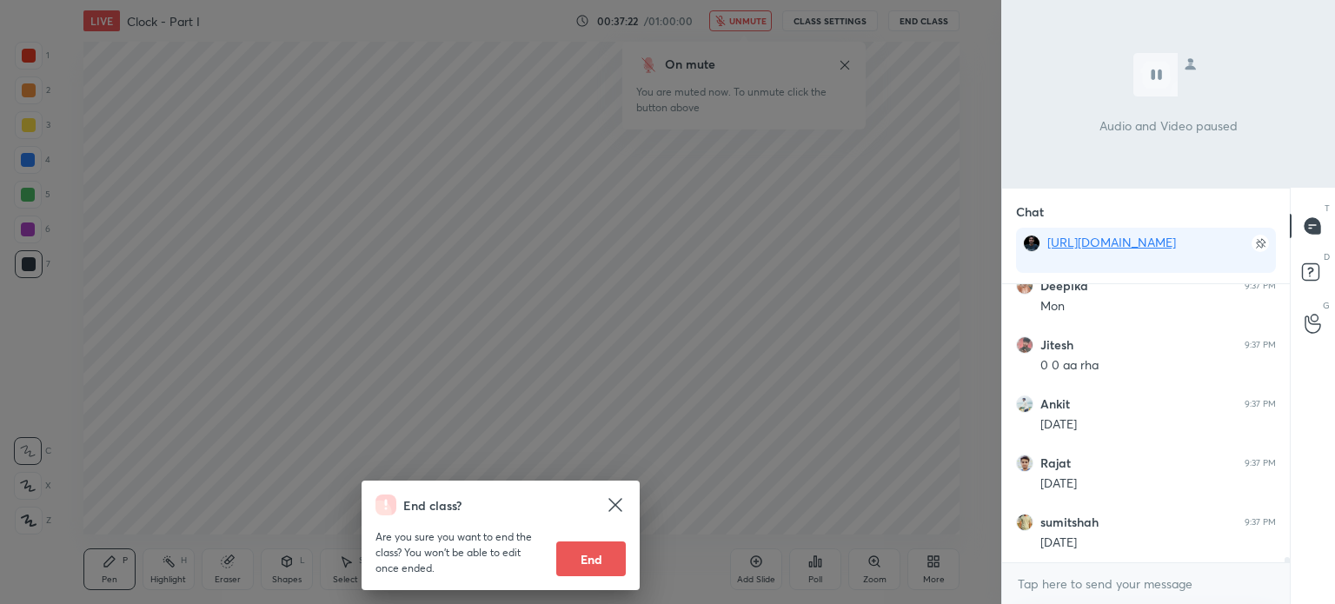
scroll to position [14809, 0]
click at [812, 272] on div "End class? Are you sure you want to end the class? You won’t be able to edit on…" at bounding box center [500, 302] width 1001 height 604
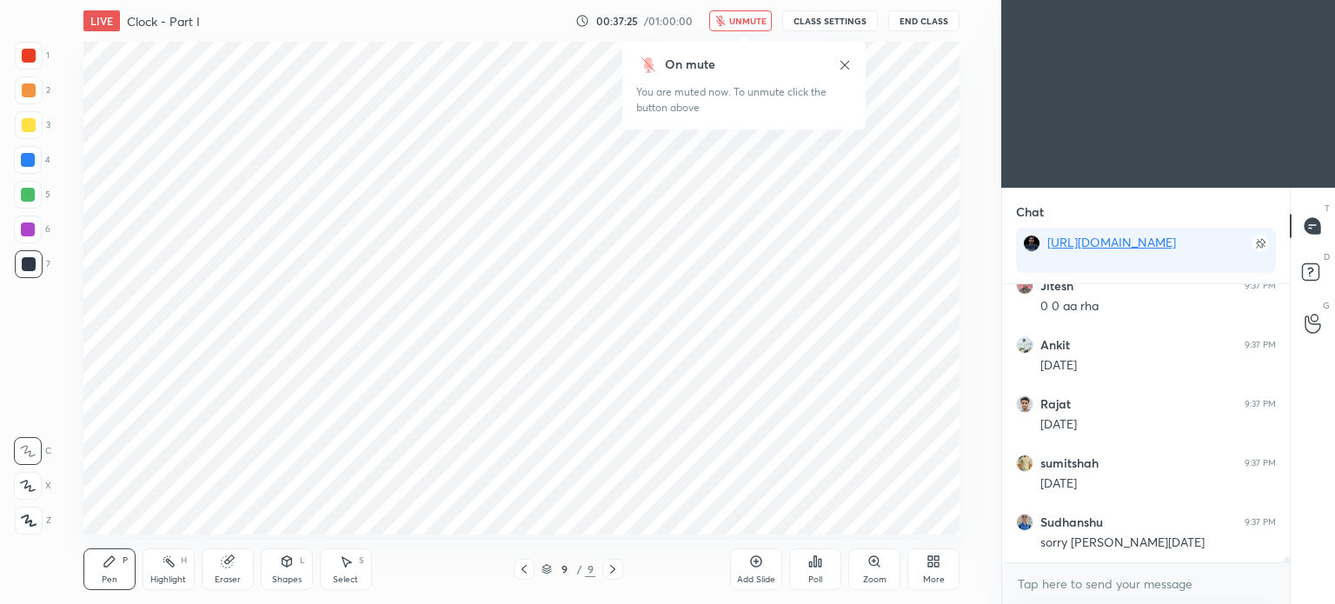
click at [847, 69] on icon at bounding box center [845, 65] width 14 height 14
click at [743, 16] on span "unmute" at bounding box center [747, 21] width 37 height 12
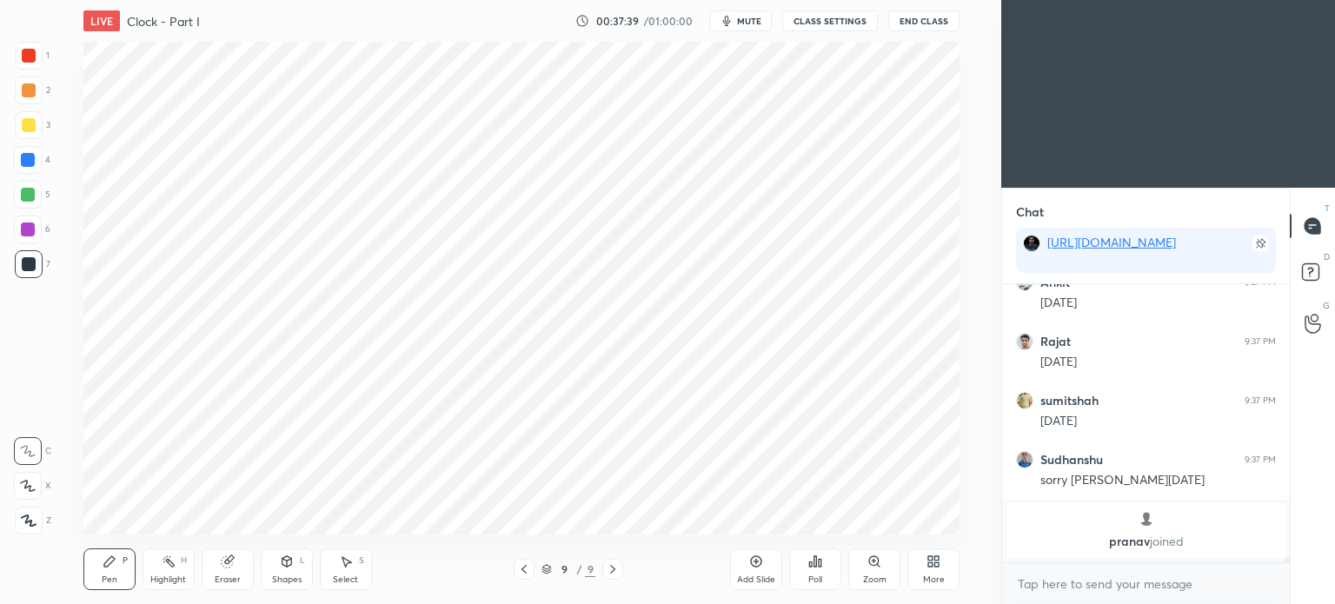
click at [31, 55] on div at bounding box center [29, 56] width 14 height 14
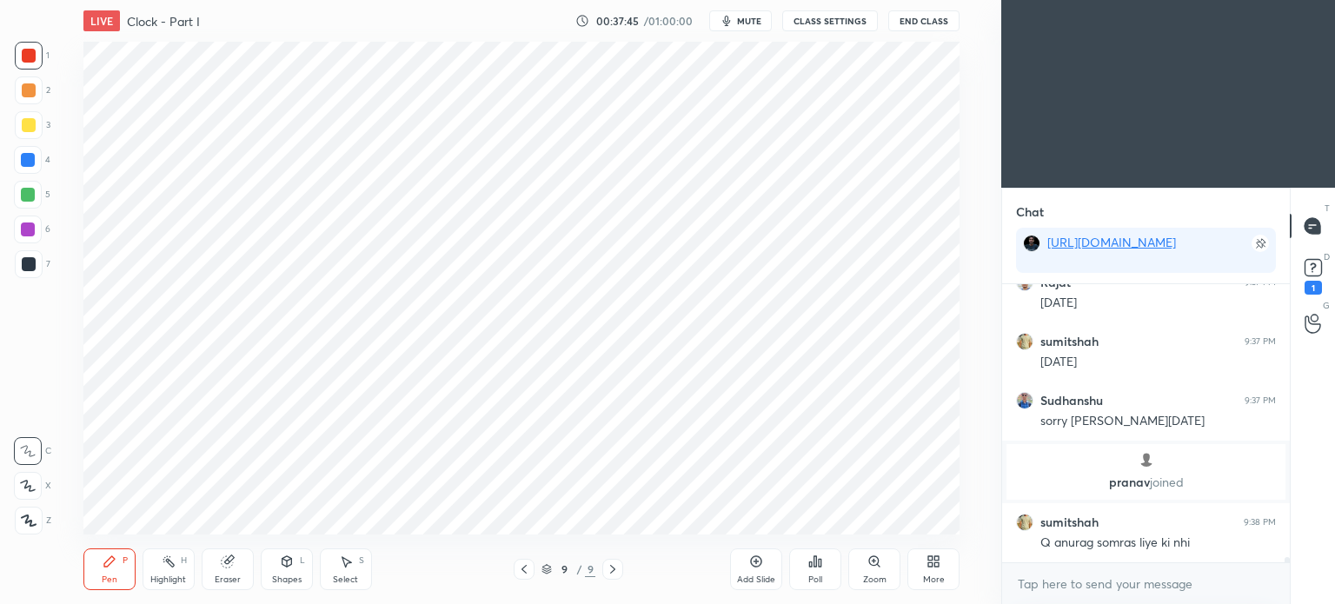
scroll to position [14484, 0]
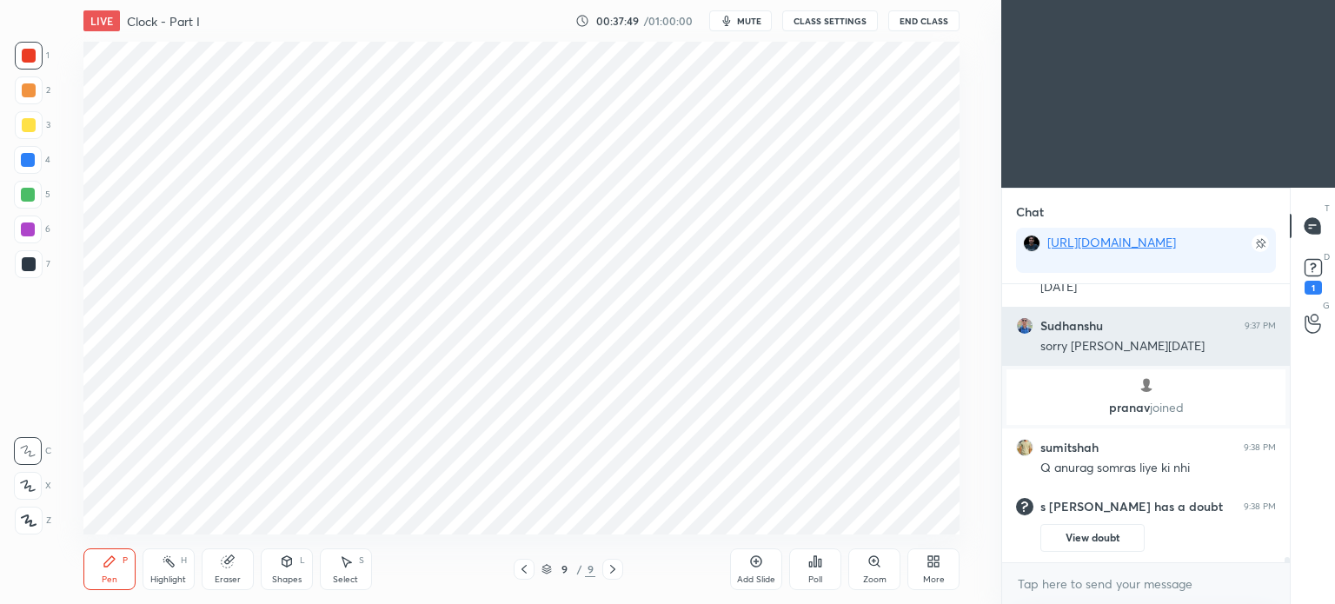
click at [1275, 362] on div "[PERSON_NAME] 9:37 PM sorry sir [DATE] hoga" at bounding box center [1146, 336] width 288 height 59
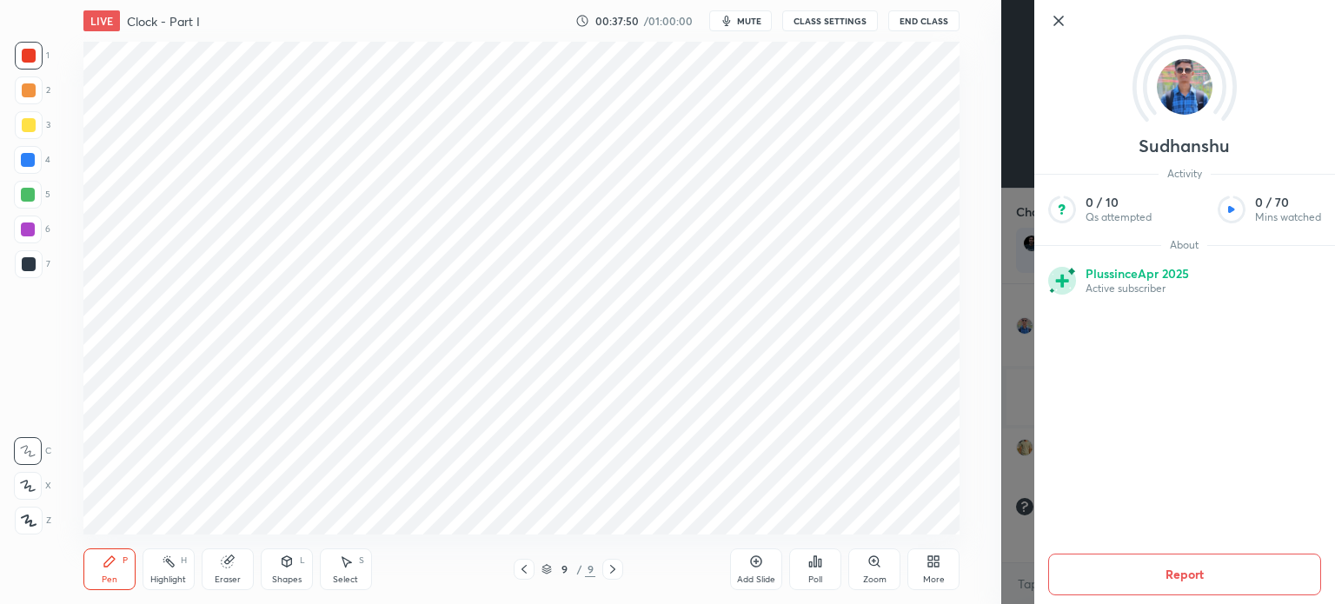
click at [985, 326] on div "Setting up your live class Poll for secs No correct answer Start poll" at bounding box center [522, 288] width 932 height 493
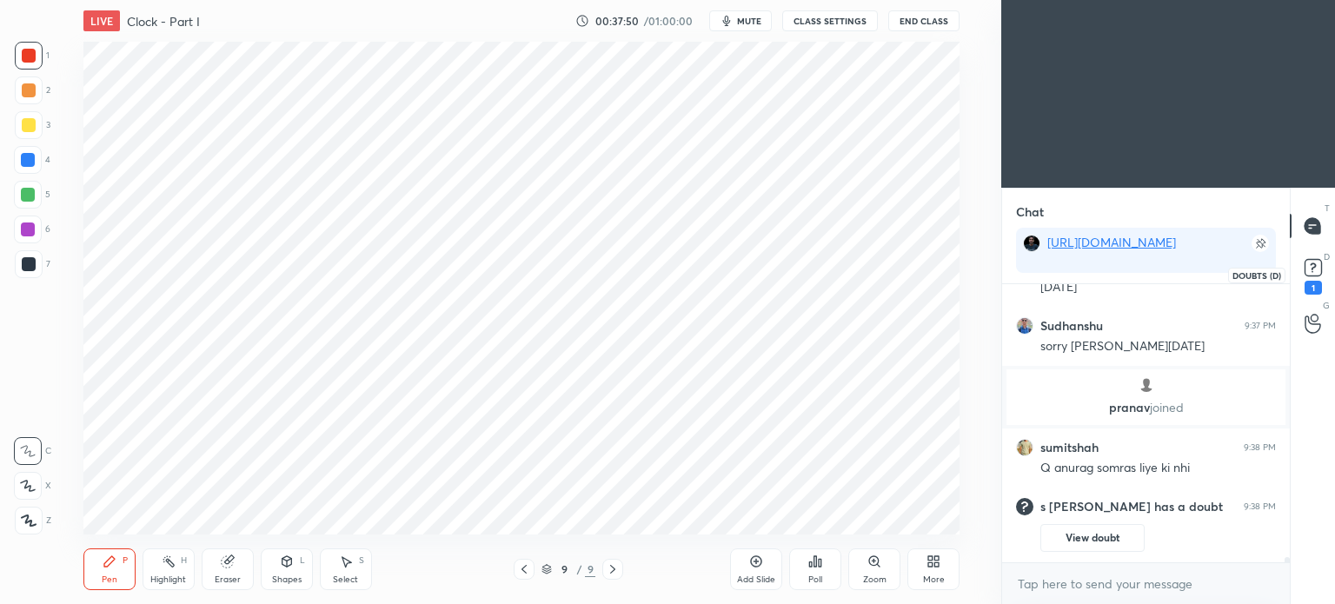
click at [1311, 274] on rect at bounding box center [1313, 268] width 17 height 17
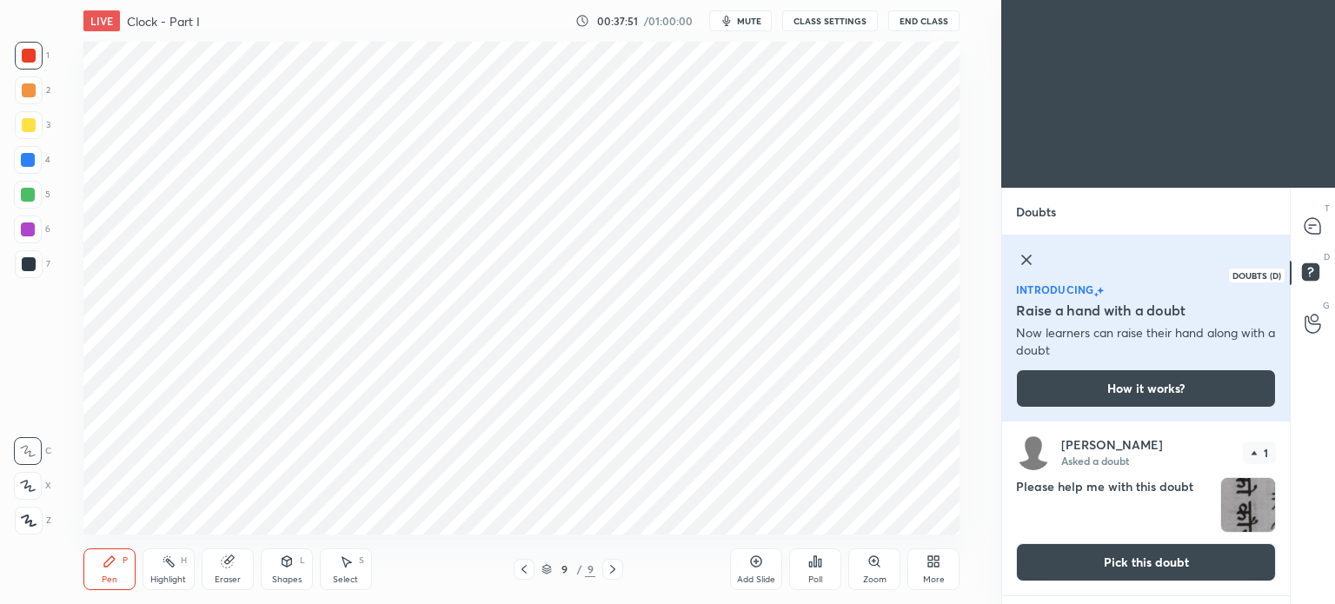
scroll to position [177, 283]
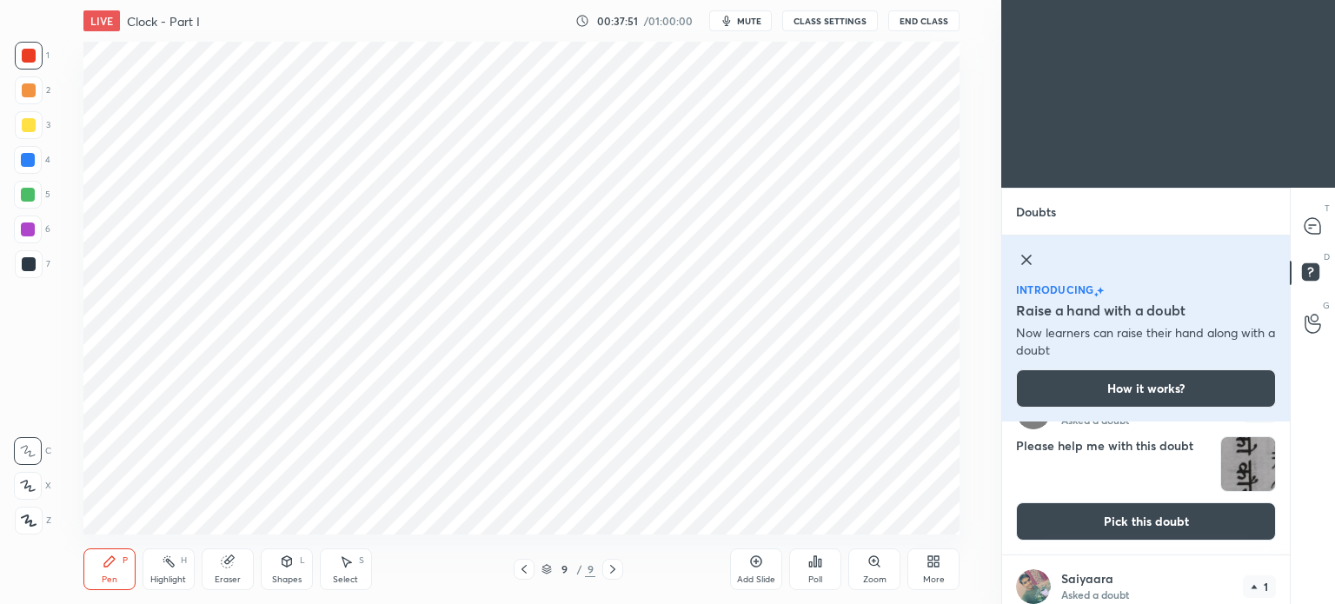
click at [1127, 517] on button "Pick this doubt" at bounding box center [1146, 521] width 260 height 38
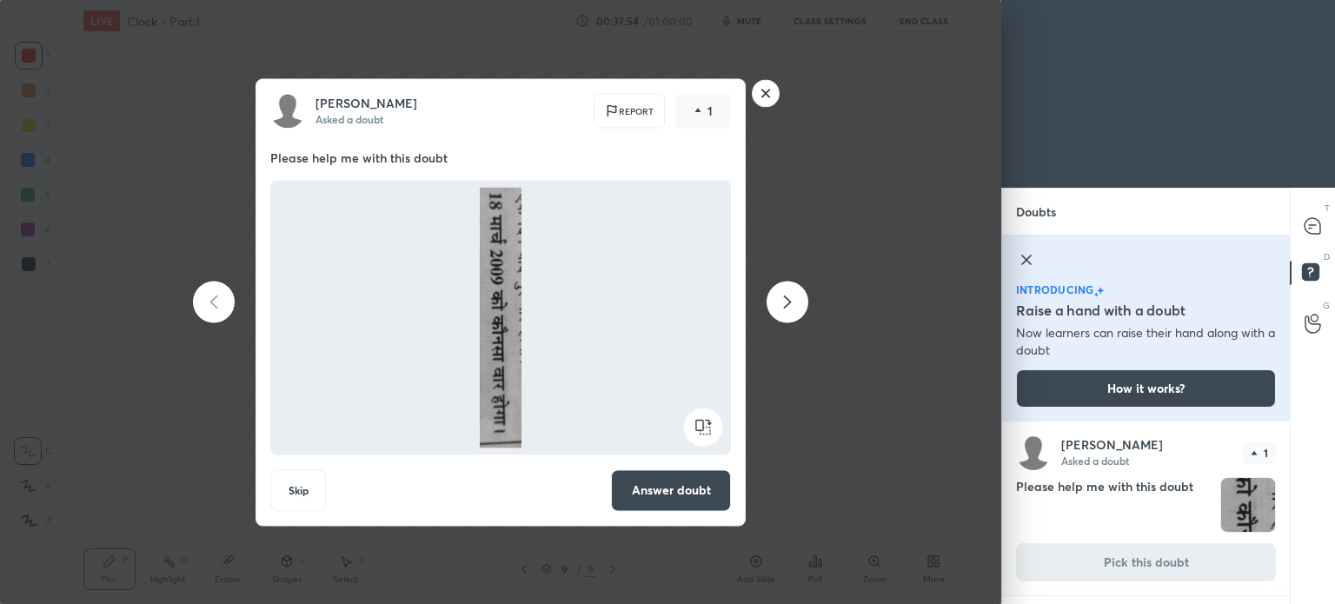
click at [777, 96] on rect at bounding box center [766, 93] width 27 height 27
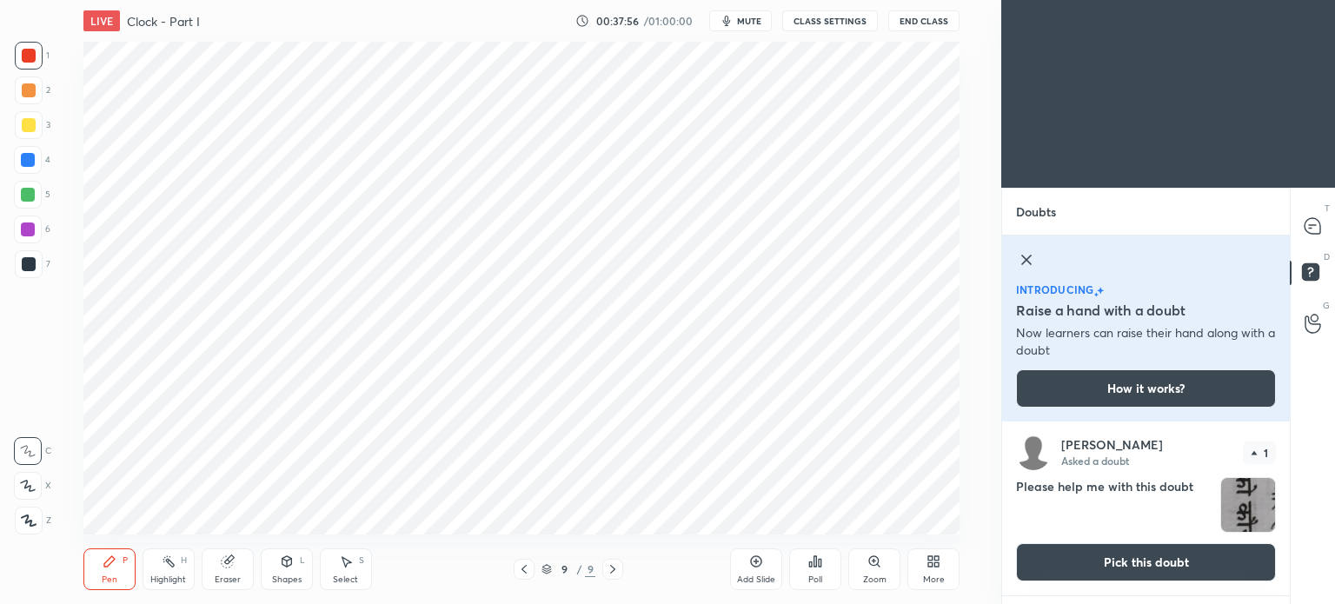
click at [1023, 260] on icon at bounding box center [1026, 259] width 21 height 21
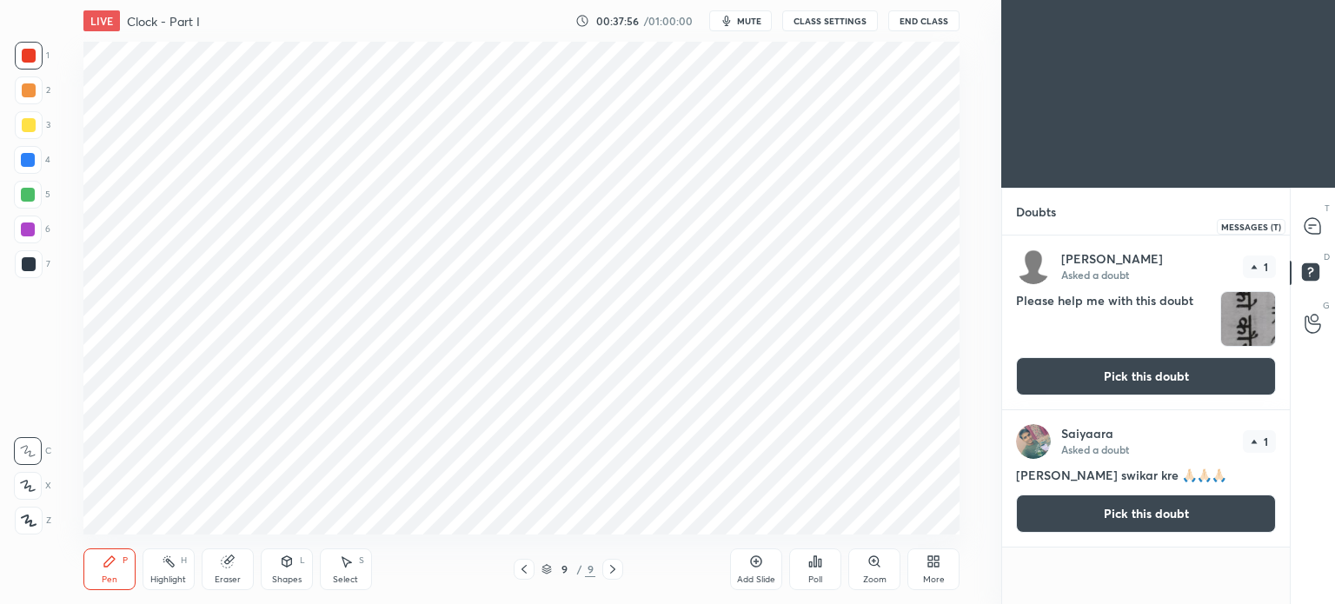
click at [1314, 227] on icon at bounding box center [1313, 226] width 16 height 16
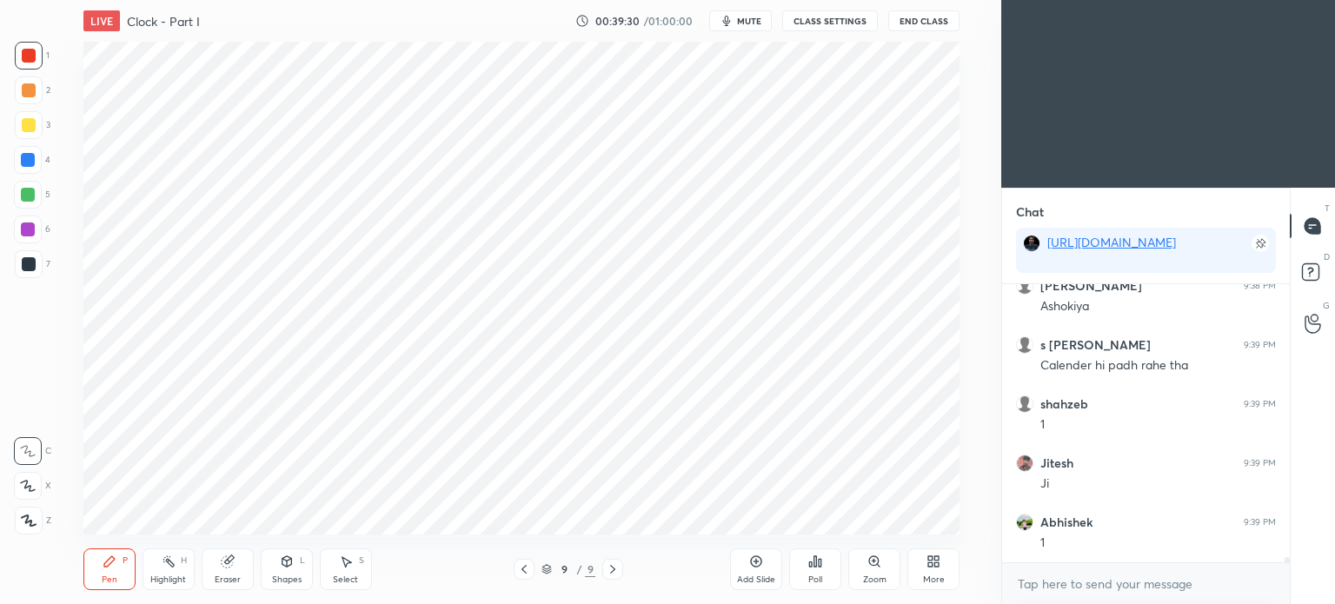
scroll to position [15308, 0]
click at [34, 260] on div at bounding box center [29, 264] width 14 height 14
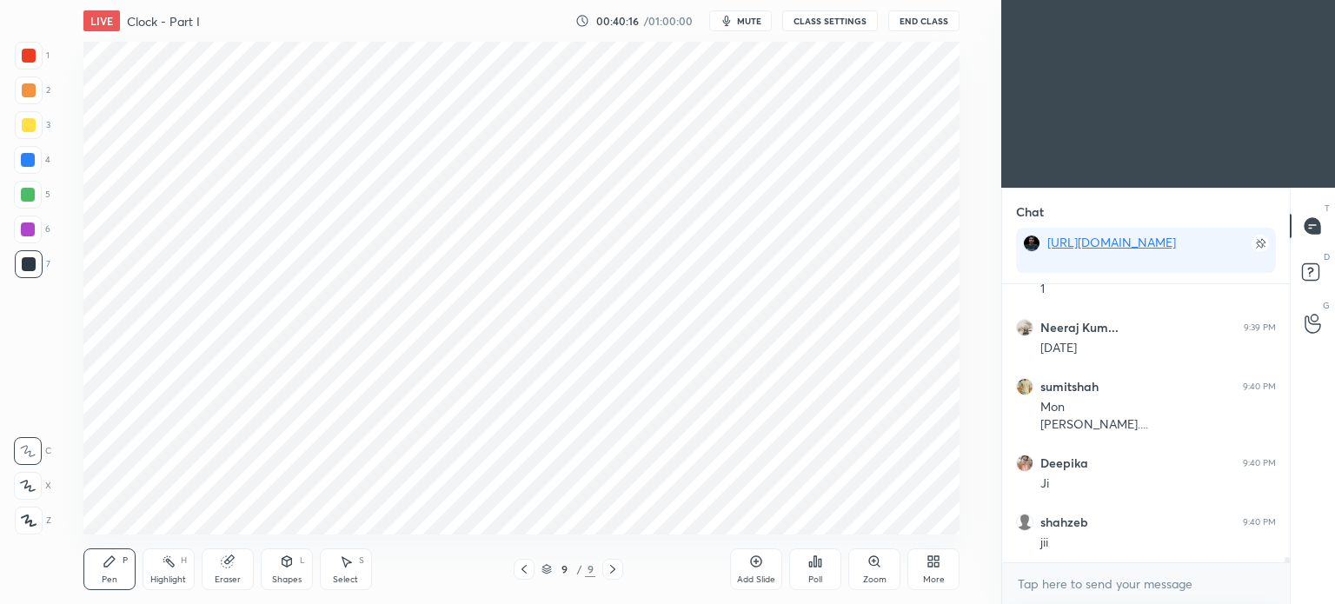
scroll to position [15577, 0]
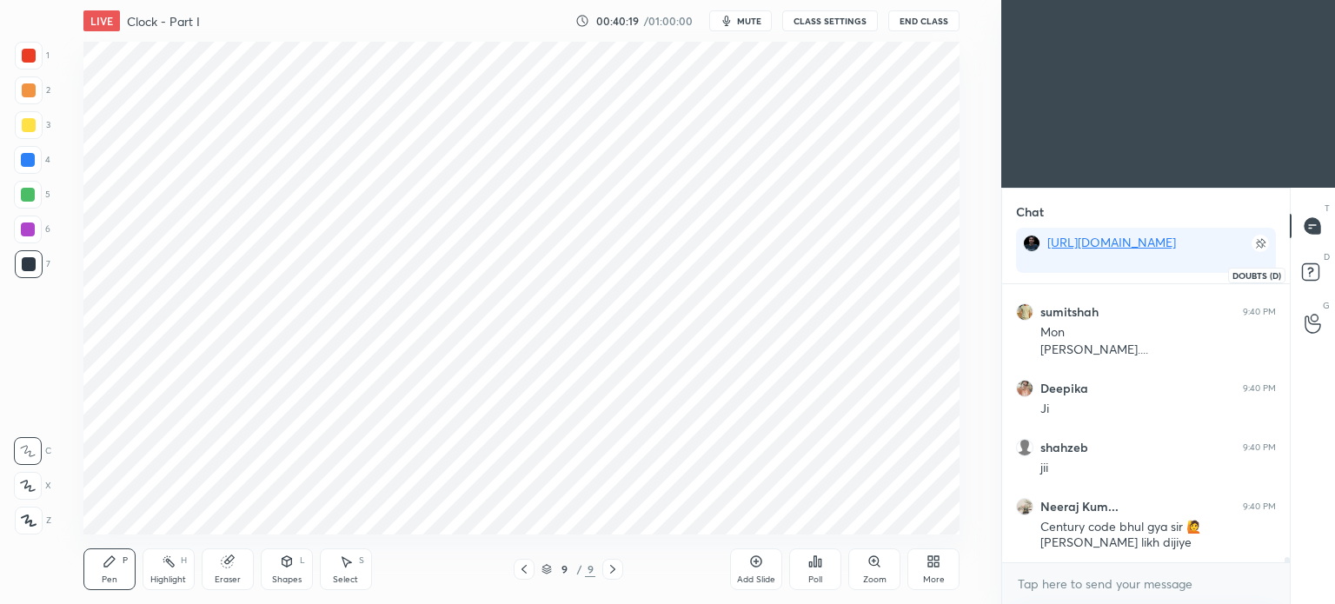
click at [1306, 277] on rect at bounding box center [1310, 272] width 17 height 17
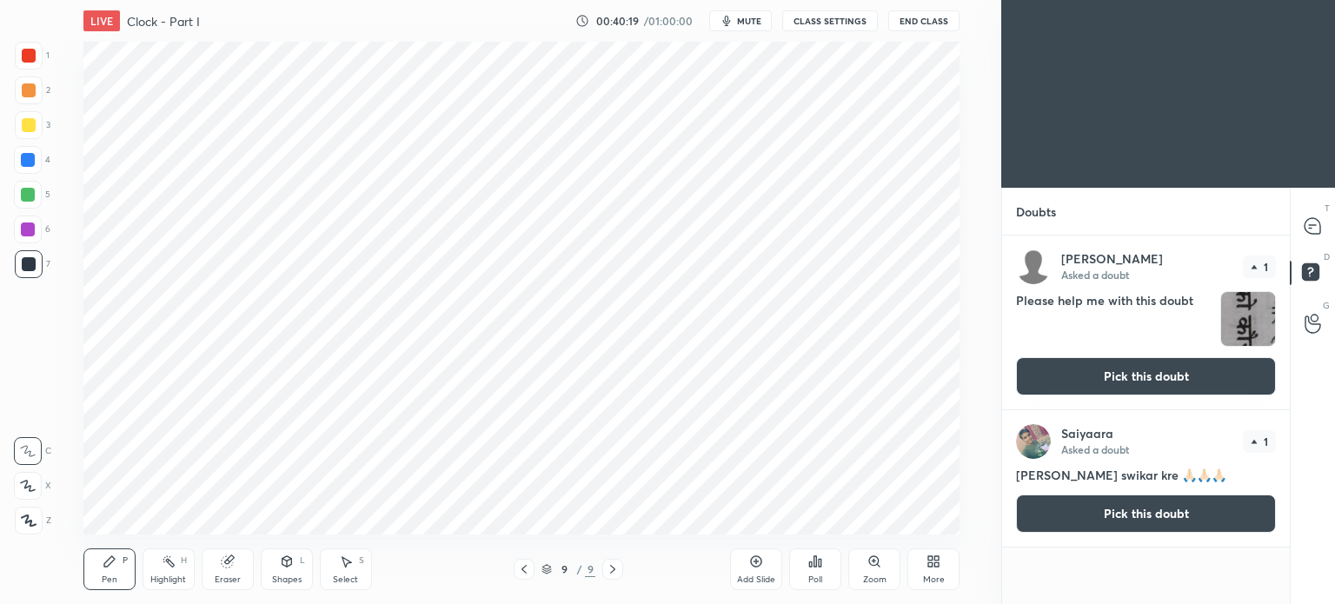
click at [1104, 382] on button "Pick this doubt" at bounding box center [1146, 376] width 260 height 38
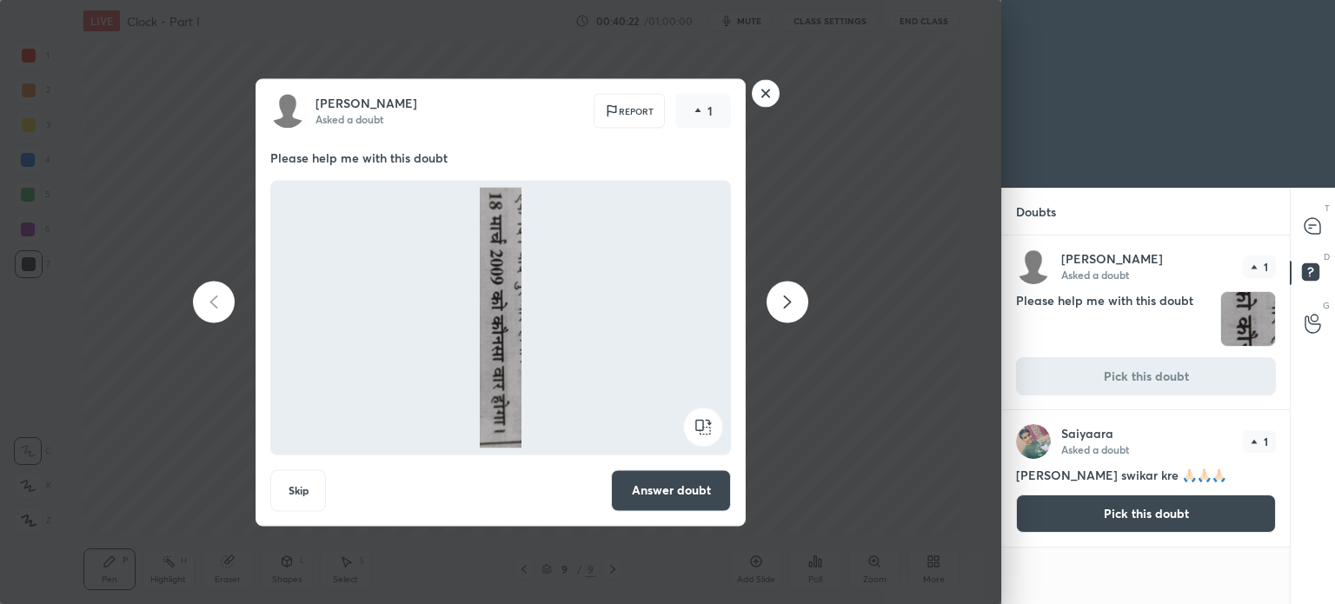
click at [764, 99] on rect at bounding box center [766, 93] width 27 height 27
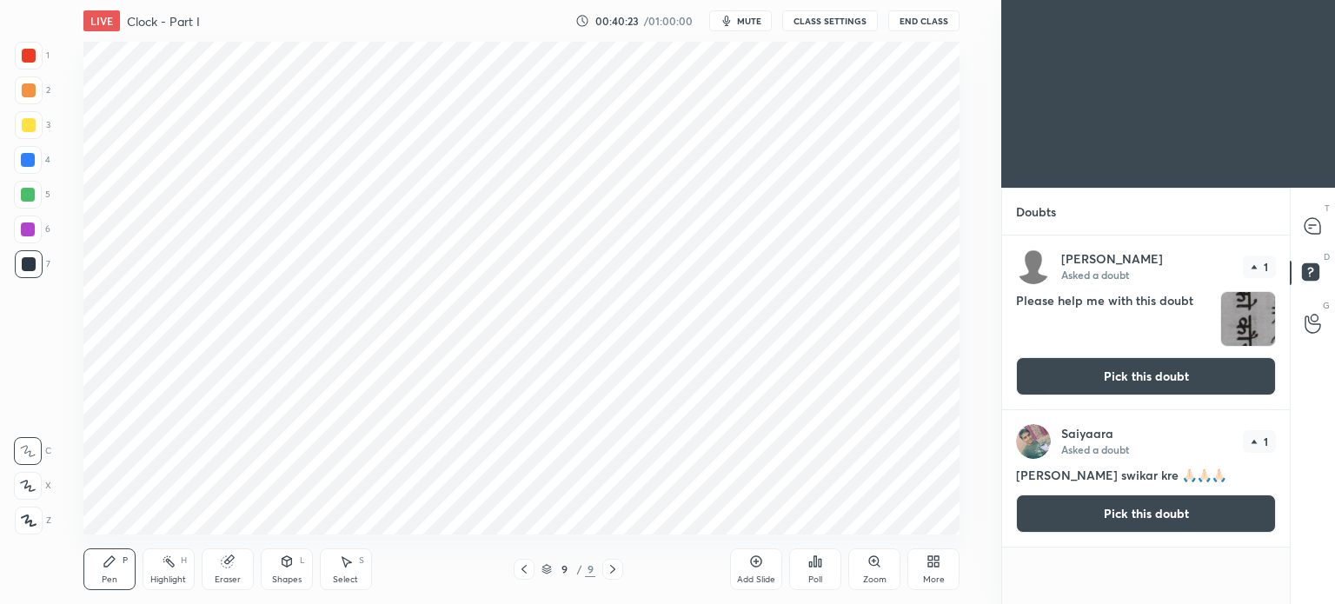
click at [757, 568] on icon at bounding box center [756, 561] width 11 height 11
click at [1307, 232] on icon at bounding box center [1313, 226] width 16 height 16
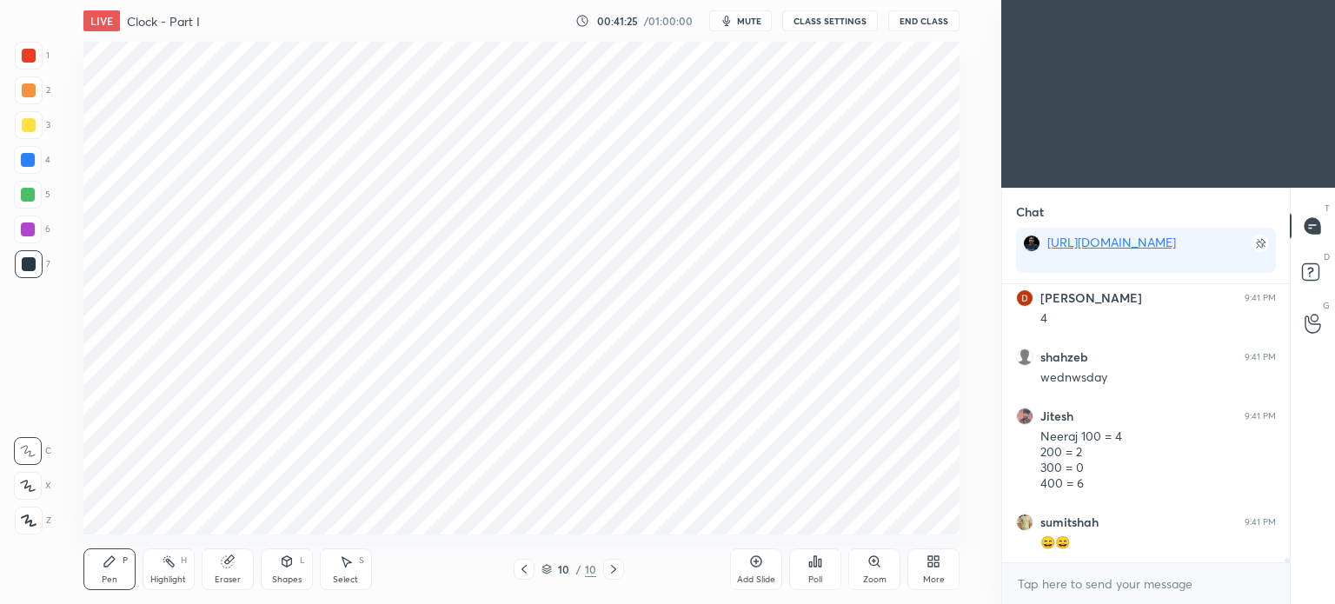
scroll to position [16187, 0]
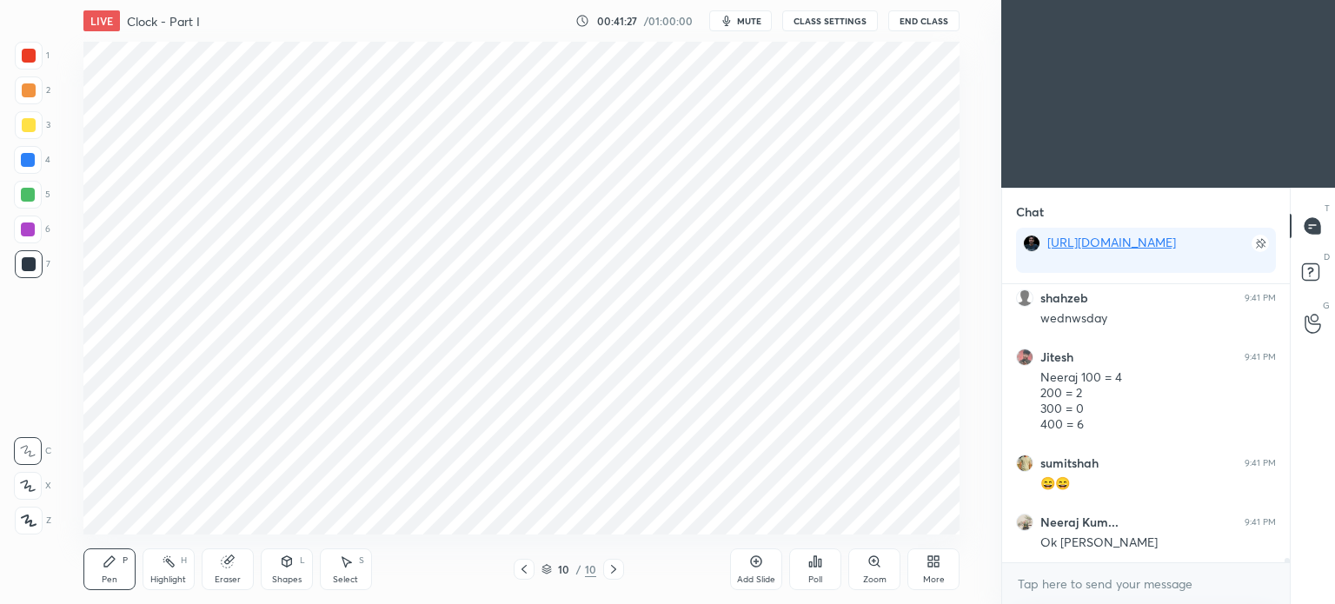
click at [750, 560] on icon at bounding box center [756, 562] width 14 height 14
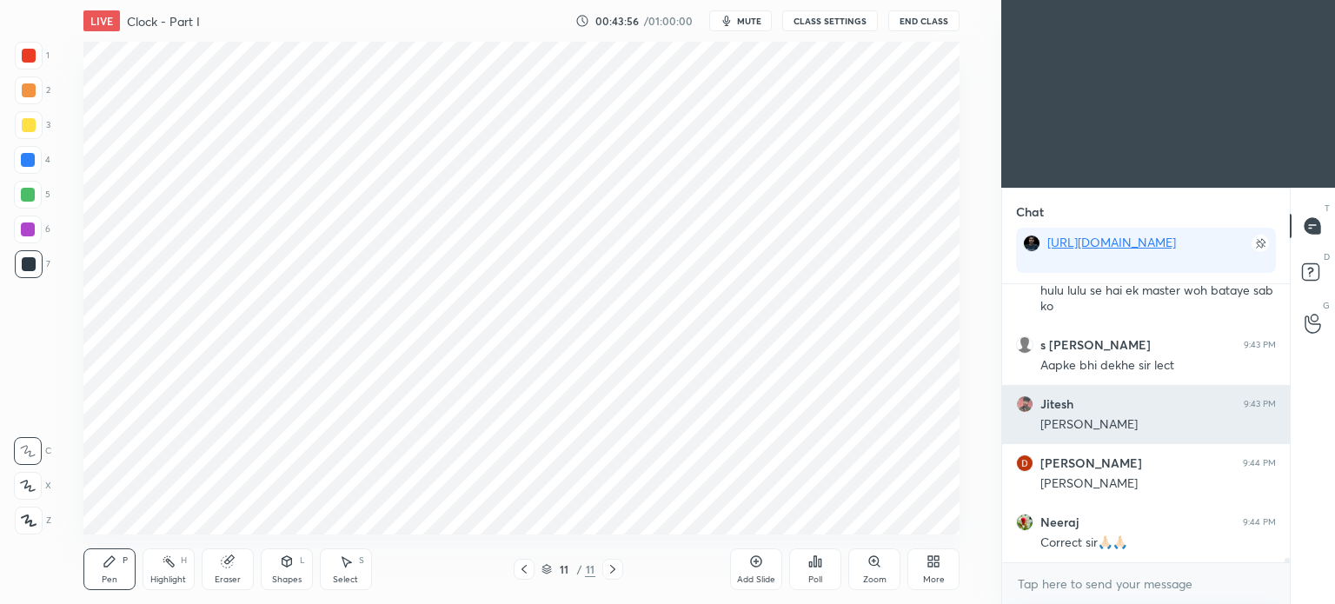
scroll to position [17031, 0]
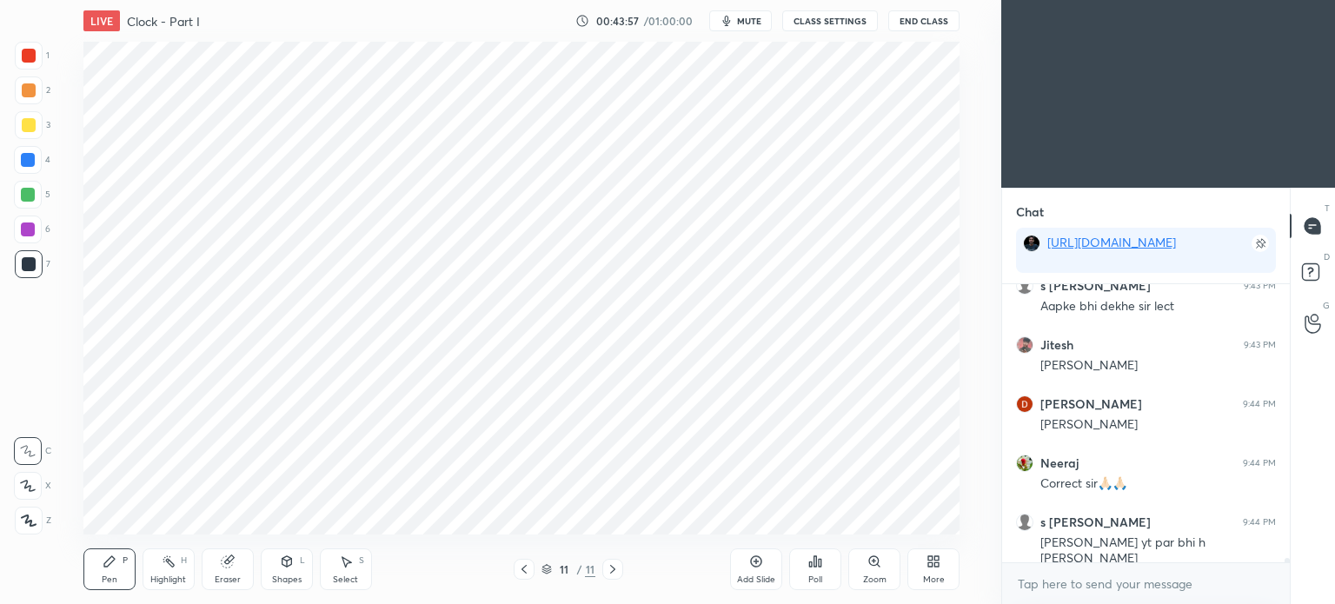
click at [30, 55] on div at bounding box center [29, 56] width 14 height 14
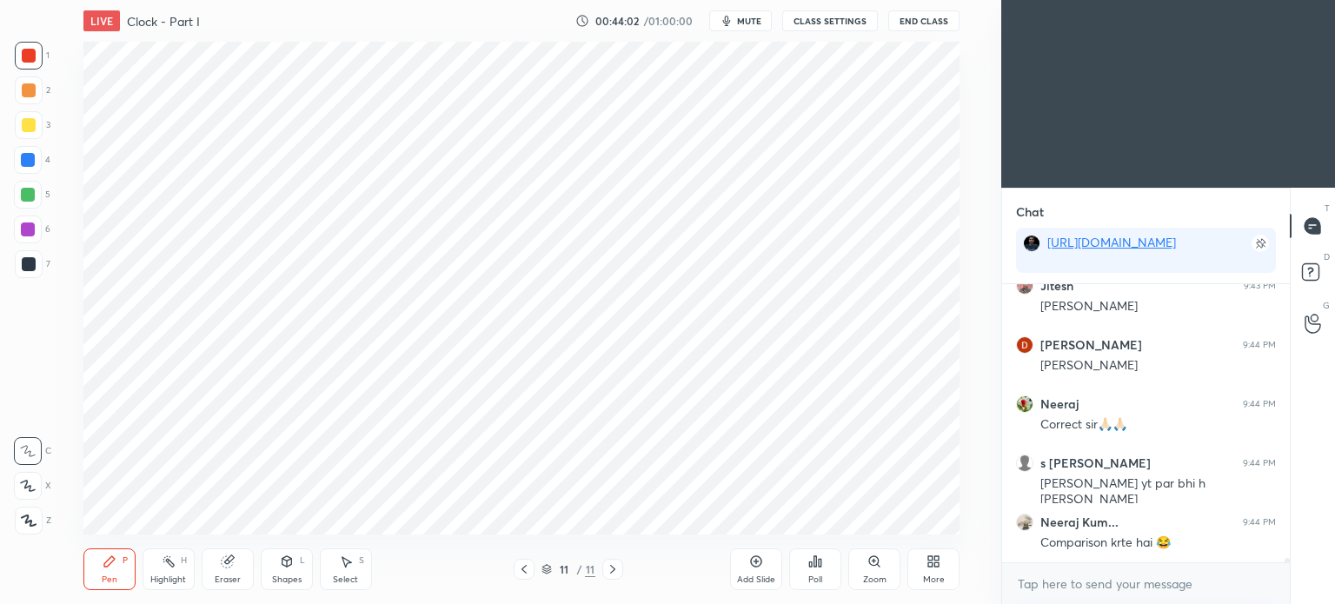
scroll to position [17164, 0]
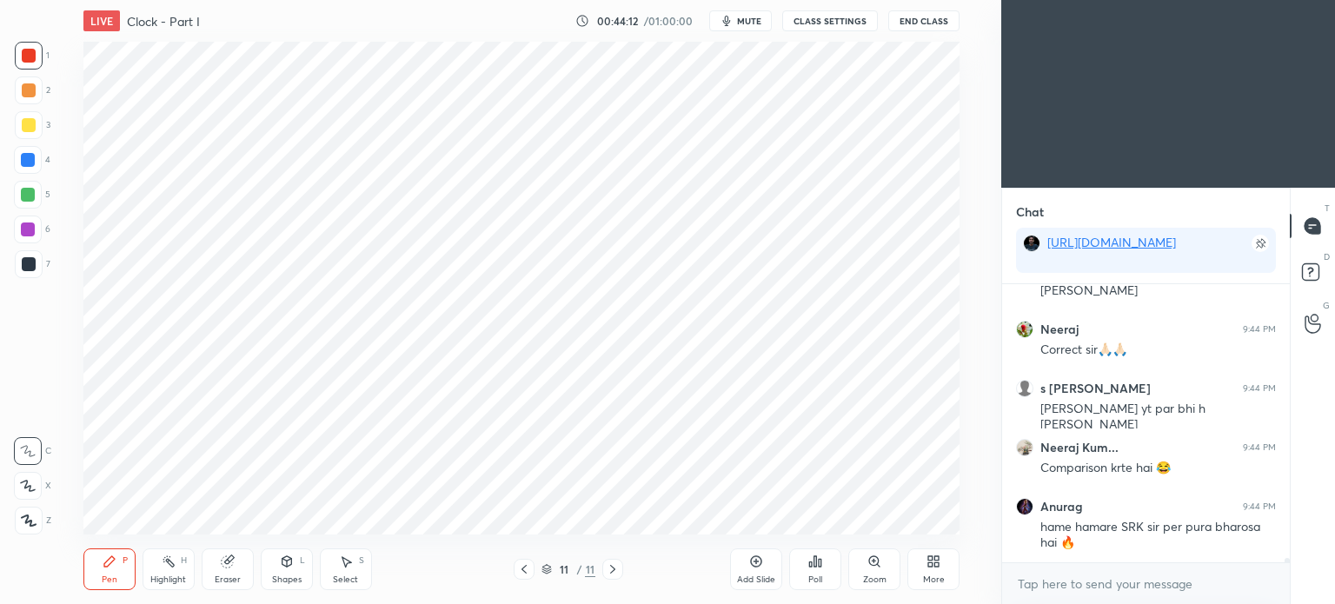
click at [21, 161] on div at bounding box center [28, 160] width 14 height 14
click at [29, 196] on div at bounding box center [28, 195] width 14 height 14
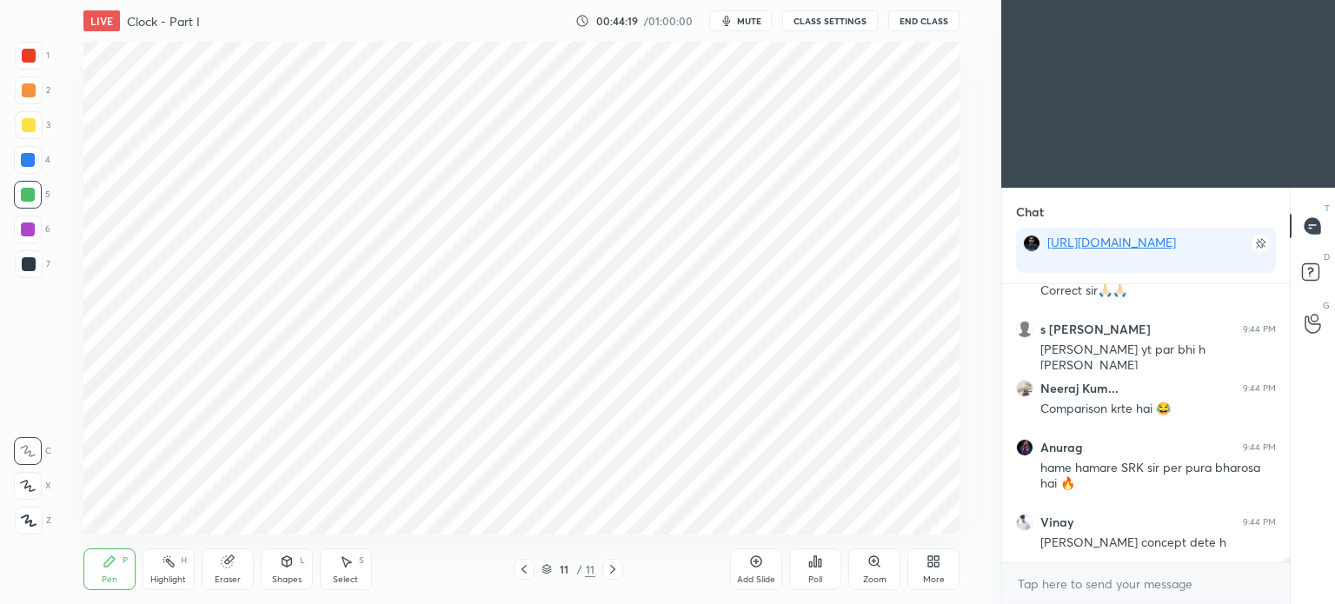
click at [291, 570] on div "Shapes L" at bounding box center [287, 570] width 52 height 42
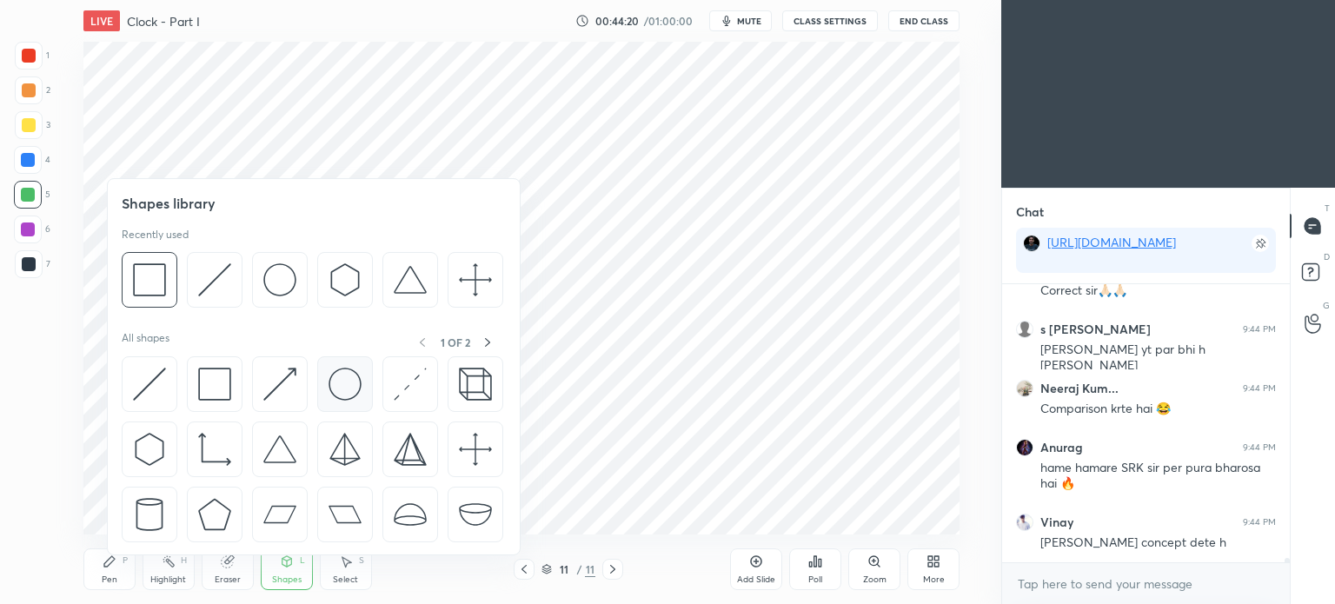
click at [341, 389] on img at bounding box center [345, 384] width 33 height 33
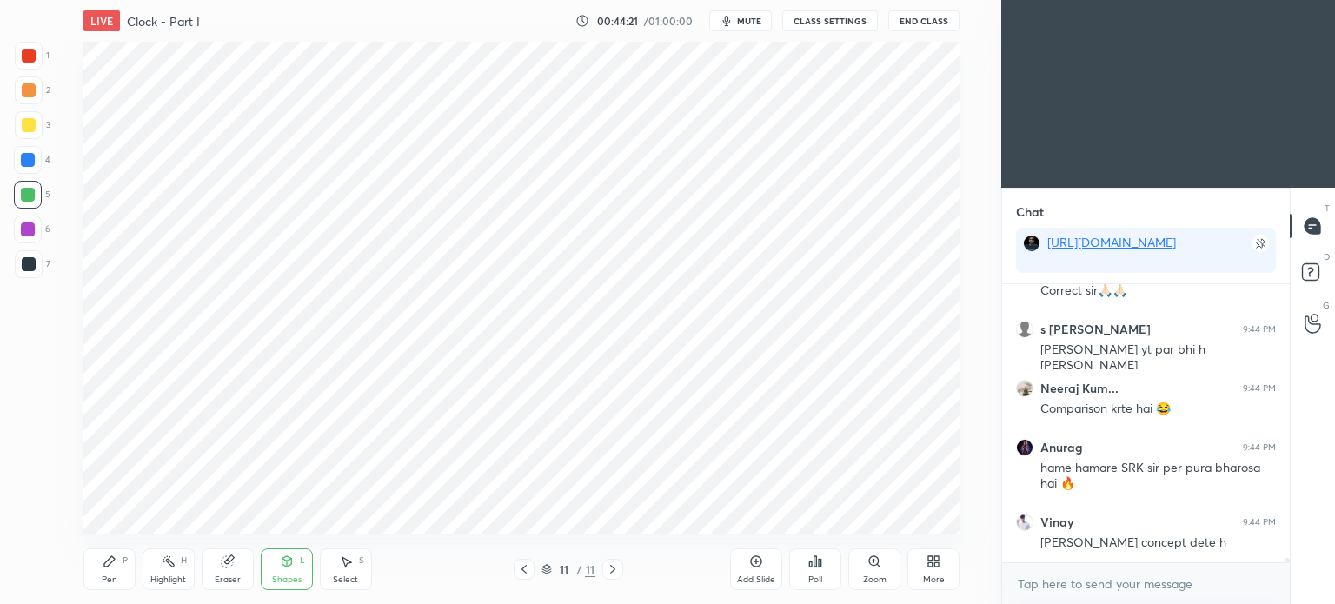
scroll to position [17283, 0]
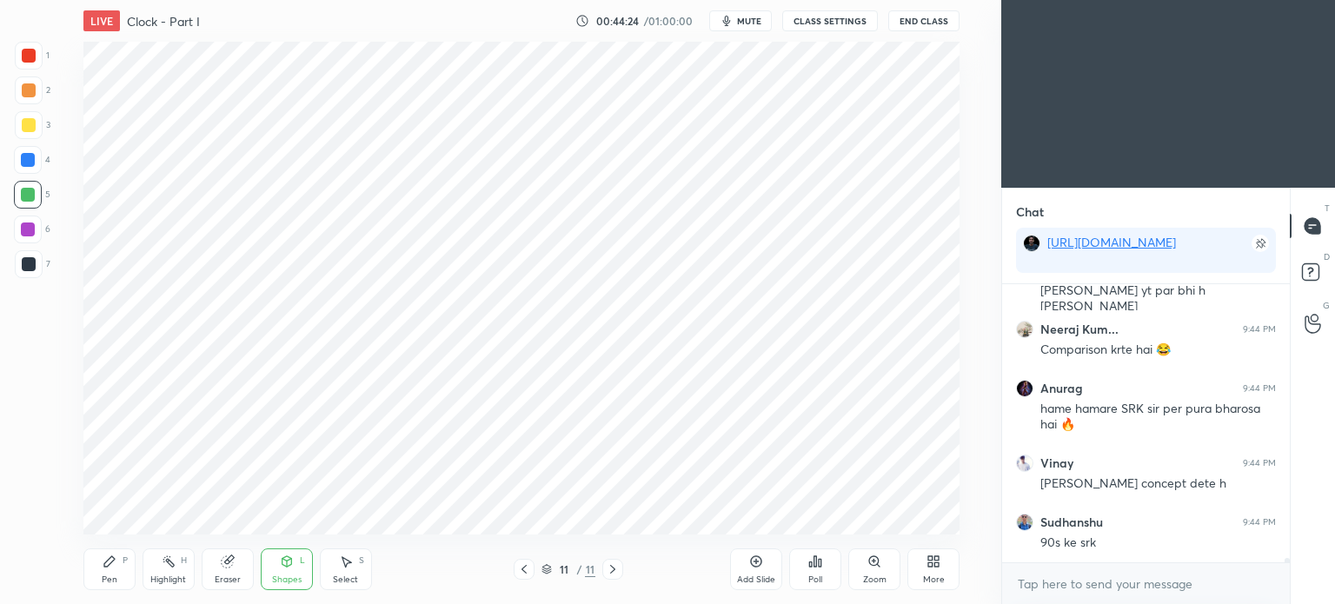
click at [289, 572] on div "Shapes L" at bounding box center [287, 570] width 52 height 42
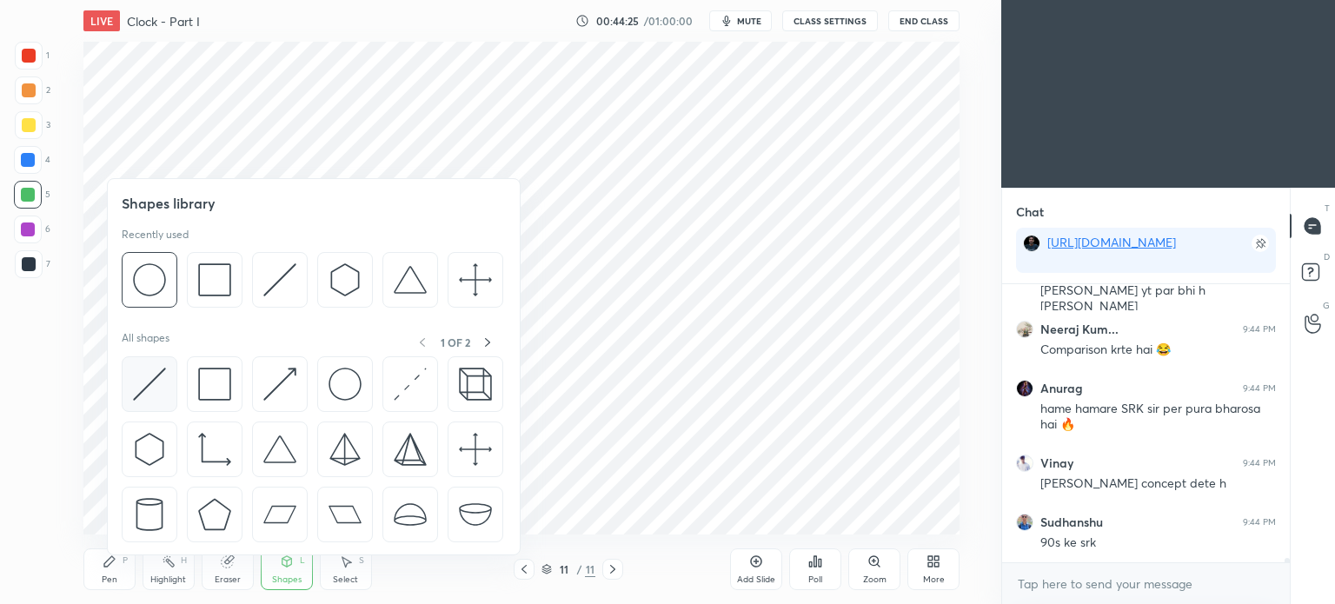
click at [146, 382] on img at bounding box center [149, 384] width 33 height 33
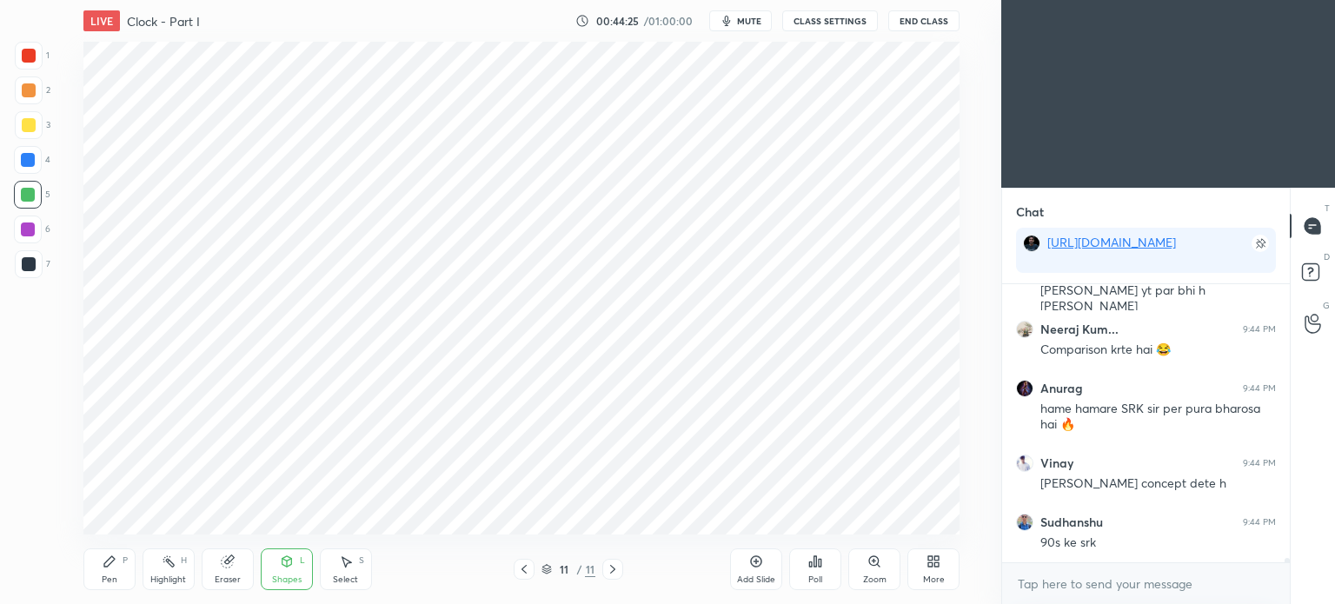
click at [110, 582] on div "Pen" at bounding box center [110, 579] width 16 height 9
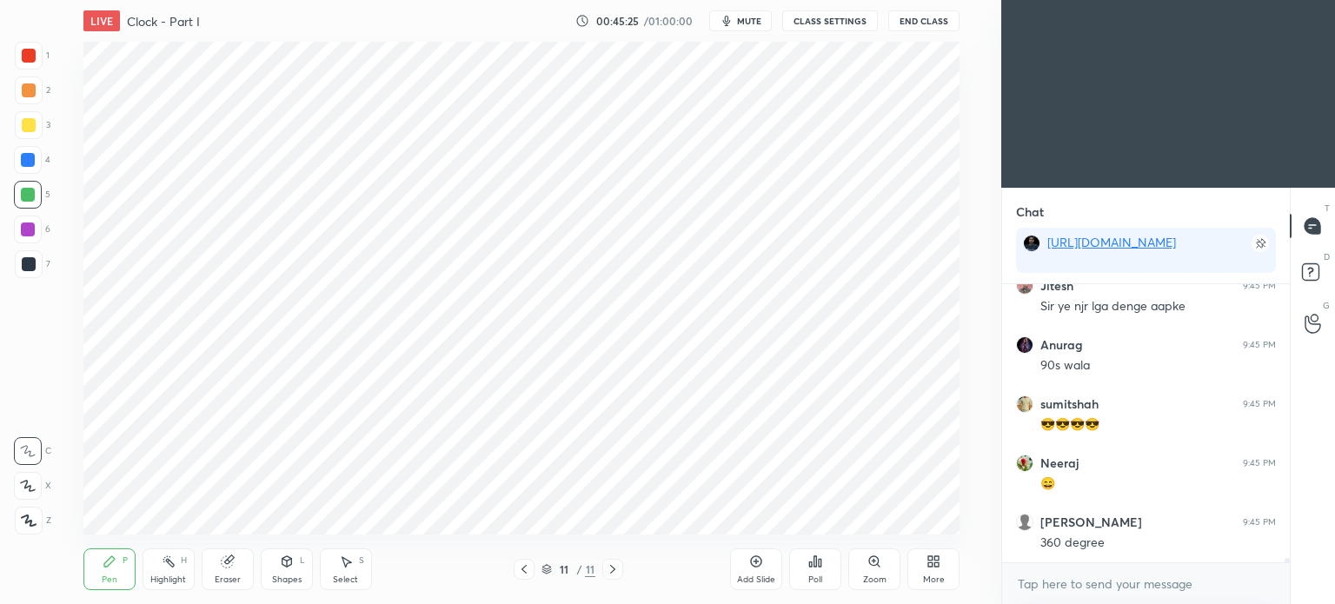
scroll to position [17830, 0]
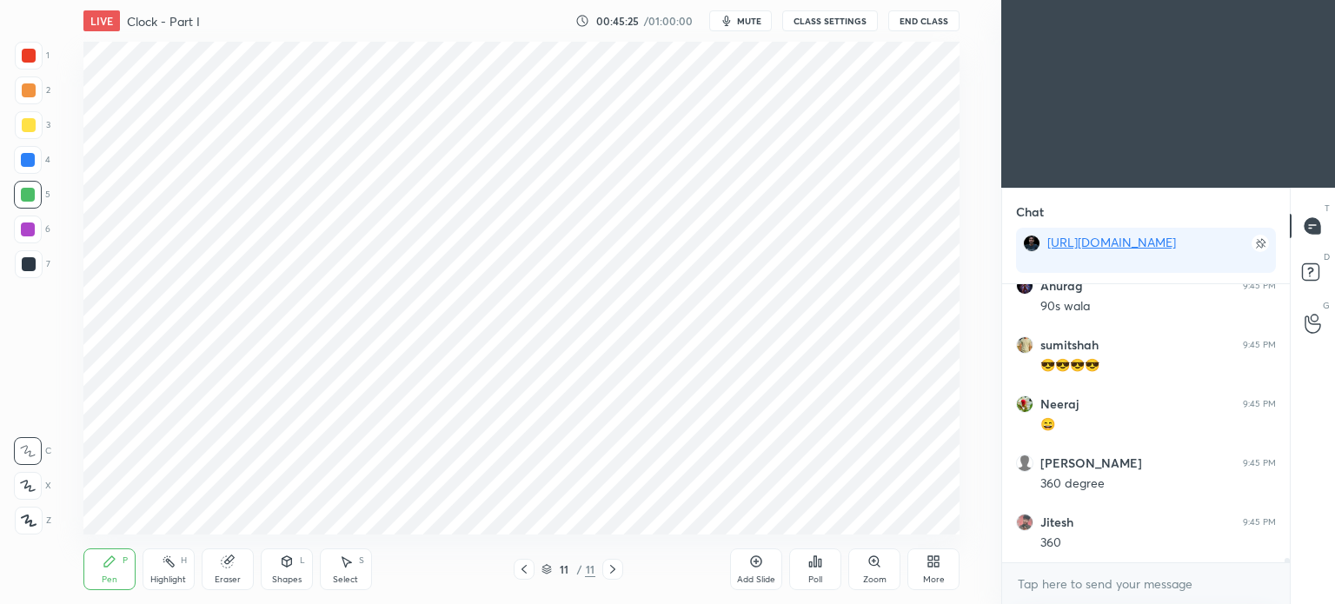
click at [31, 57] on div at bounding box center [29, 56] width 14 height 14
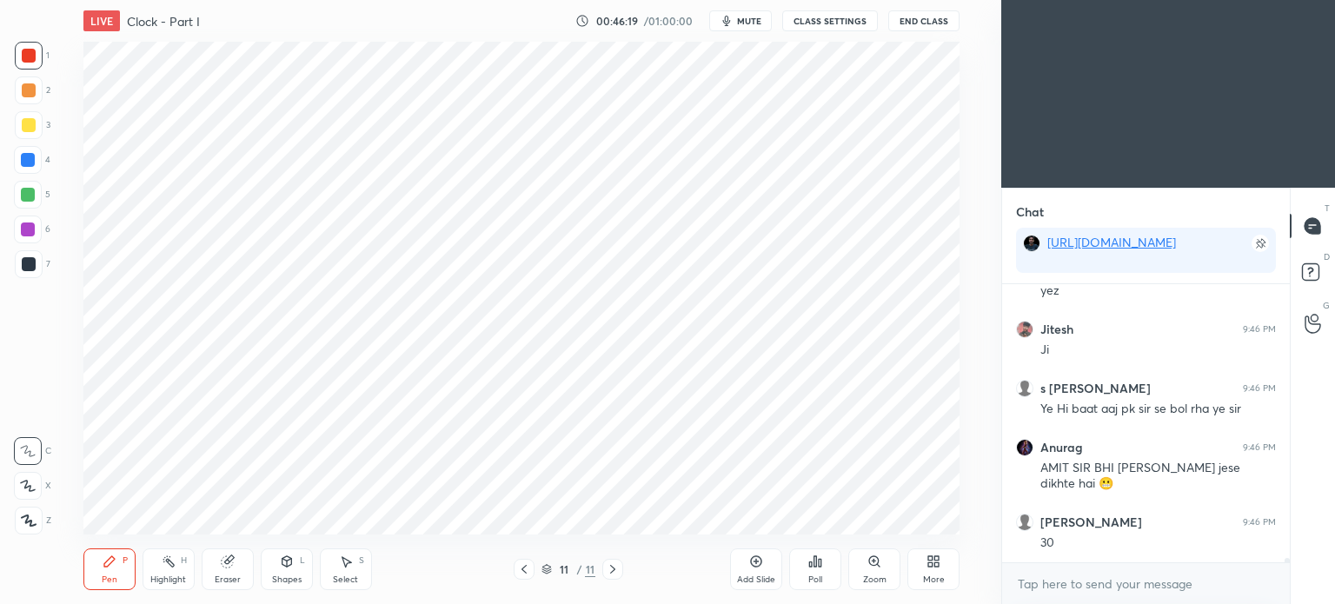
scroll to position [18437, 0]
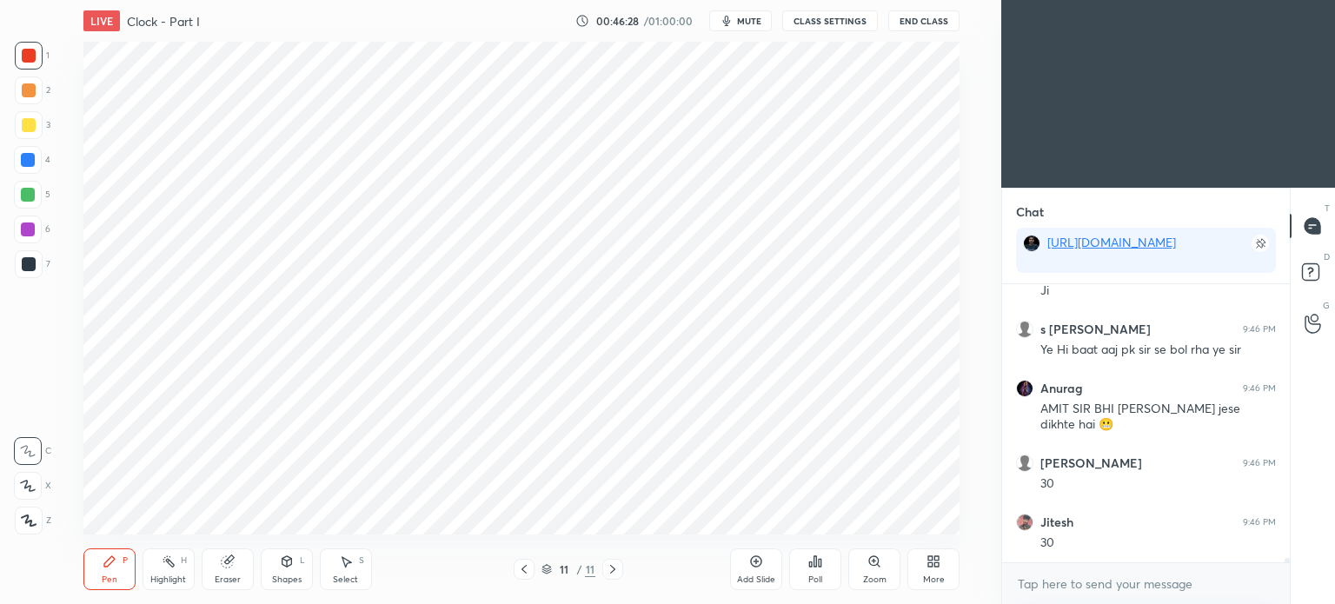
click at [29, 260] on div at bounding box center [29, 264] width 14 height 14
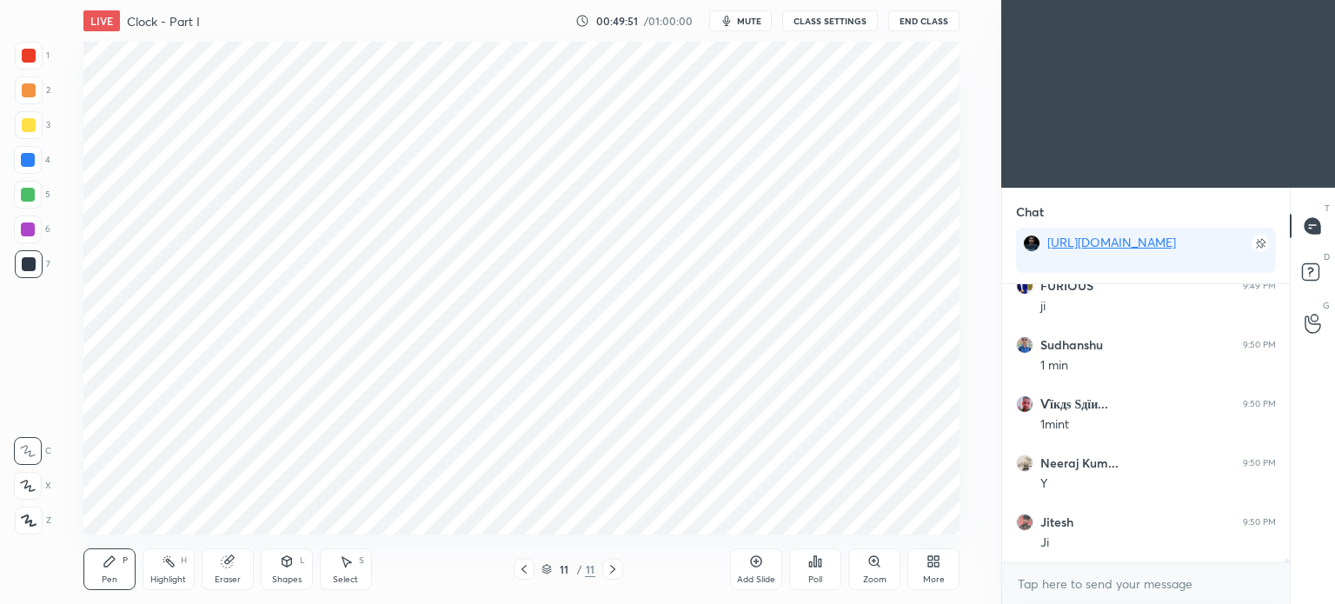
scroll to position [21349, 0]
click at [760, 564] on icon at bounding box center [756, 562] width 14 height 14
click at [23, 55] on div at bounding box center [29, 56] width 14 height 14
click at [24, 269] on div at bounding box center [29, 264] width 14 height 14
click at [289, 573] on div "Shapes L" at bounding box center [287, 570] width 52 height 42
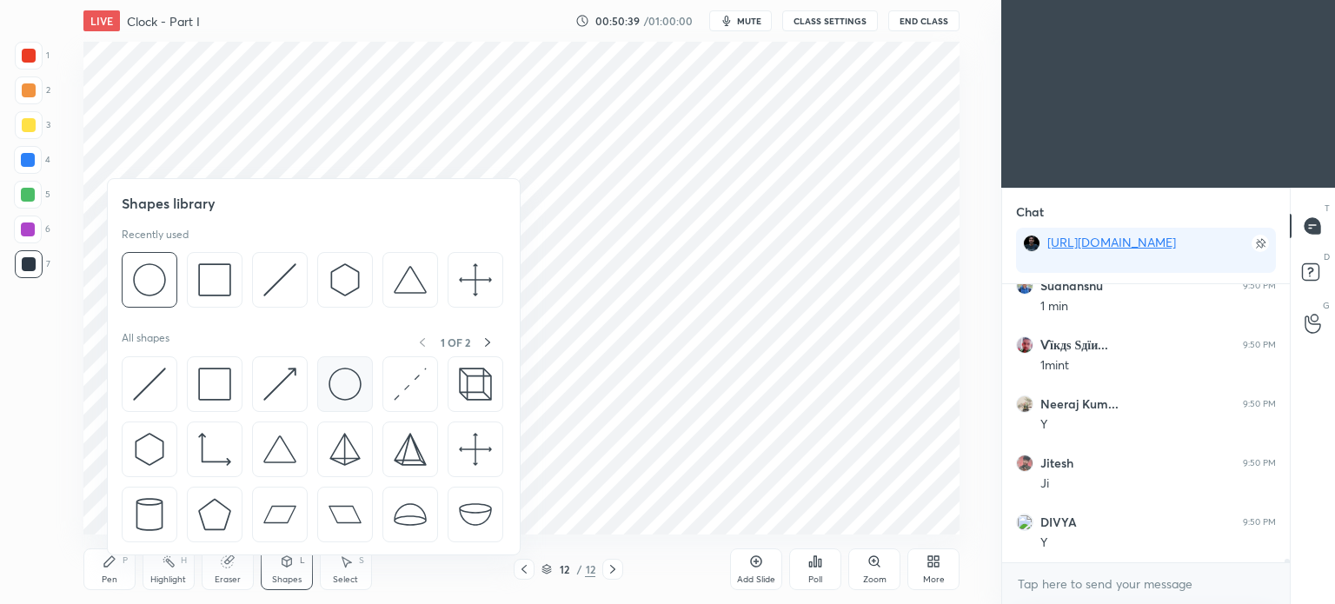
click at [343, 385] on img at bounding box center [345, 384] width 33 height 33
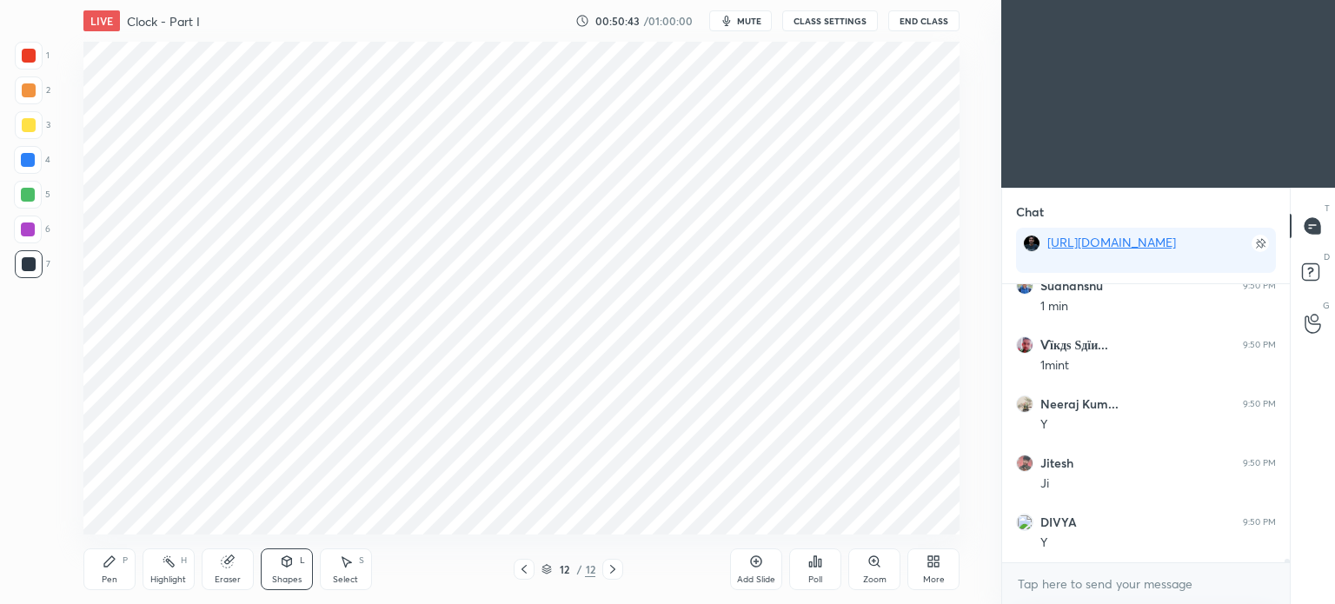
click at [288, 573] on div "Shapes L" at bounding box center [287, 570] width 52 height 42
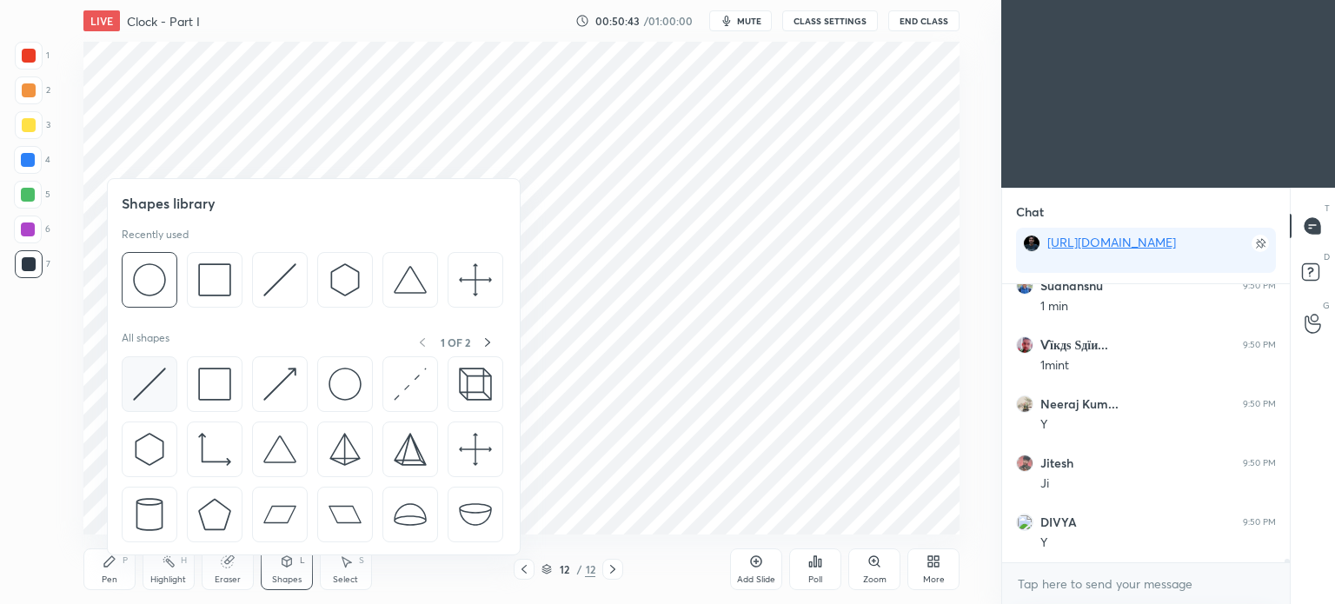
click at [143, 375] on img at bounding box center [149, 384] width 33 height 33
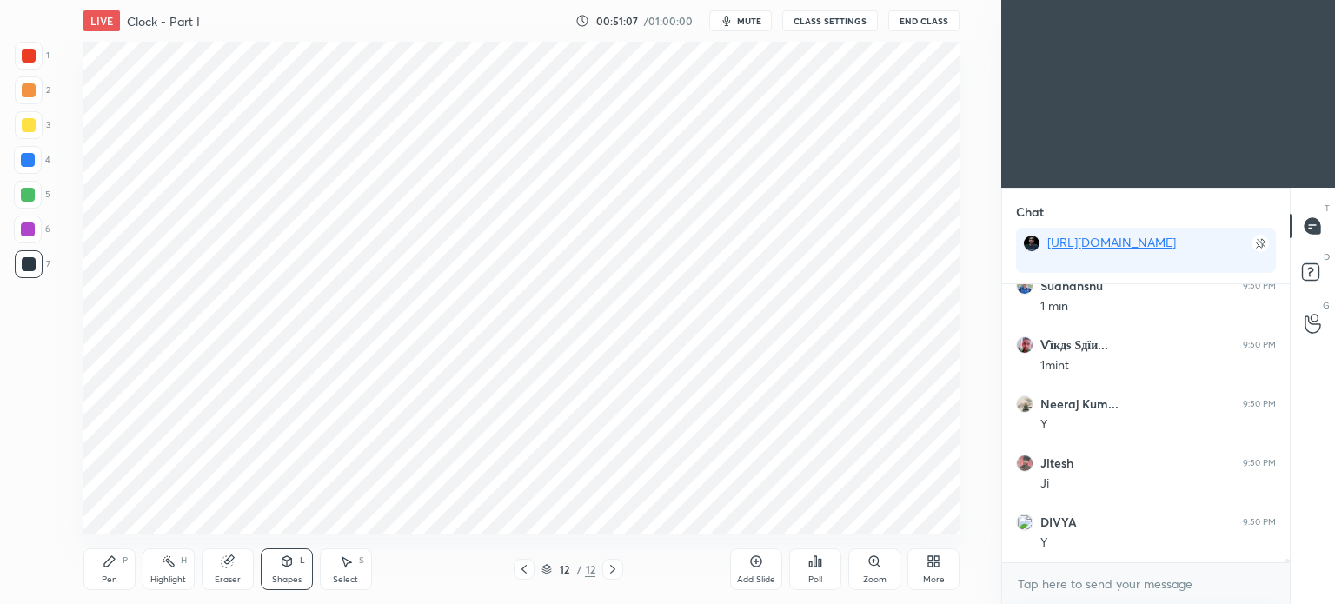
click at [107, 588] on div "Pen P" at bounding box center [109, 570] width 52 height 42
click at [24, 159] on div at bounding box center [28, 160] width 14 height 14
click at [27, 159] on div at bounding box center [28, 160] width 14 height 14
click at [183, 569] on div "Highlight H" at bounding box center [169, 570] width 52 height 42
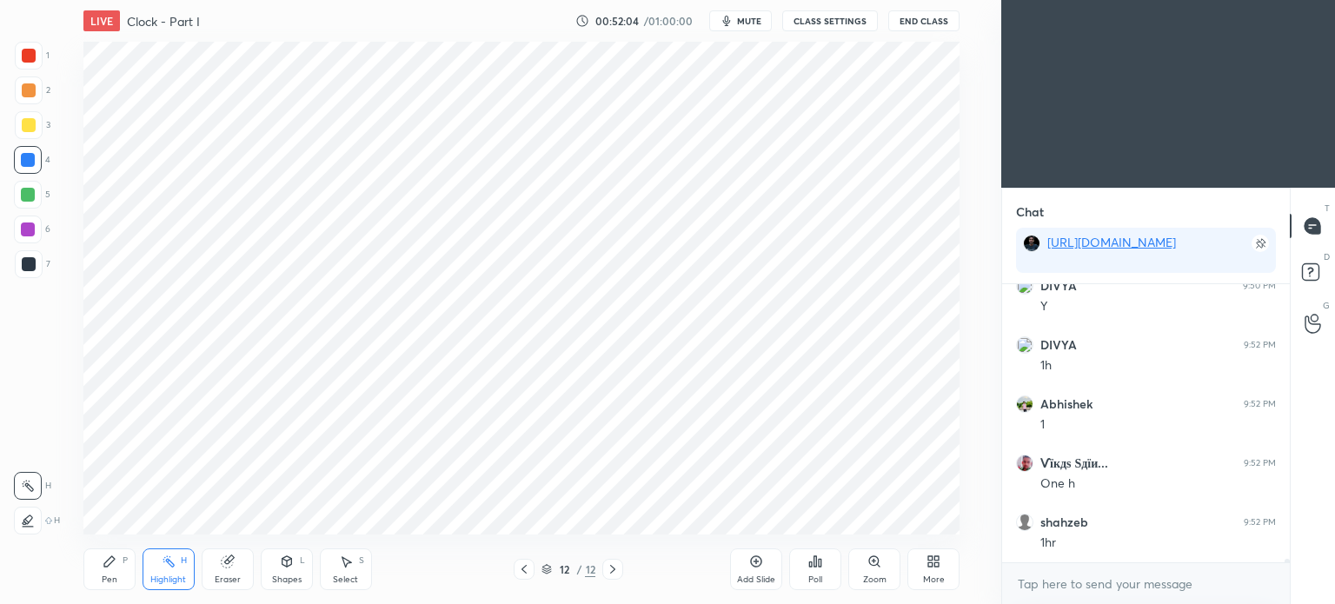
click at [31, 264] on div at bounding box center [29, 264] width 14 height 14
click at [111, 570] on div "Pen P" at bounding box center [109, 570] width 52 height 42
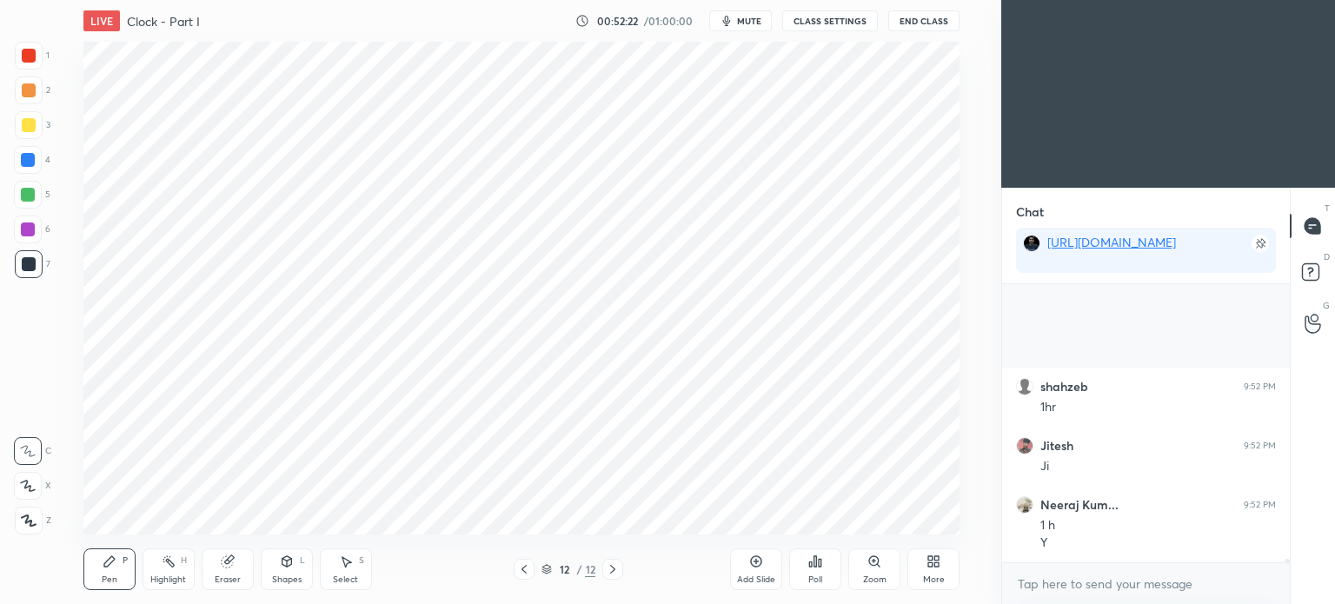
scroll to position [21898, 0]
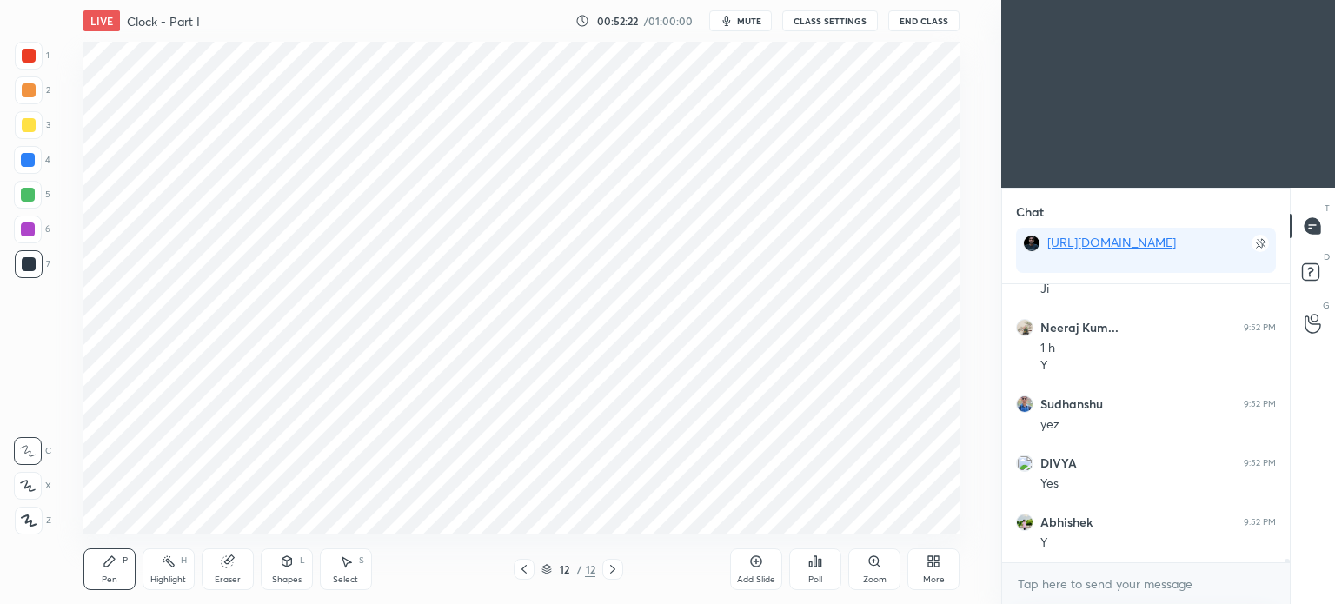
click at [24, 62] on div at bounding box center [29, 56] width 14 height 14
click at [29, 519] on icon at bounding box center [29, 521] width 16 height 12
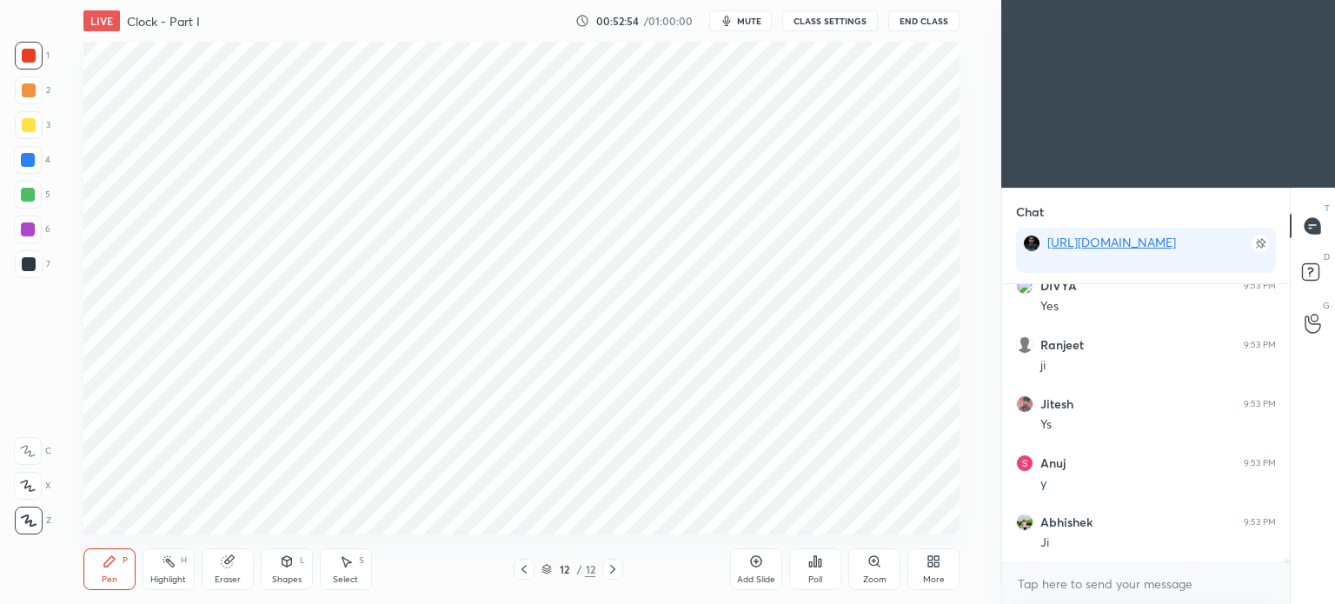
scroll to position [22785, 0]
click at [34, 448] on icon at bounding box center [28, 451] width 16 height 12
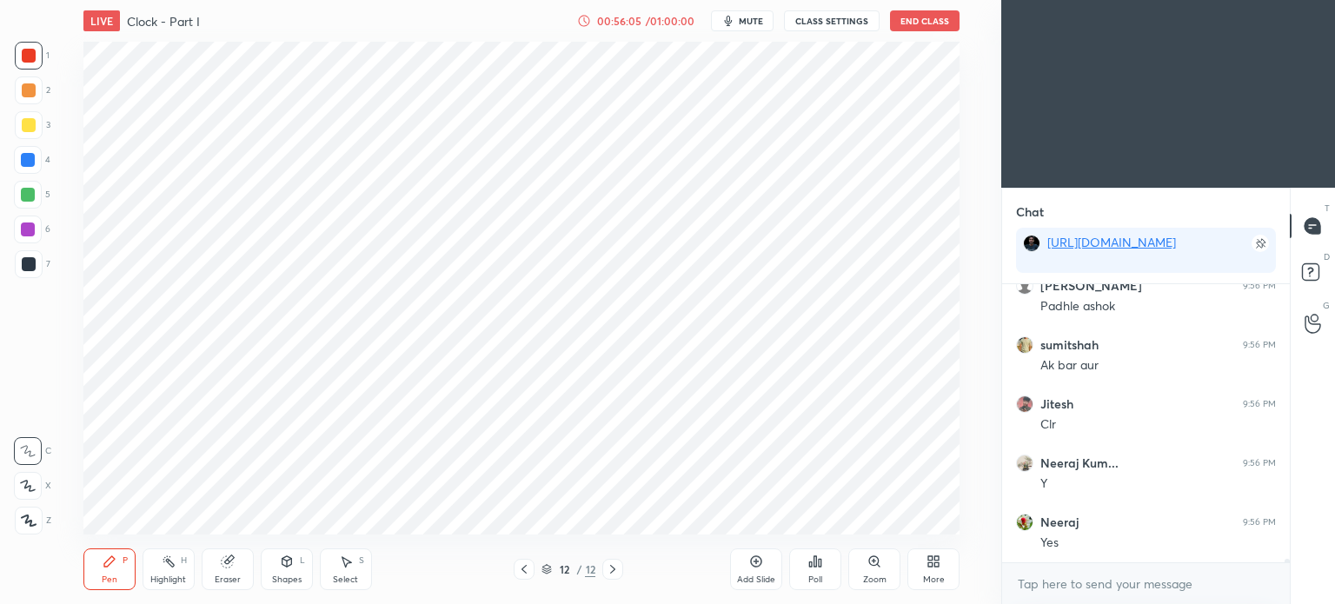
scroll to position [24339, 0]
click at [170, 576] on div "Highlight" at bounding box center [168, 579] width 36 height 9
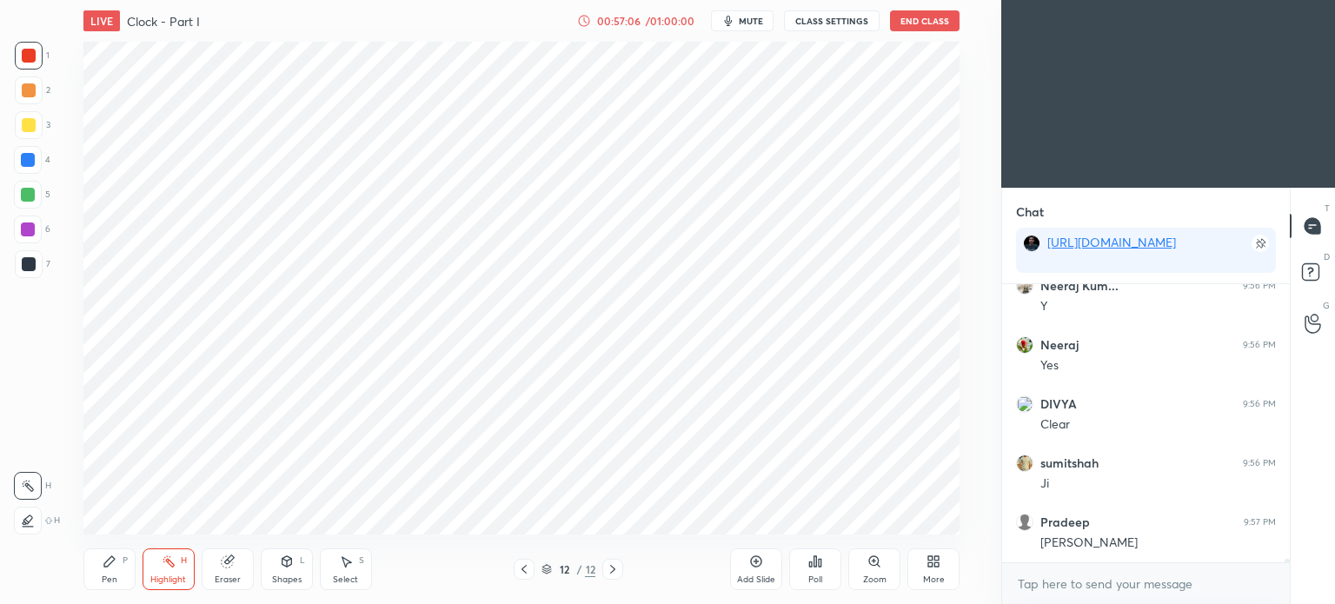
scroll to position [24517, 0]
click at [758, 563] on icon at bounding box center [756, 562] width 14 height 14
click at [110, 562] on icon at bounding box center [109, 561] width 10 height 10
click at [30, 264] on div at bounding box center [29, 264] width 14 height 14
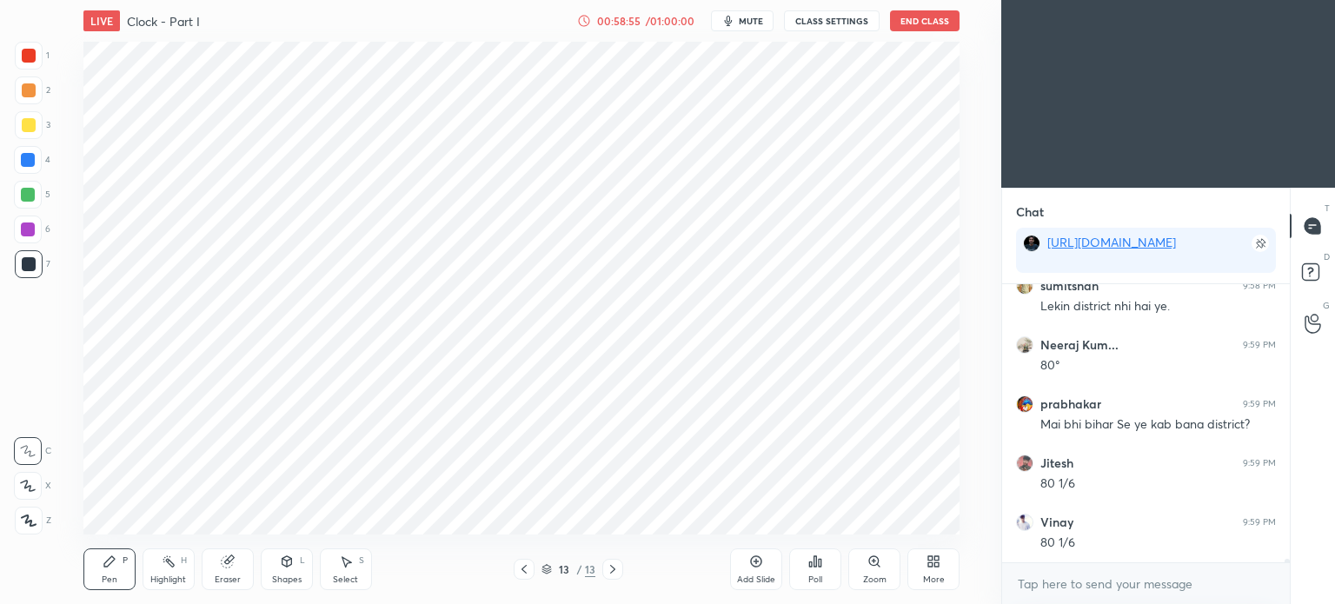
scroll to position [25108, 0]
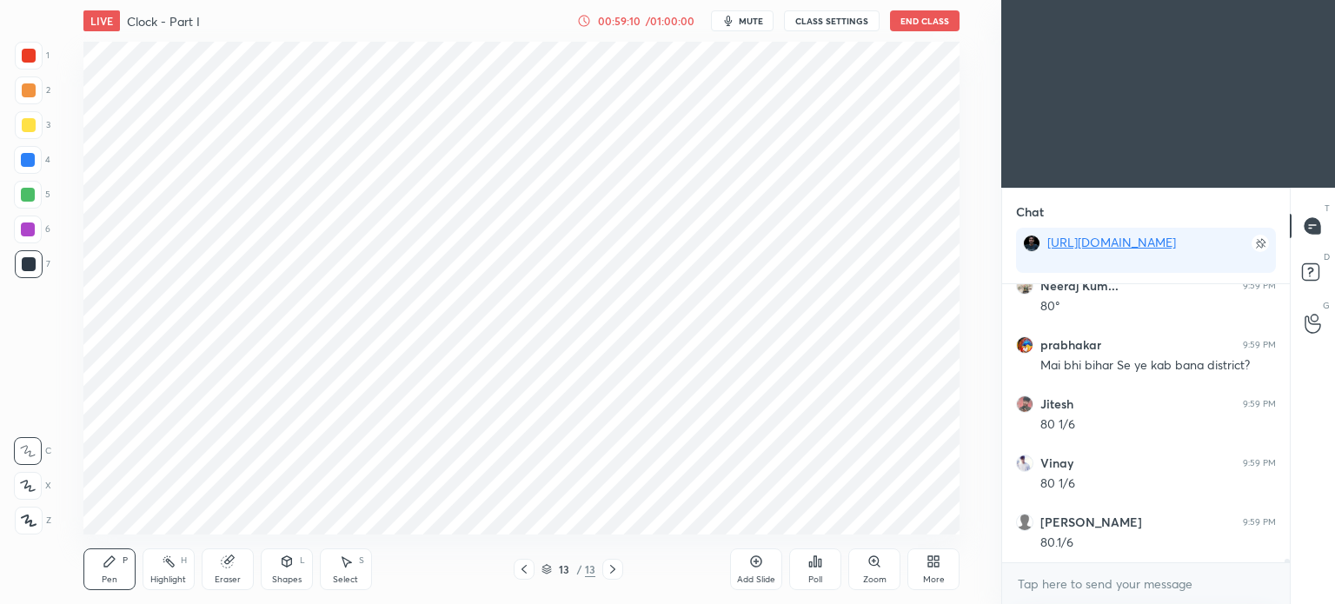
click at [24, 51] on div at bounding box center [29, 56] width 14 height 14
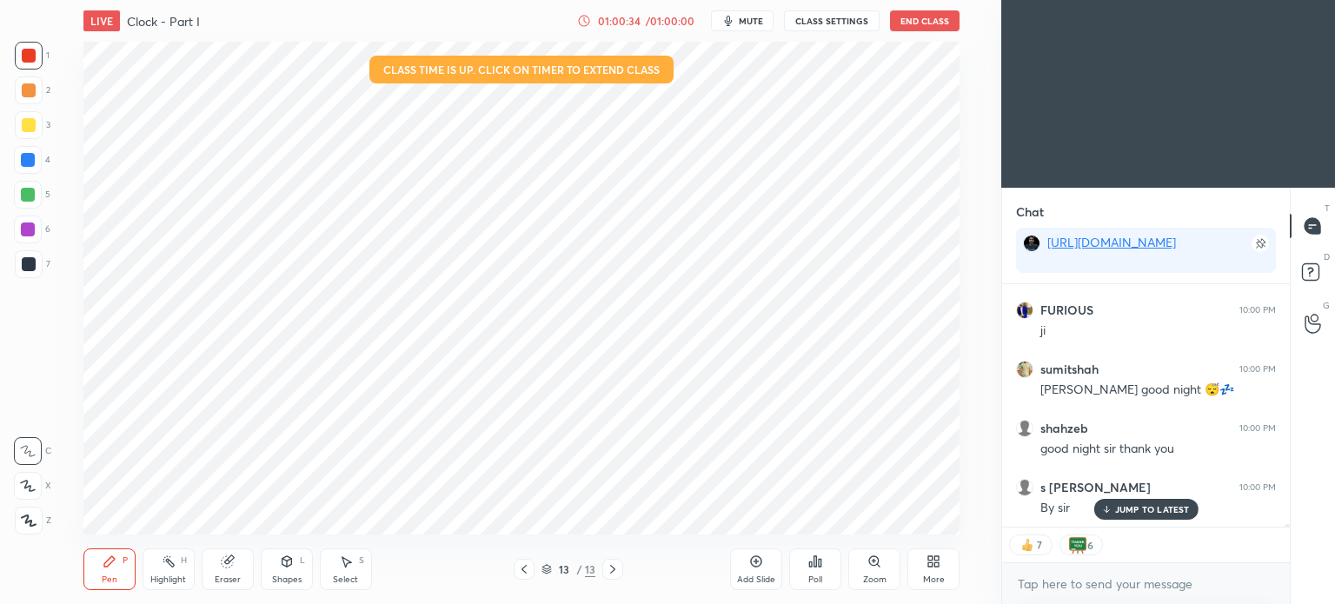
scroll to position [23088, 0]
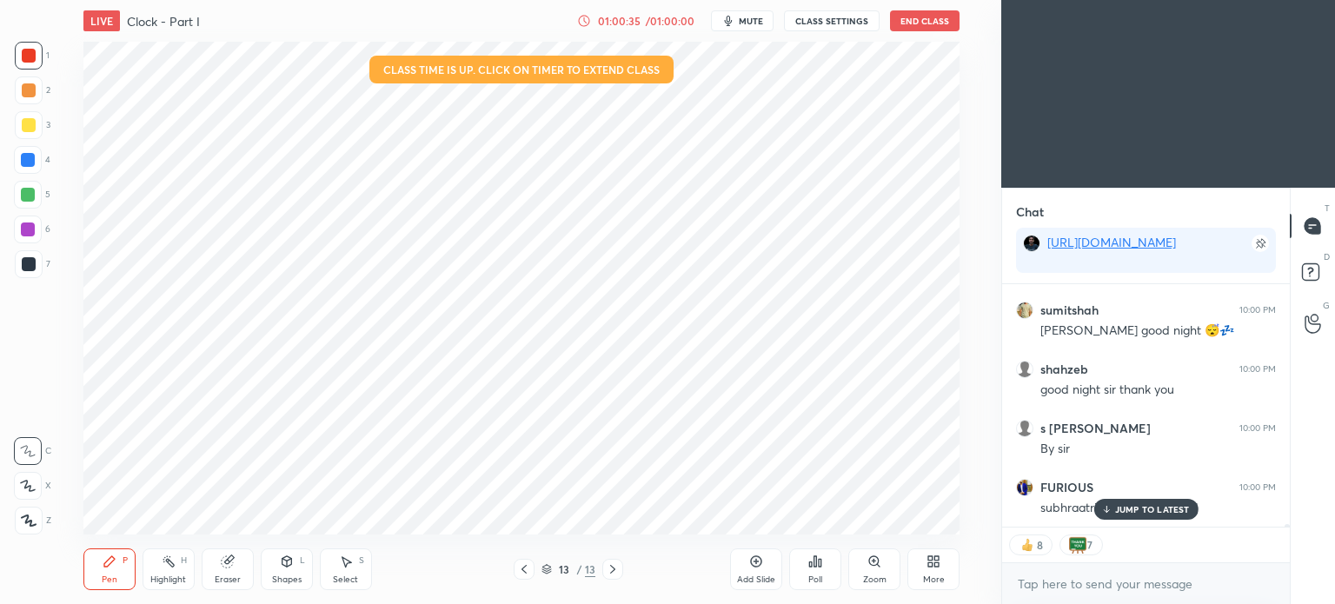
click at [1123, 509] on p "JUMP TO LATEST" at bounding box center [1152, 509] width 75 height 10
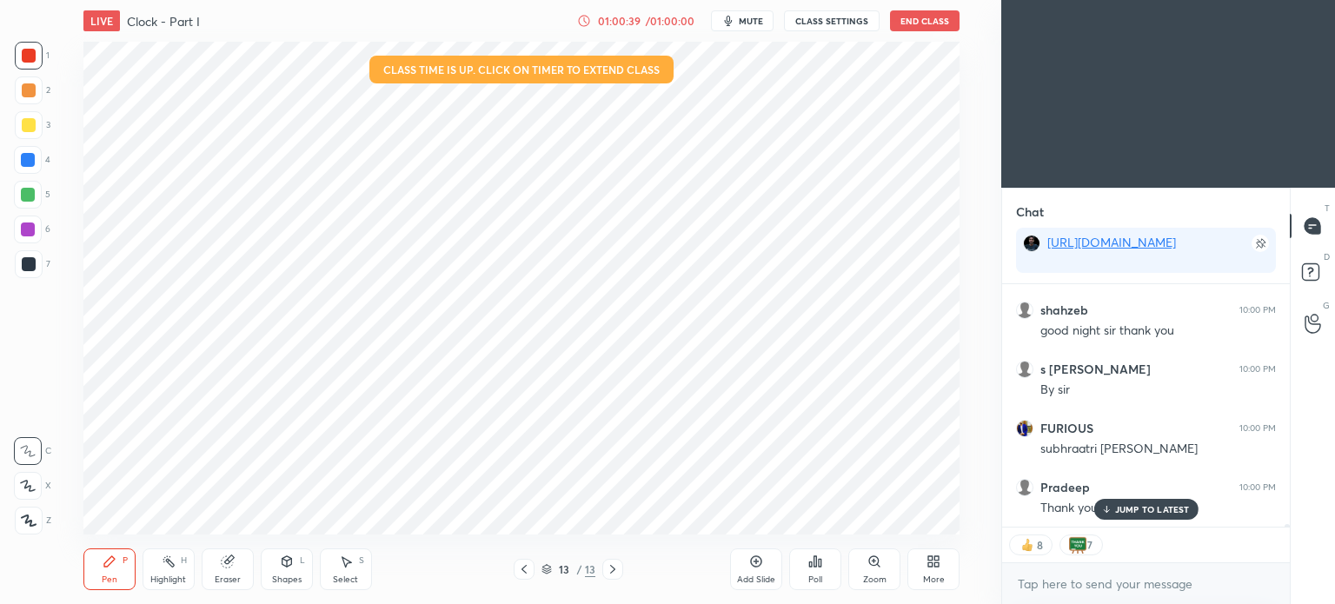
scroll to position [23206, 0]
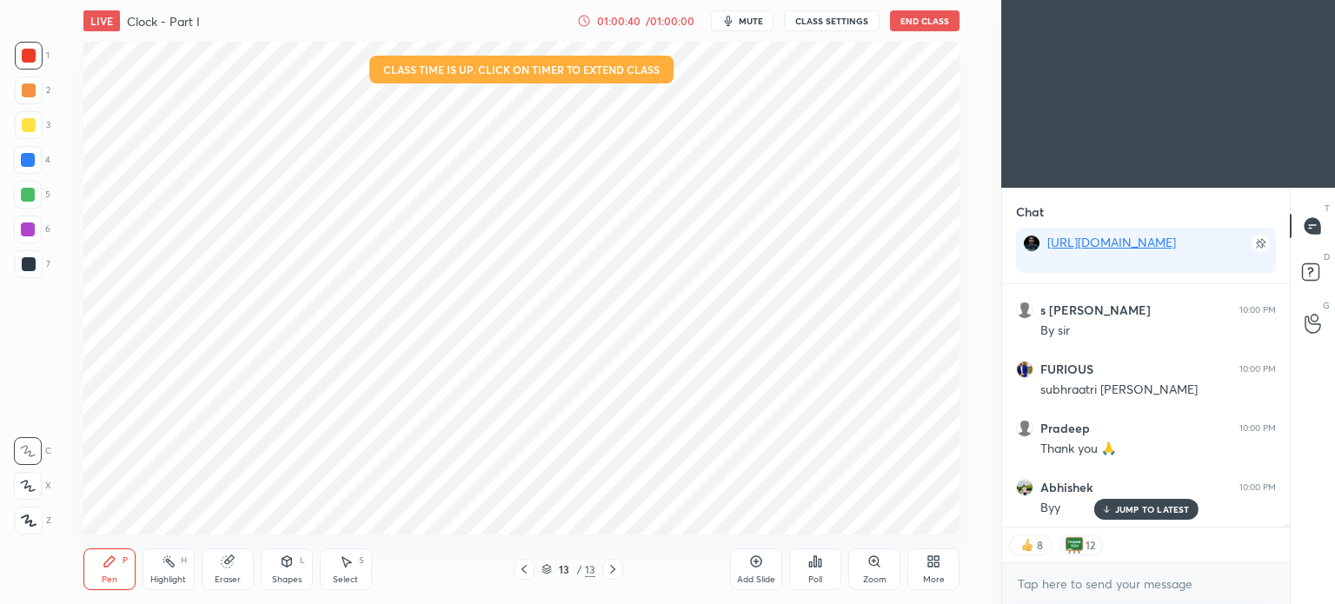
click at [911, 16] on button "End Class" at bounding box center [925, 20] width 70 height 21
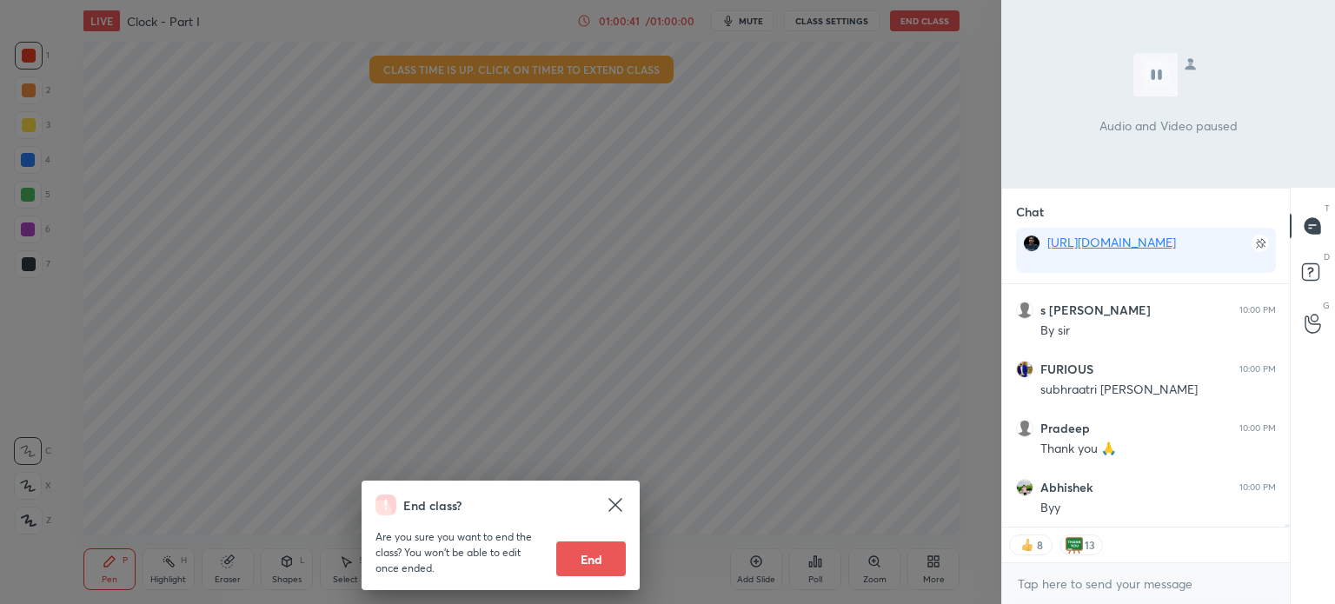
scroll to position [23265, 0]
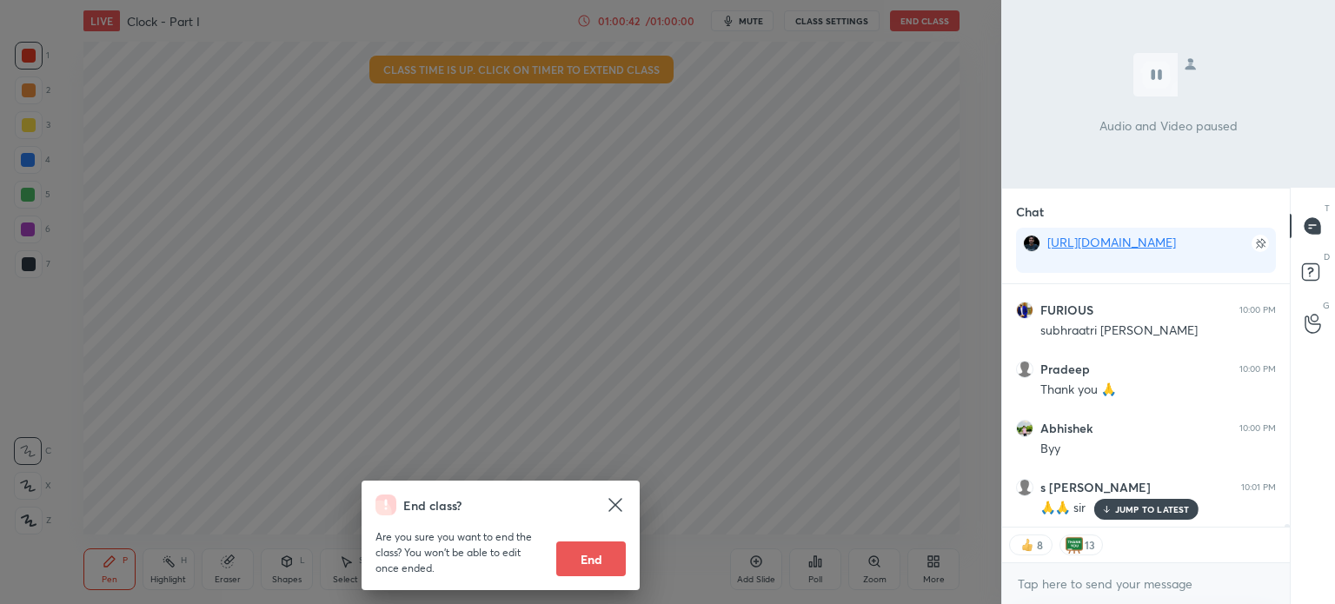
click at [588, 556] on button "End" at bounding box center [591, 559] width 70 height 35
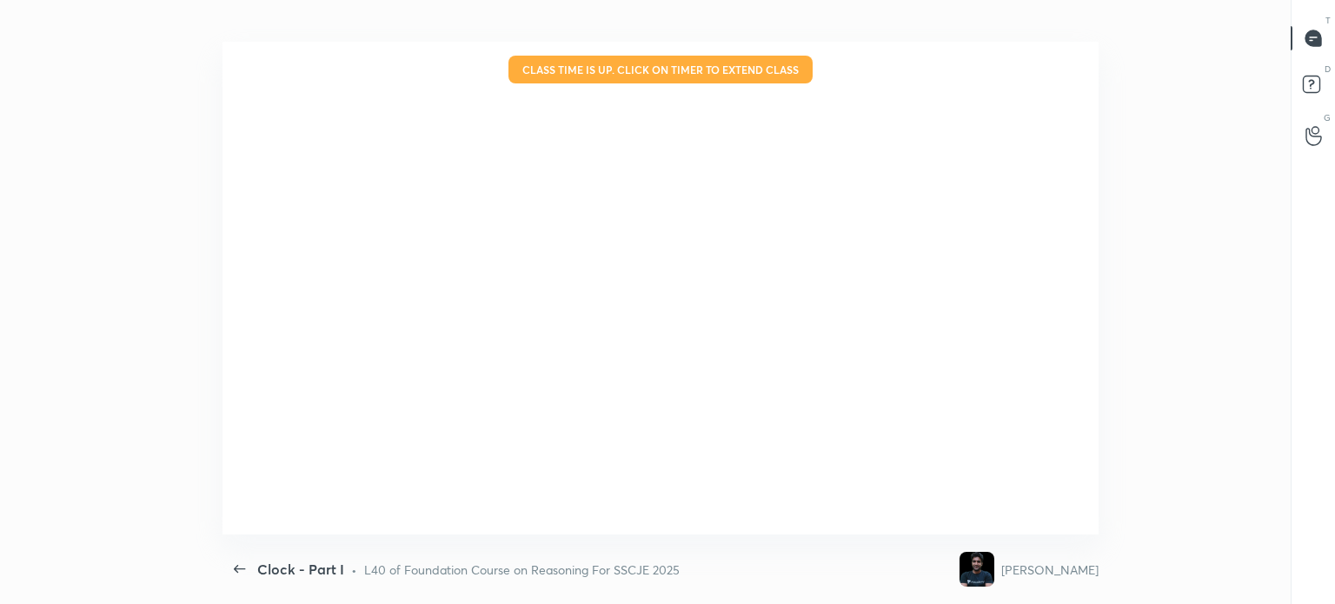
scroll to position [0, 0]
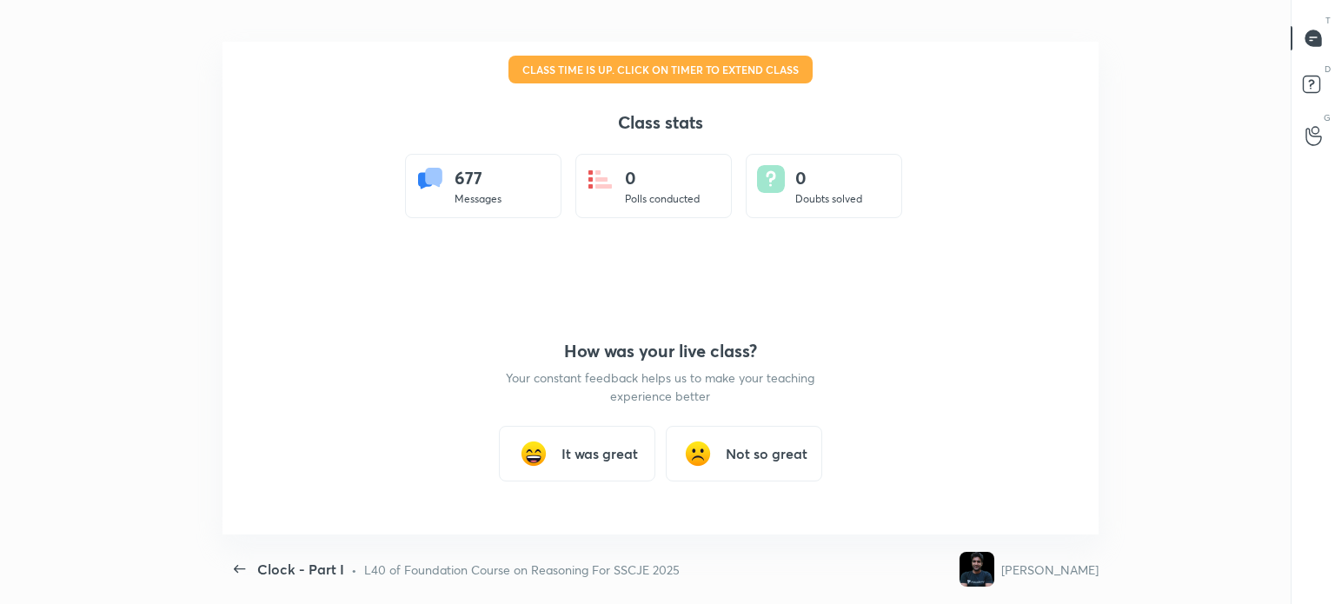
type textarea "x"
